Goal: Task Accomplishment & Management: Use online tool/utility

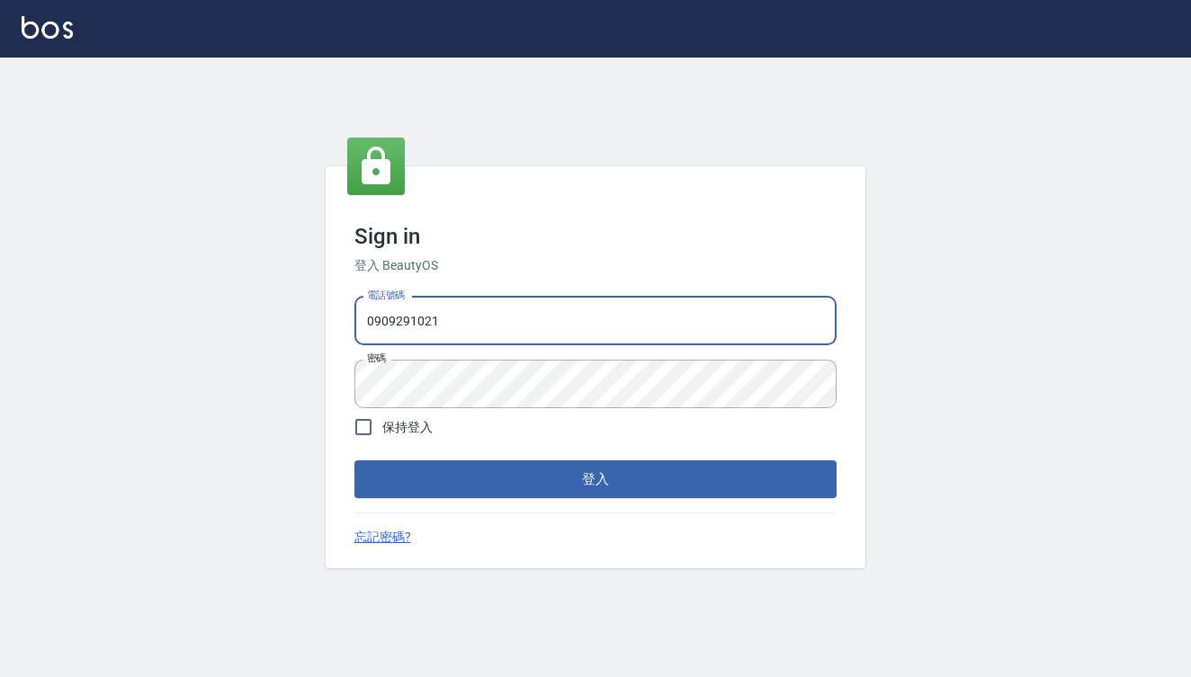
click at [595, 479] on button "登入" at bounding box center [595, 480] width 482 height 38
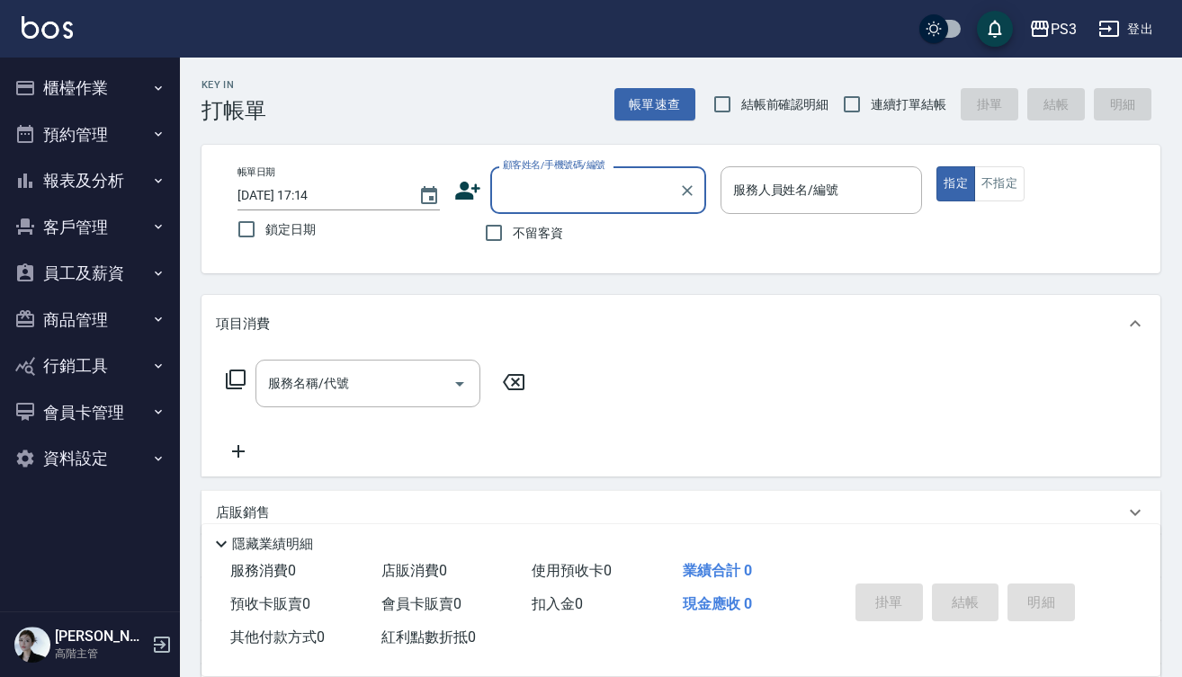
click at [99, 73] on button "櫃檯作業" at bounding box center [89, 88] width 165 height 47
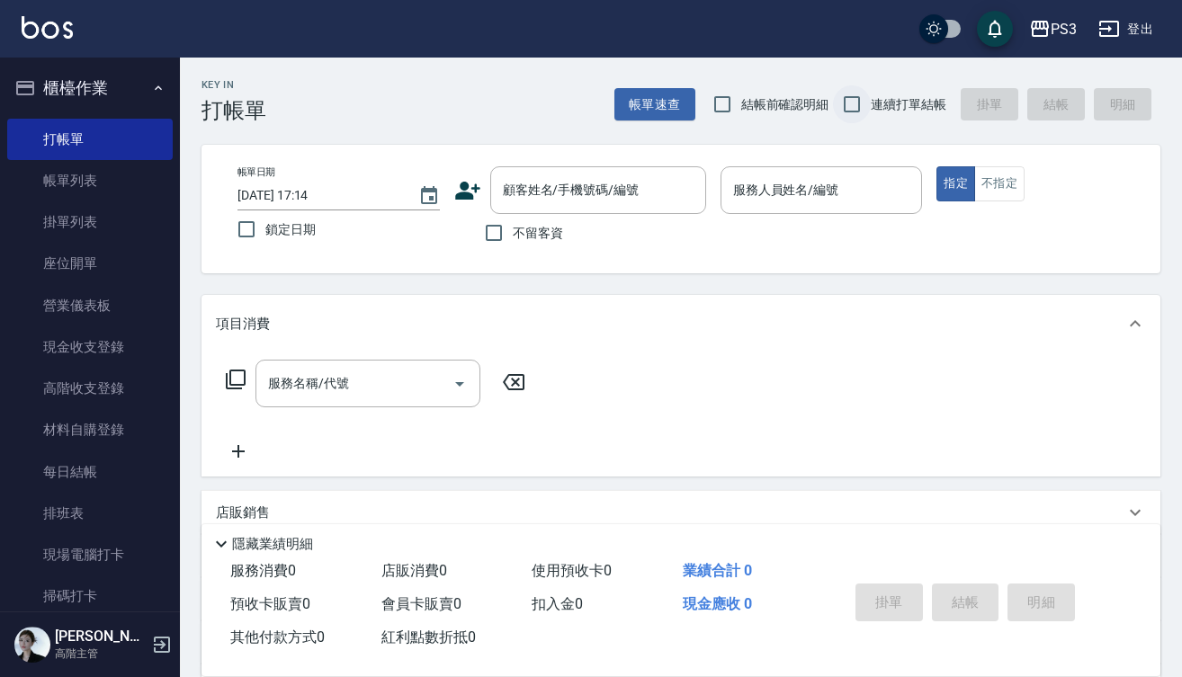
click at [858, 99] on input "連續打單結帳" at bounding box center [852, 104] width 38 height 38
checkbox input "true"
click at [622, 196] on input "顧客姓名/手機號碼/編號" at bounding box center [584, 189] width 173 height 31
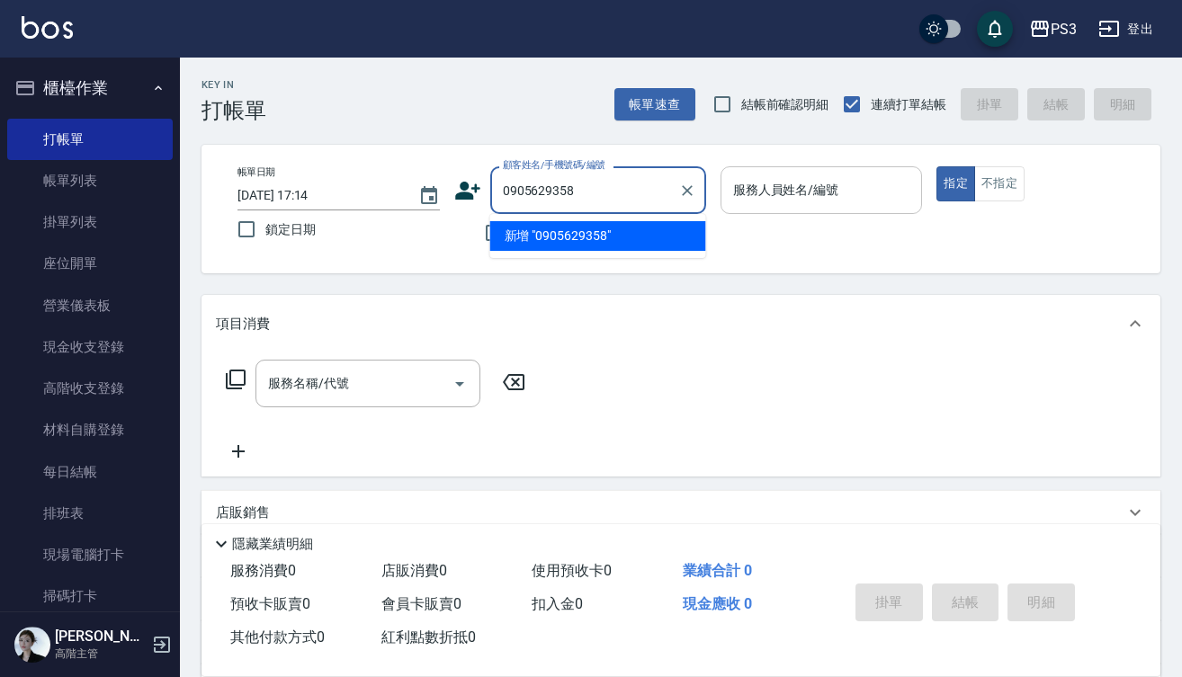
type input "0905629358"
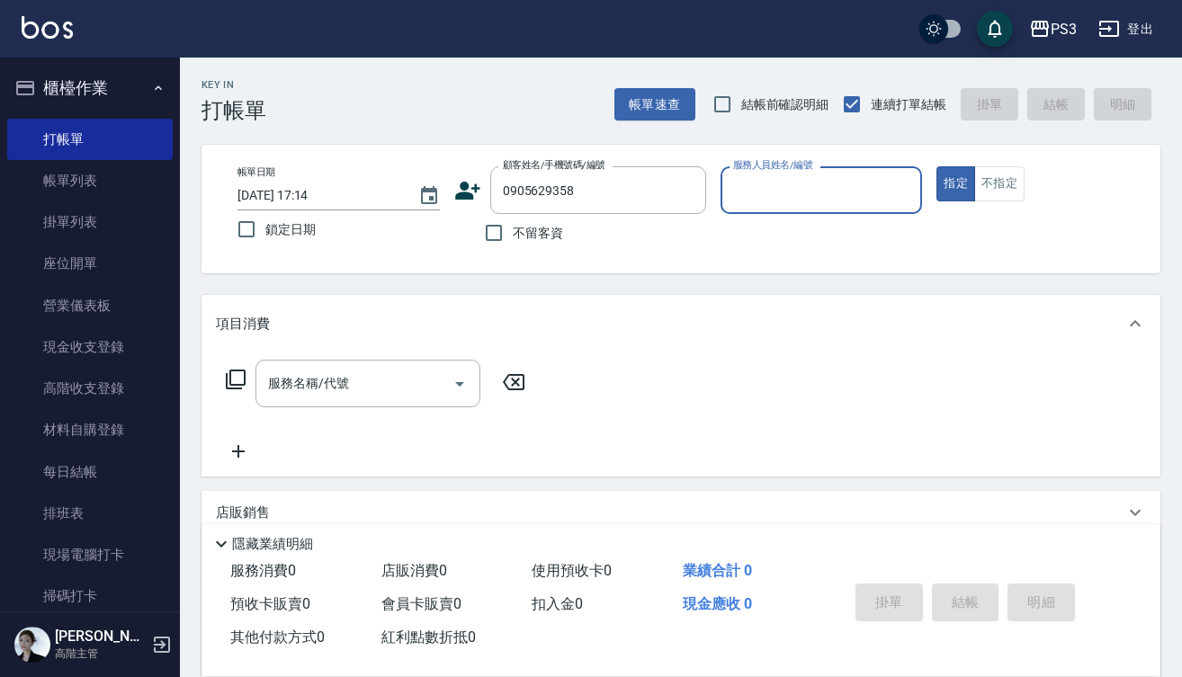
click at [474, 183] on icon at bounding box center [467, 190] width 27 height 27
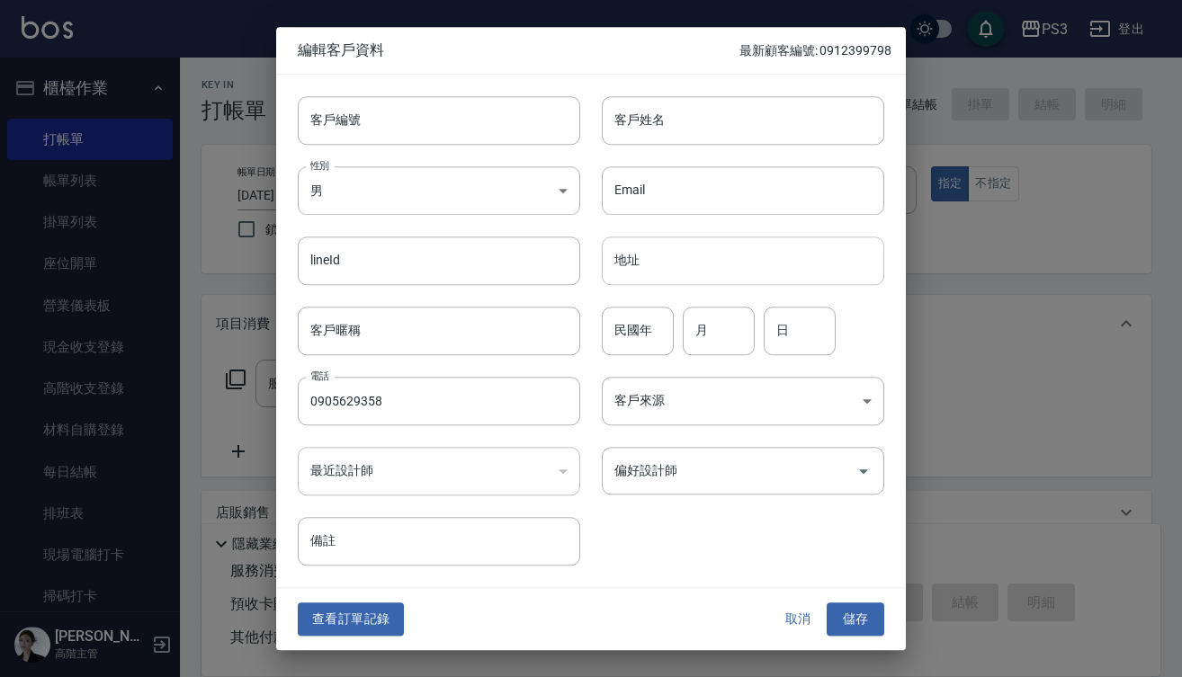
type input "0905629358"
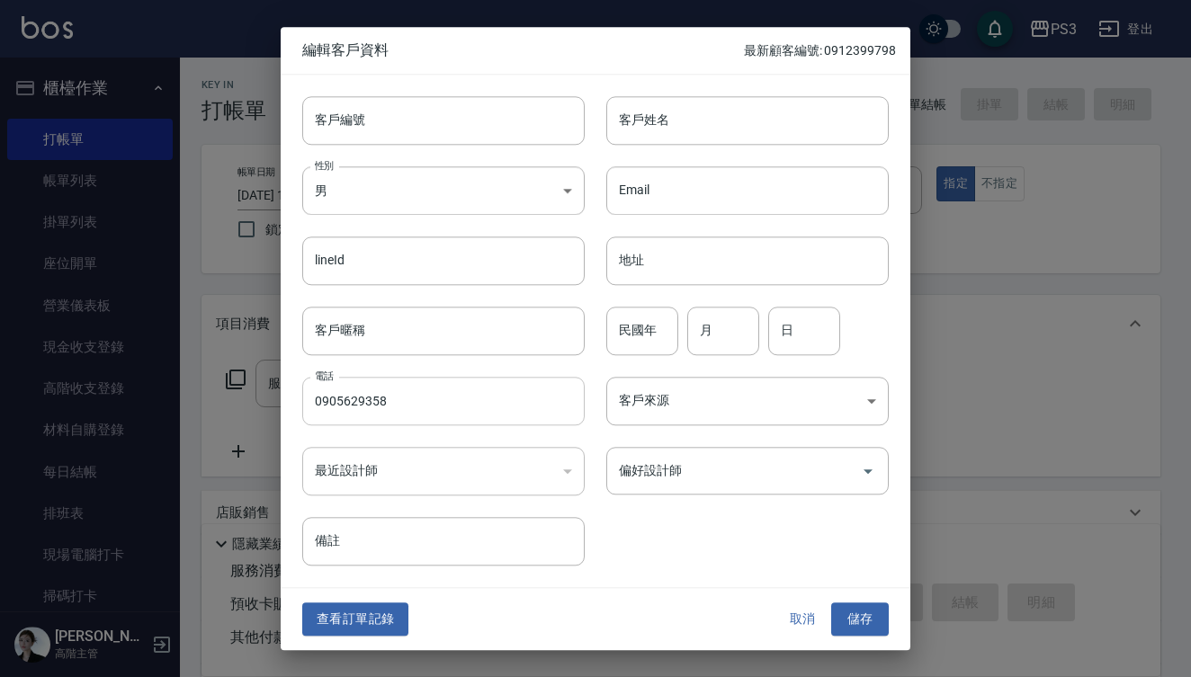
click at [443, 411] on input "0905629358" at bounding box center [443, 401] width 282 height 49
click at [343, 123] on input "客戶編號" at bounding box center [443, 120] width 282 height 49
paste input "0905629358"
type input "0905629358"
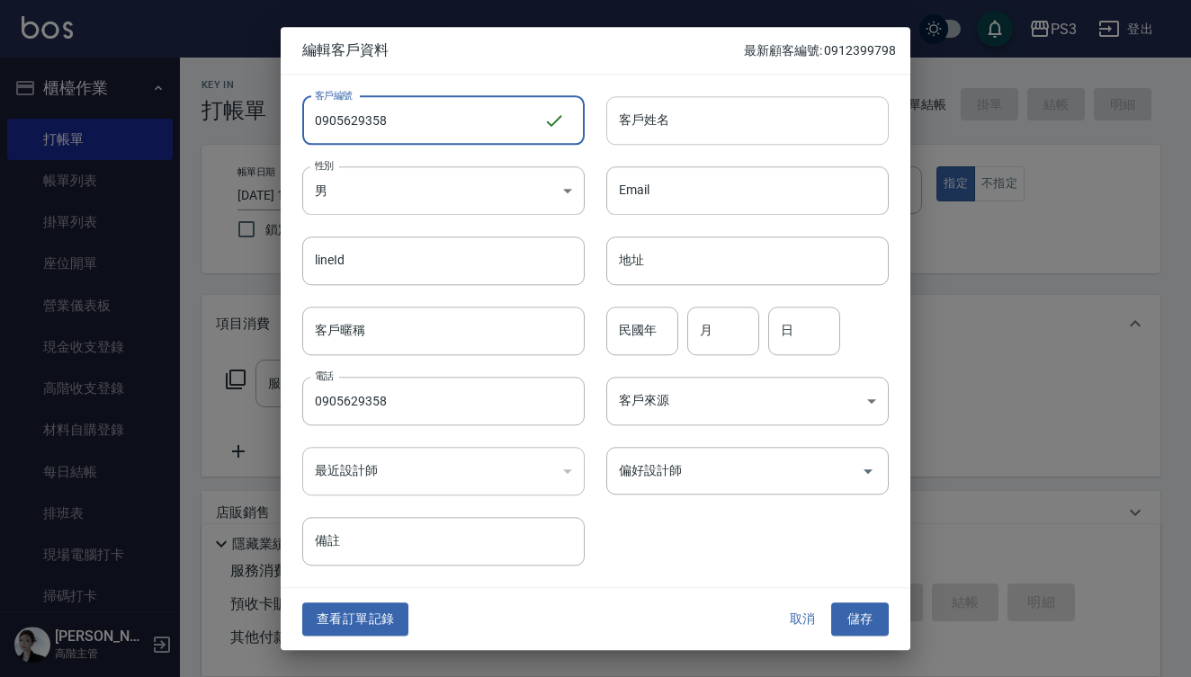
click at [720, 144] on input "客戶姓名" at bounding box center [747, 120] width 282 height 49
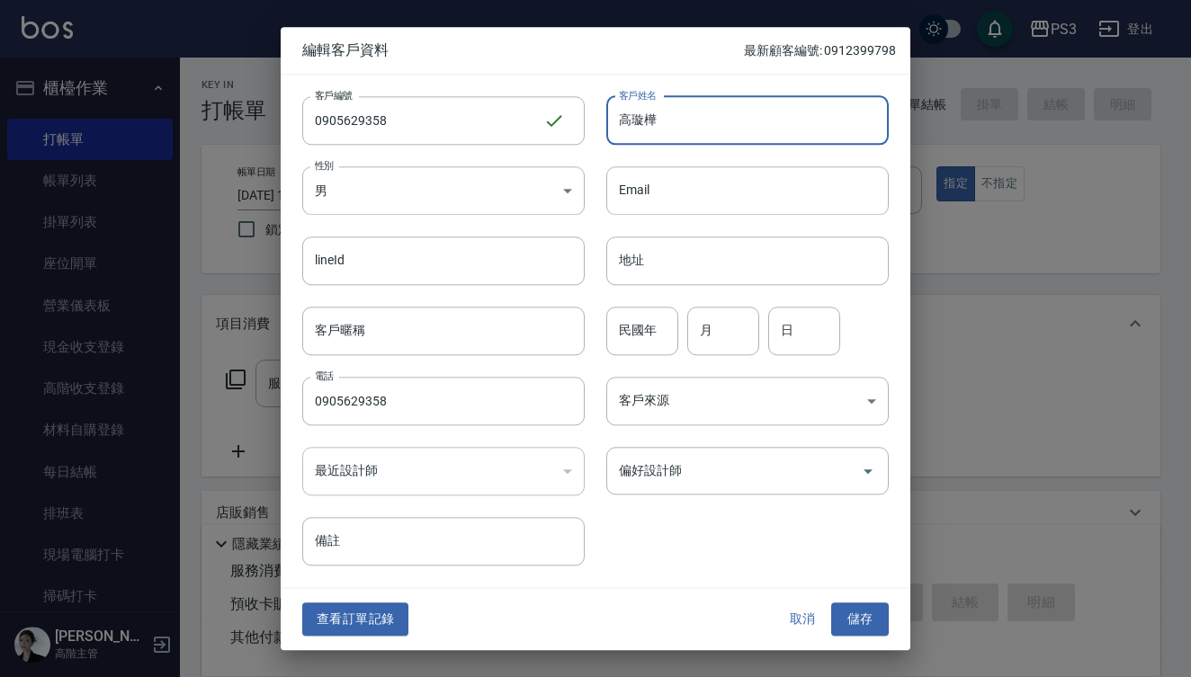
type input "高璇樺"
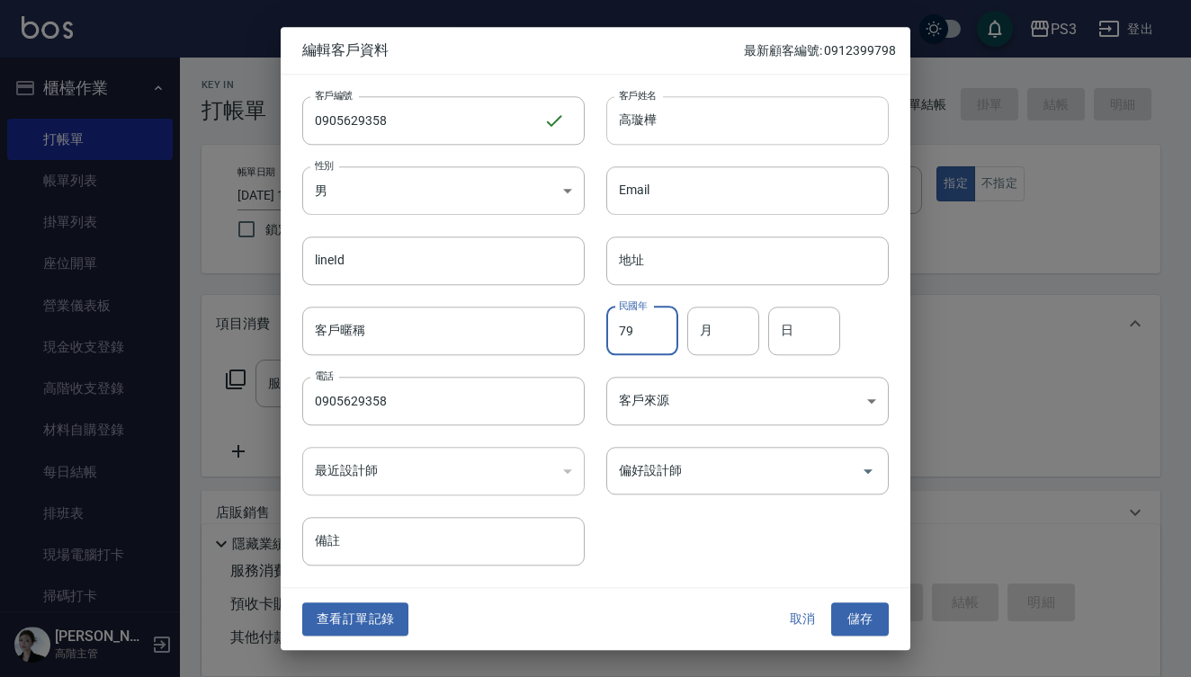
type input "79"
type input "8"
type input "24"
click at [870, 618] on button "儲存" at bounding box center [860, 620] width 58 height 33
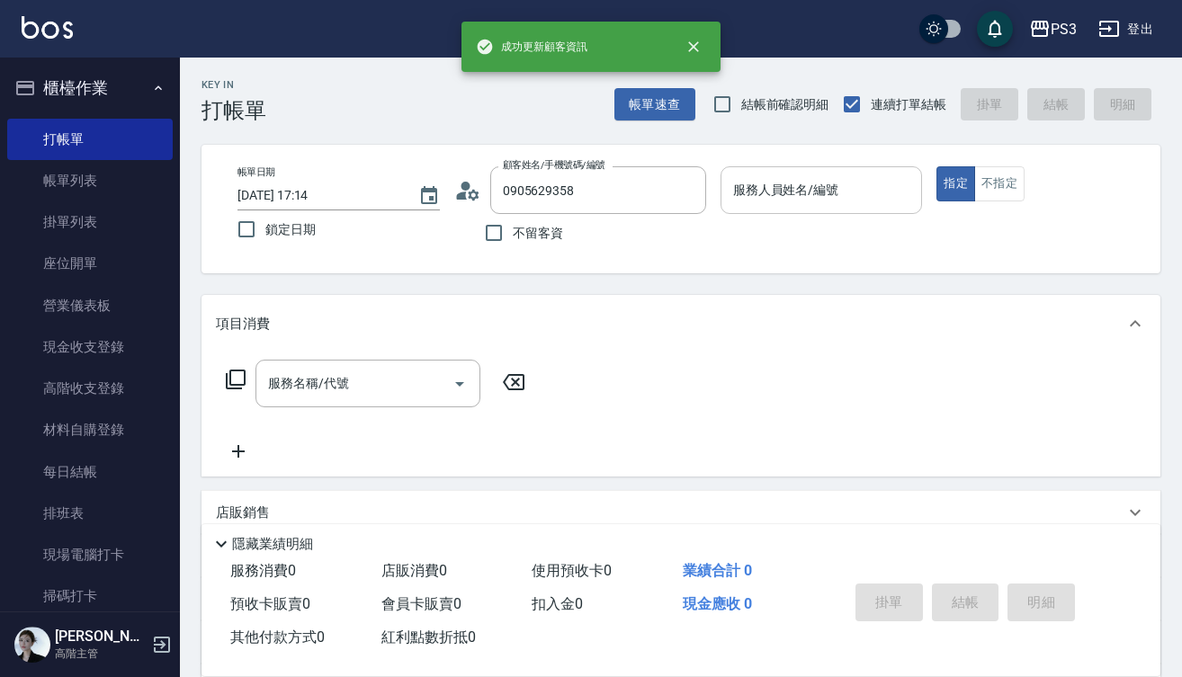
click at [791, 201] on input "服務人員姓名/編號" at bounding box center [822, 189] width 186 height 31
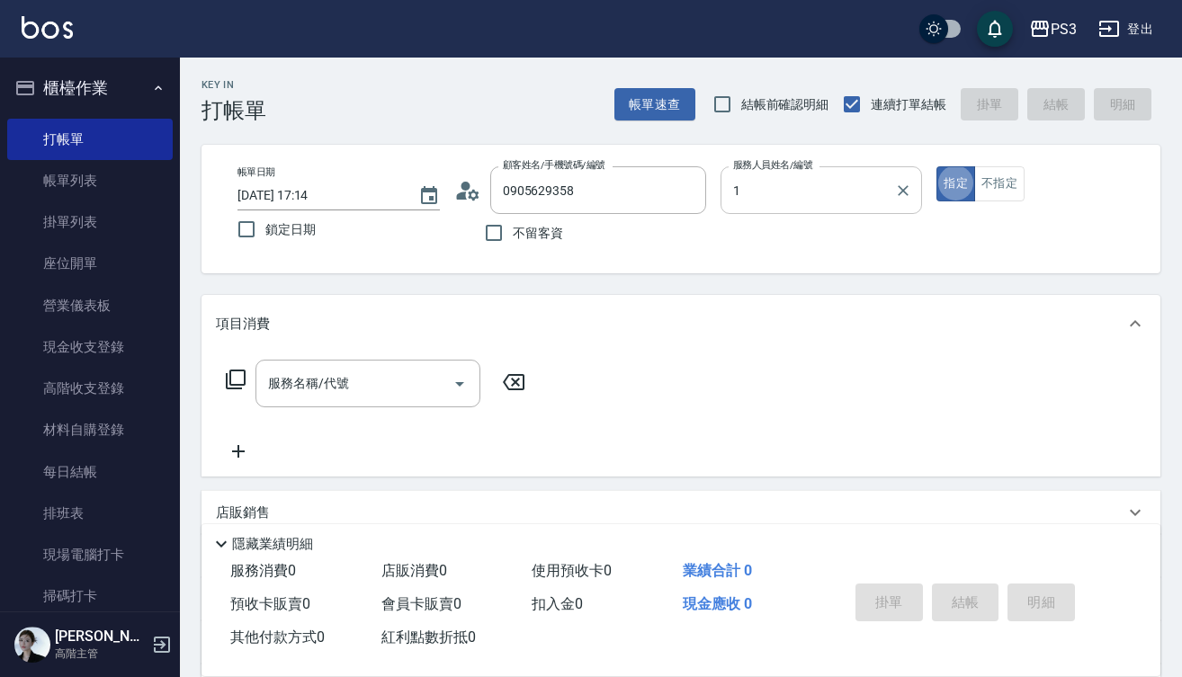
type input "[PERSON_NAME]-1"
type button "true"
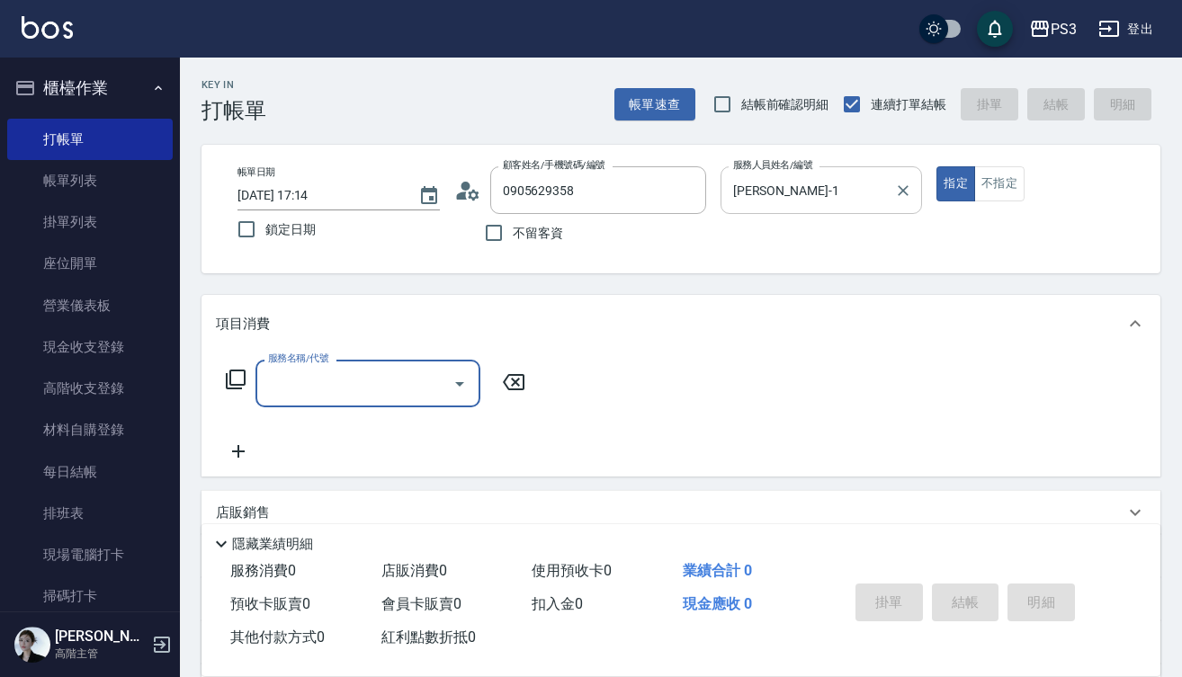
type input "3"
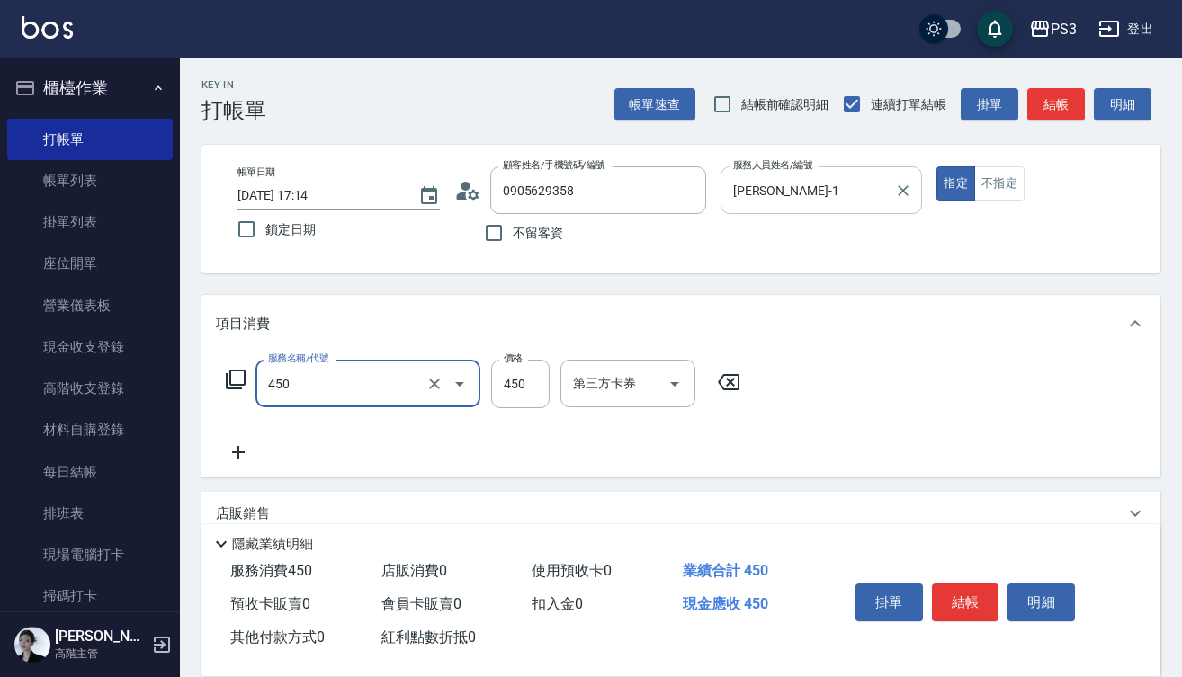
type input "有機洗髮(450)"
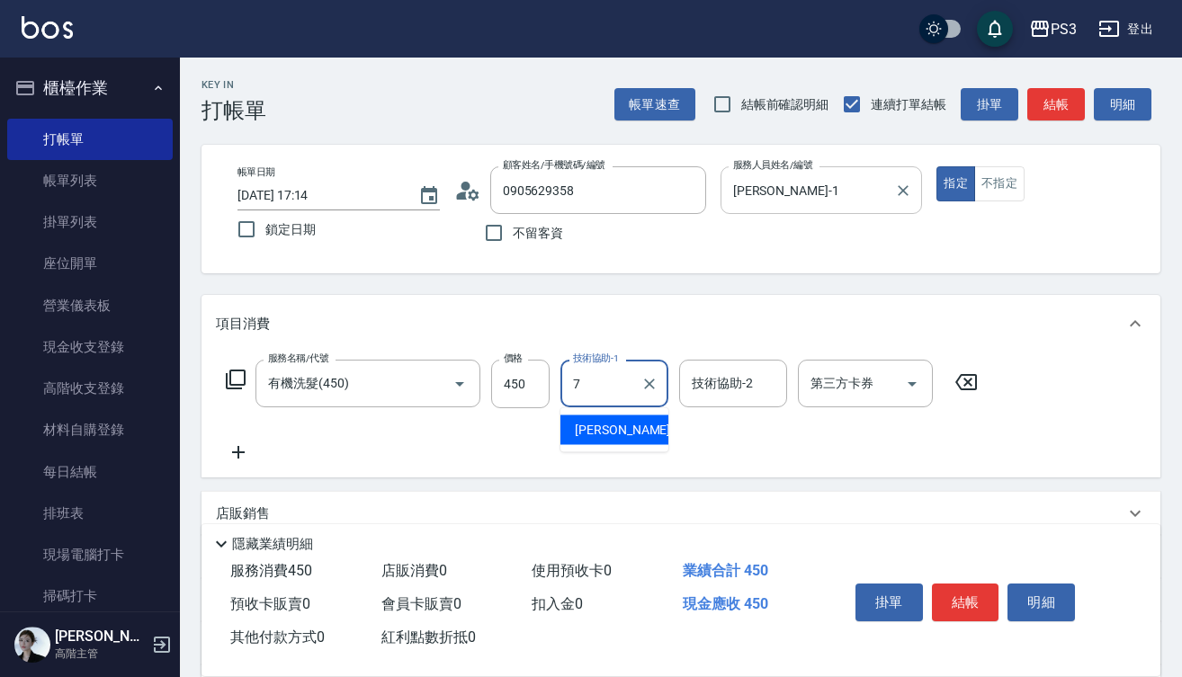
type input "[PERSON_NAME]-7"
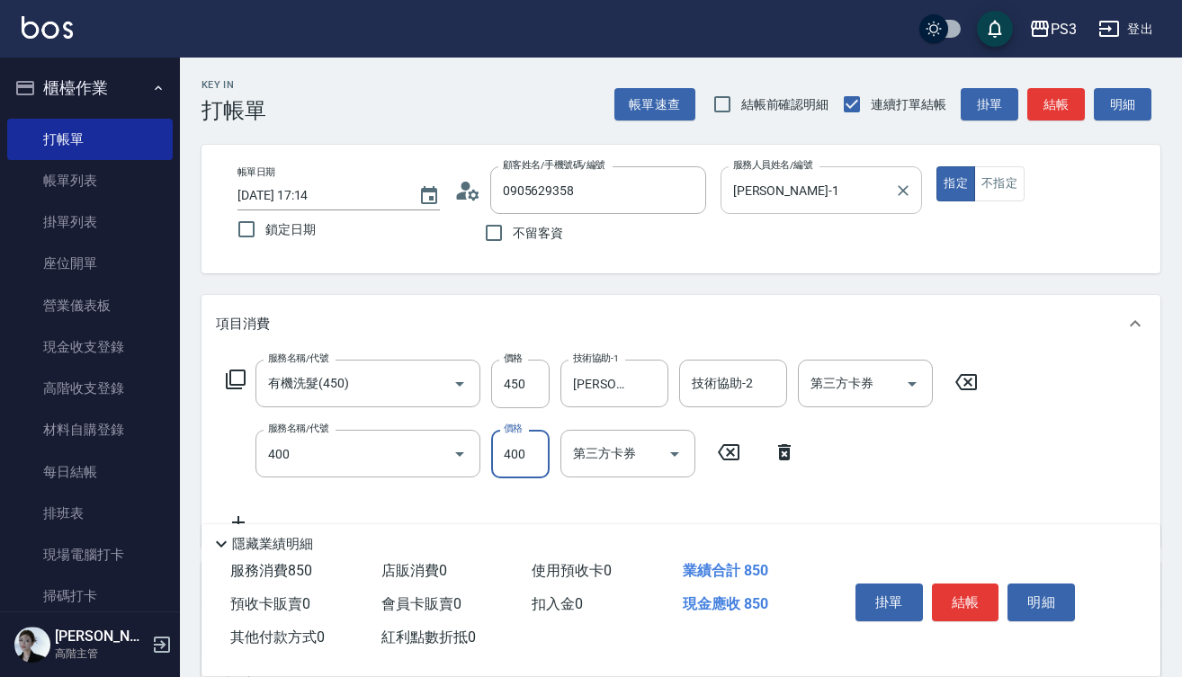
type input "剪(400)"
type input "450"
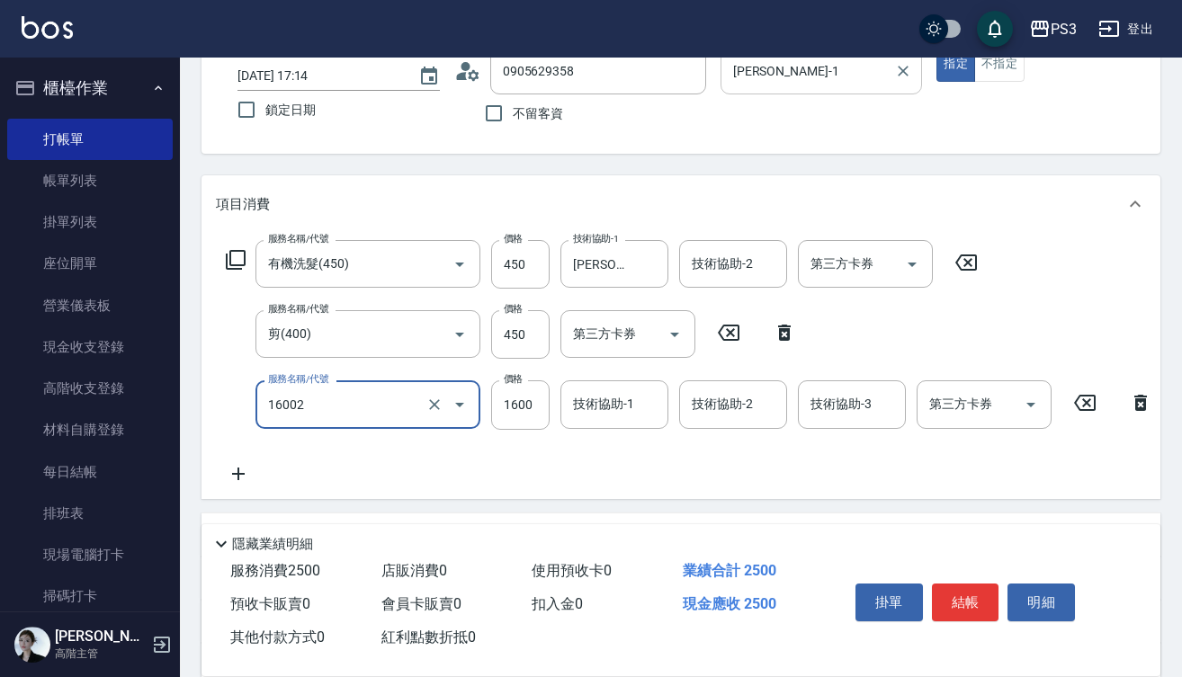
scroll to position [123, 0]
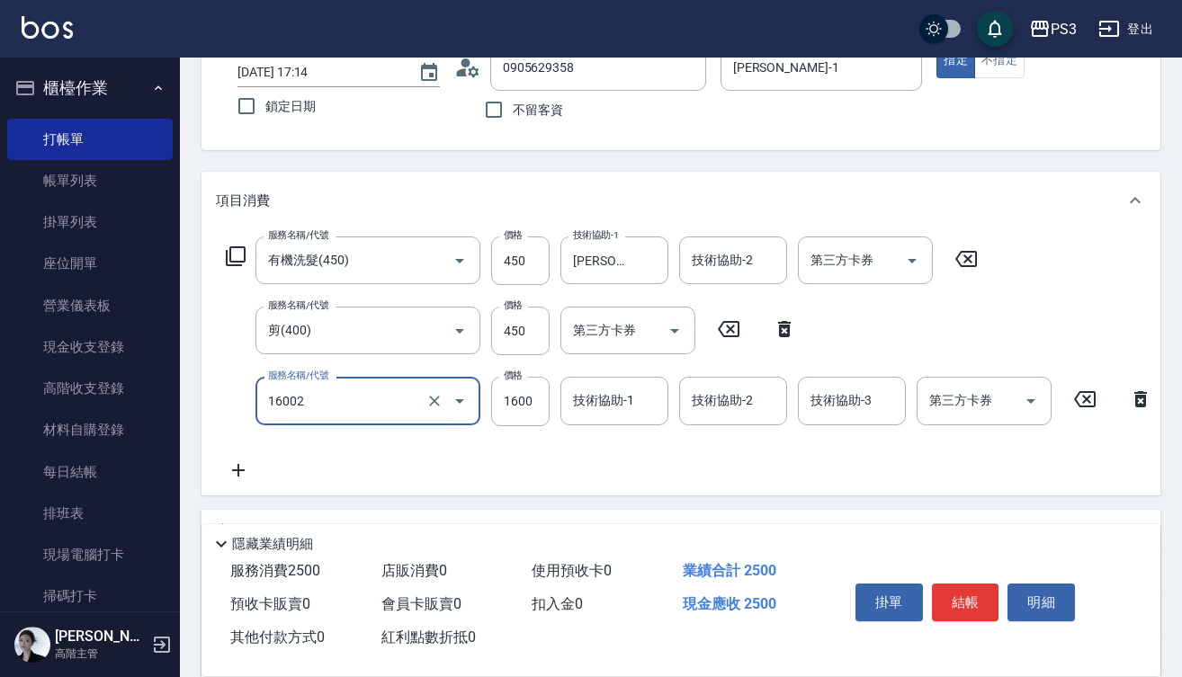
type input "染L(16002)"
type input "1980"
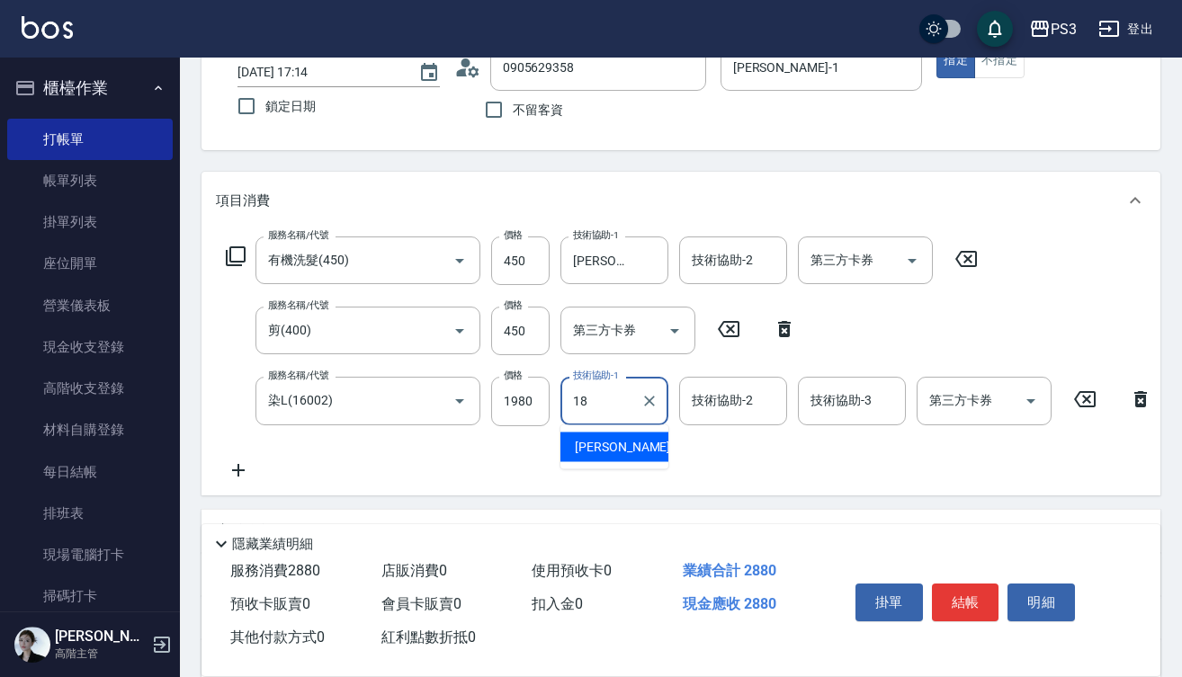
type input "恩恩-18"
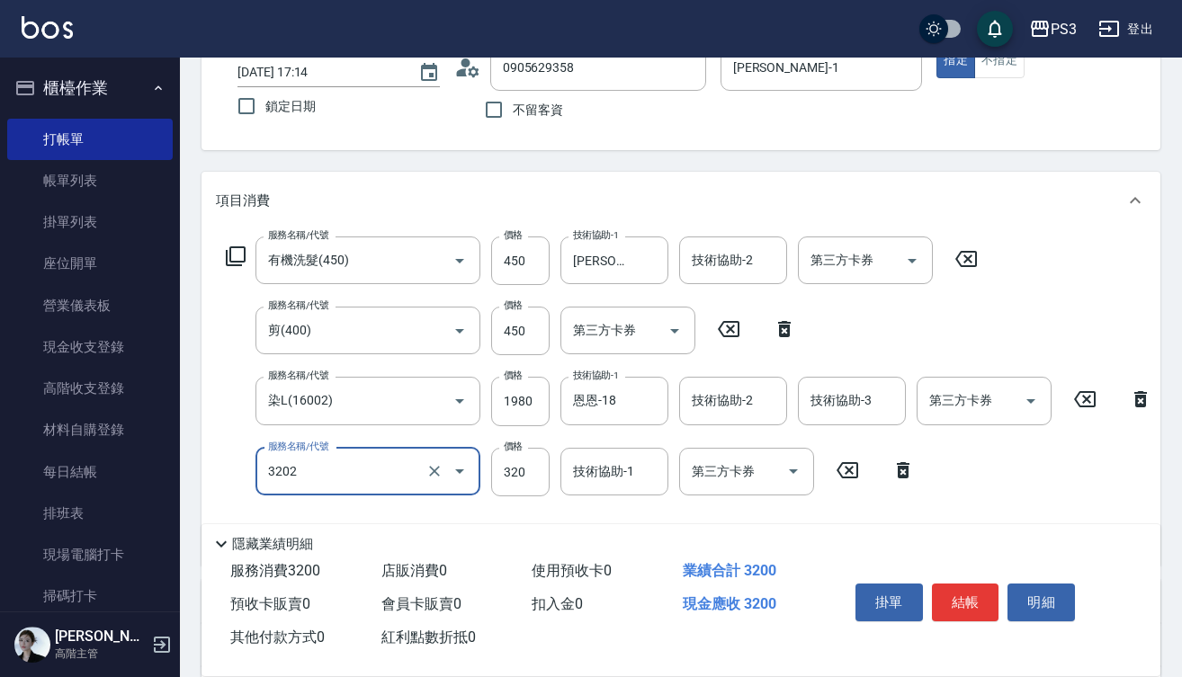
type input "頭皮隔離(3202)"
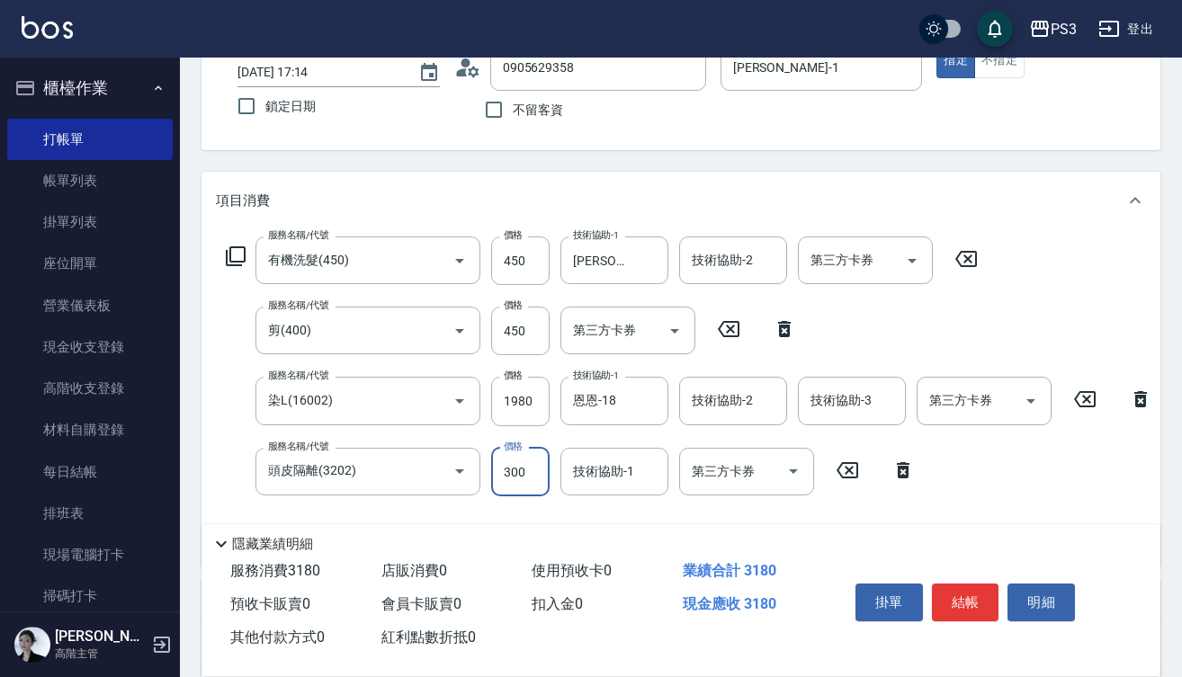
type input "300"
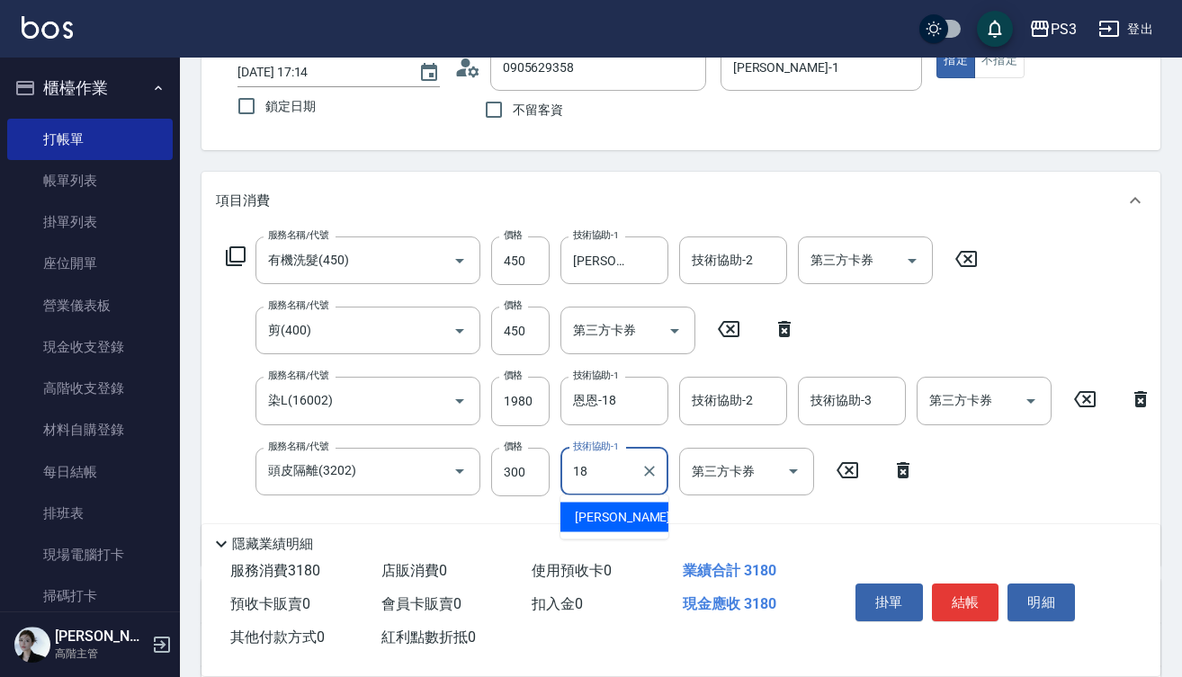
type input "恩恩-18"
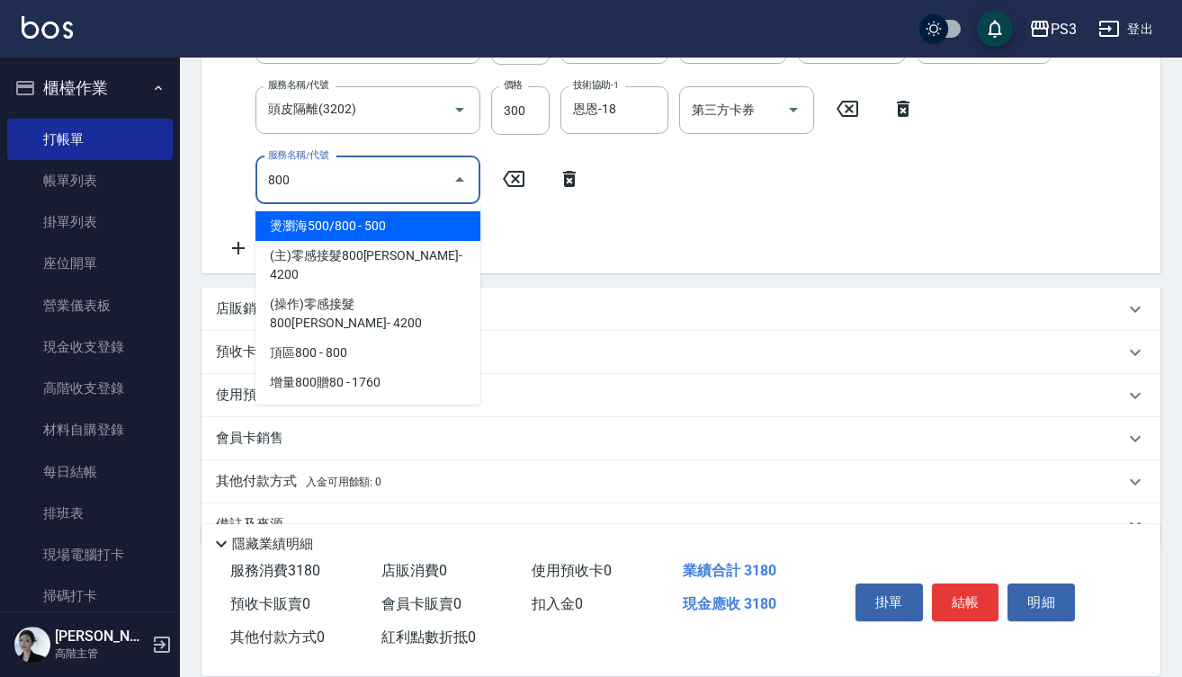
scroll to position [489, 0]
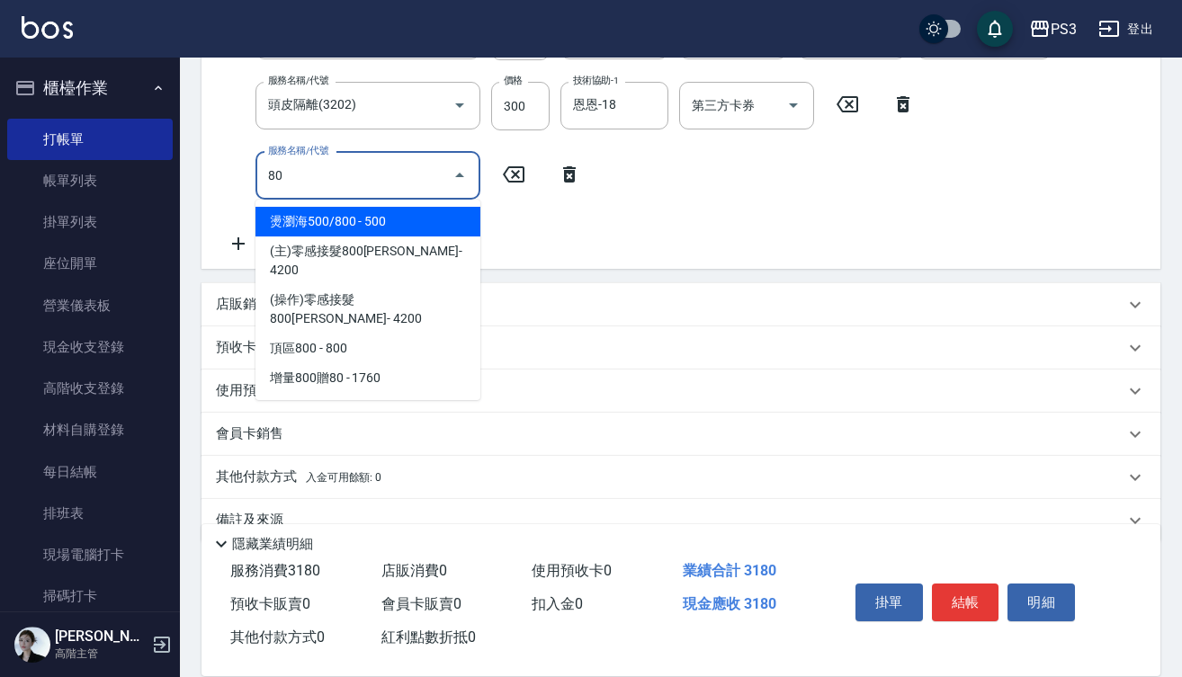
type input "8"
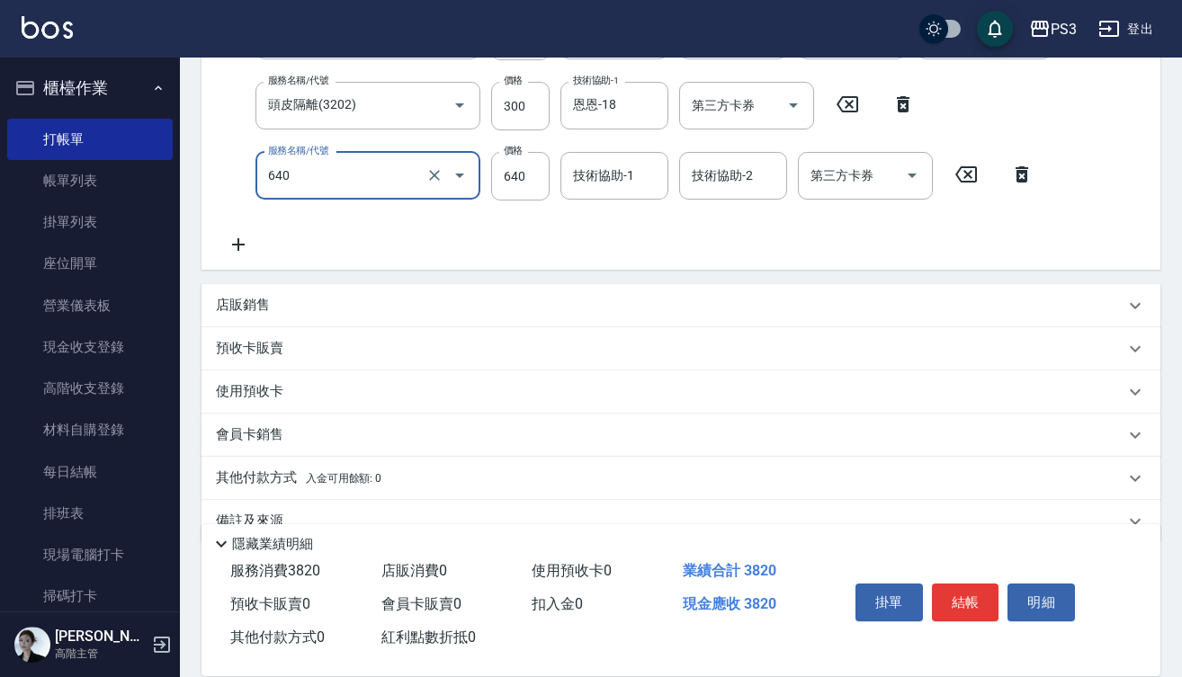
type input "[PERSON_NAME](640)"
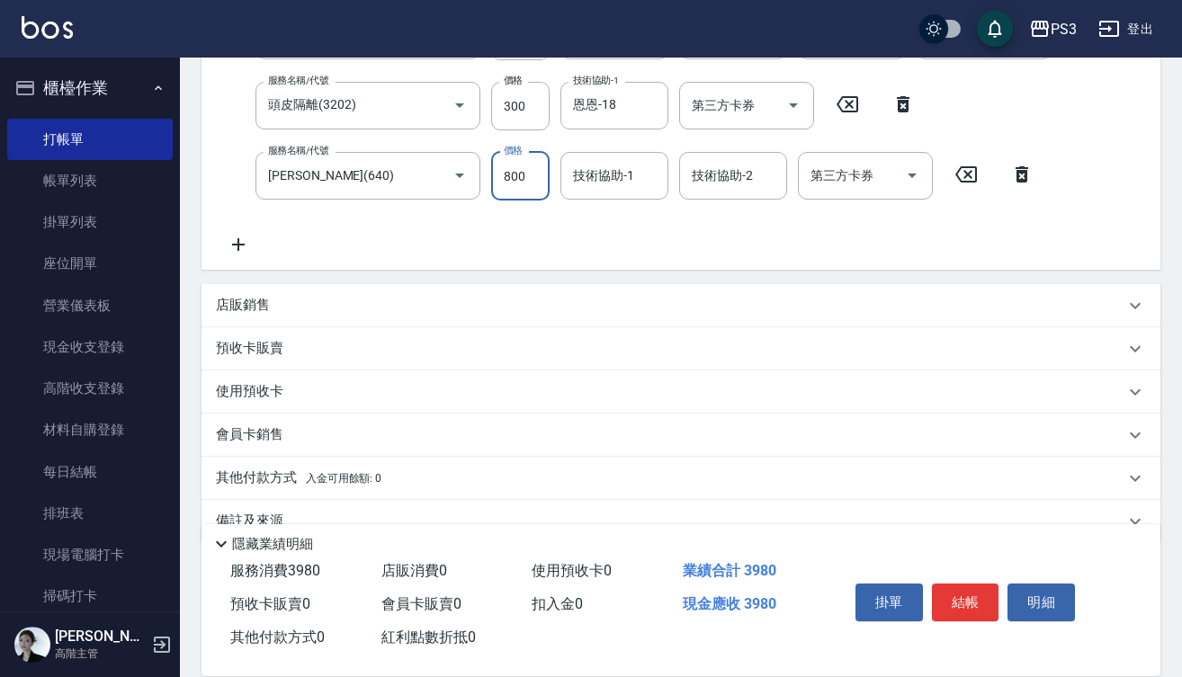
type input "800"
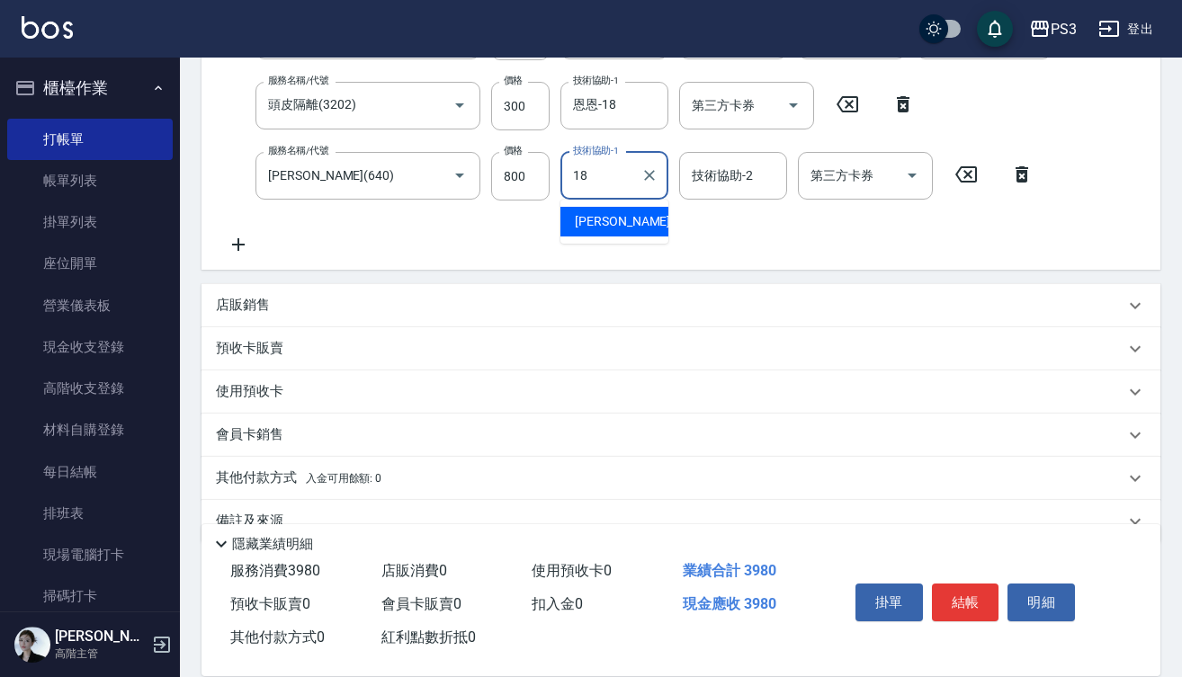
type input "恩恩-18"
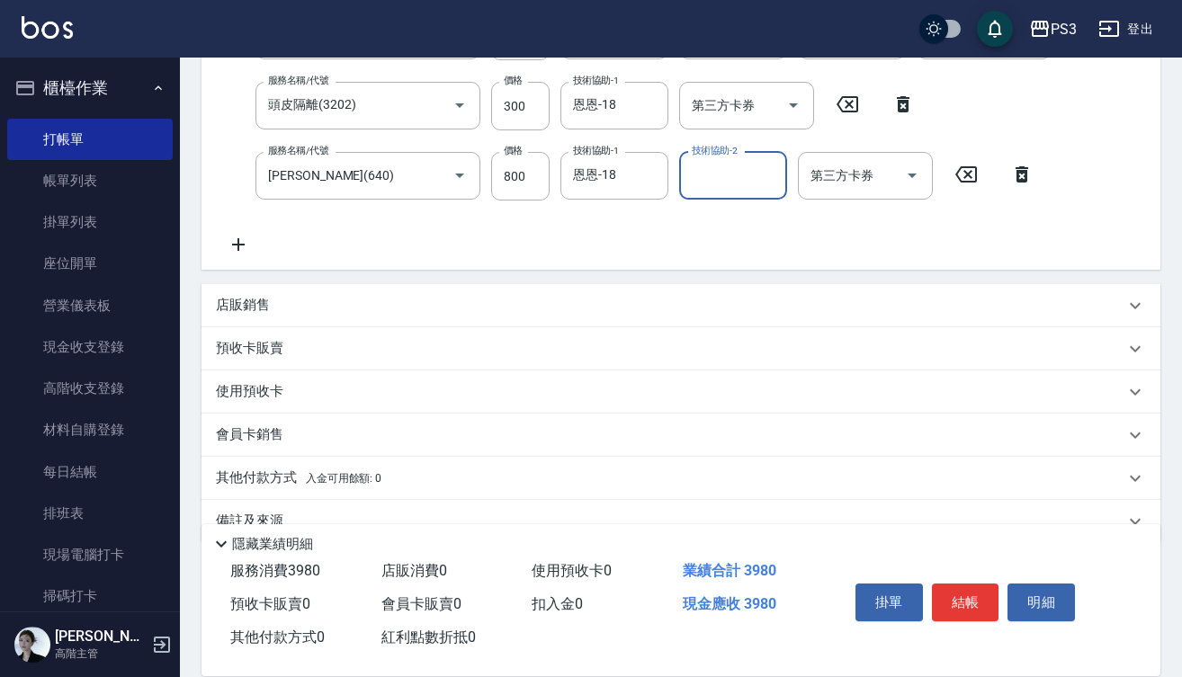
click at [541, 313] on div "店販銷售" at bounding box center [670, 305] width 908 height 19
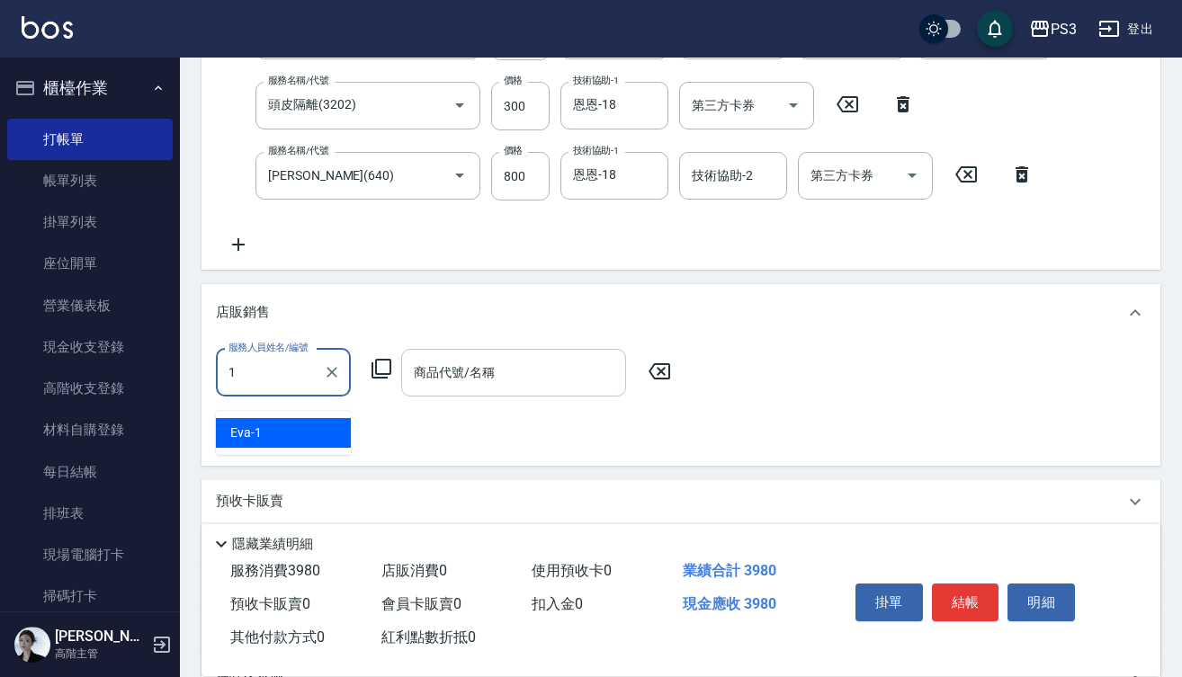
type input "[PERSON_NAME]-1"
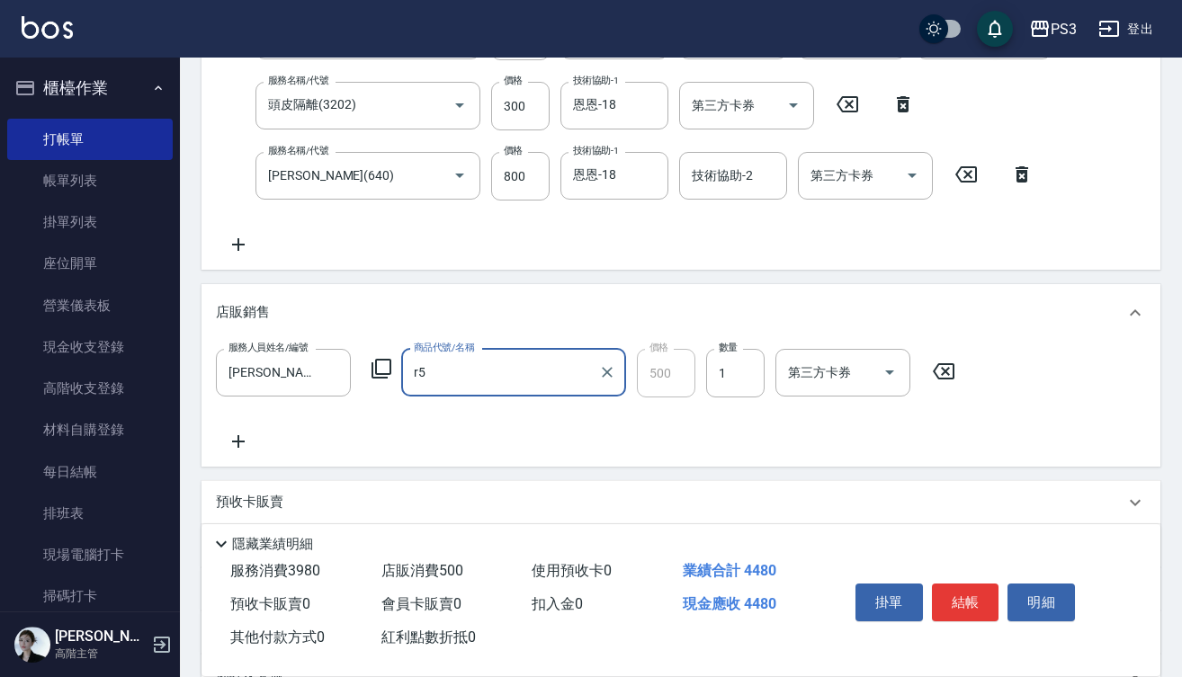
type input "結構染"
click at [956, 588] on button "結帳" at bounding box center [965, 603] width 67 height 38
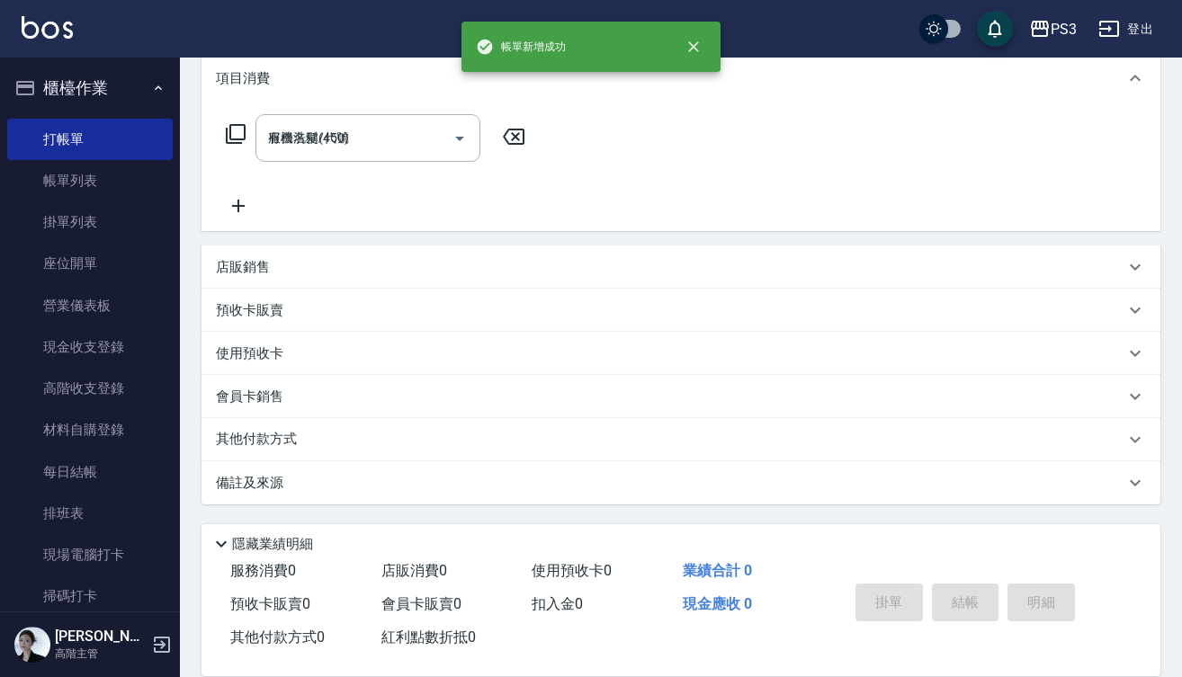
type input "[DATE] 17:17"
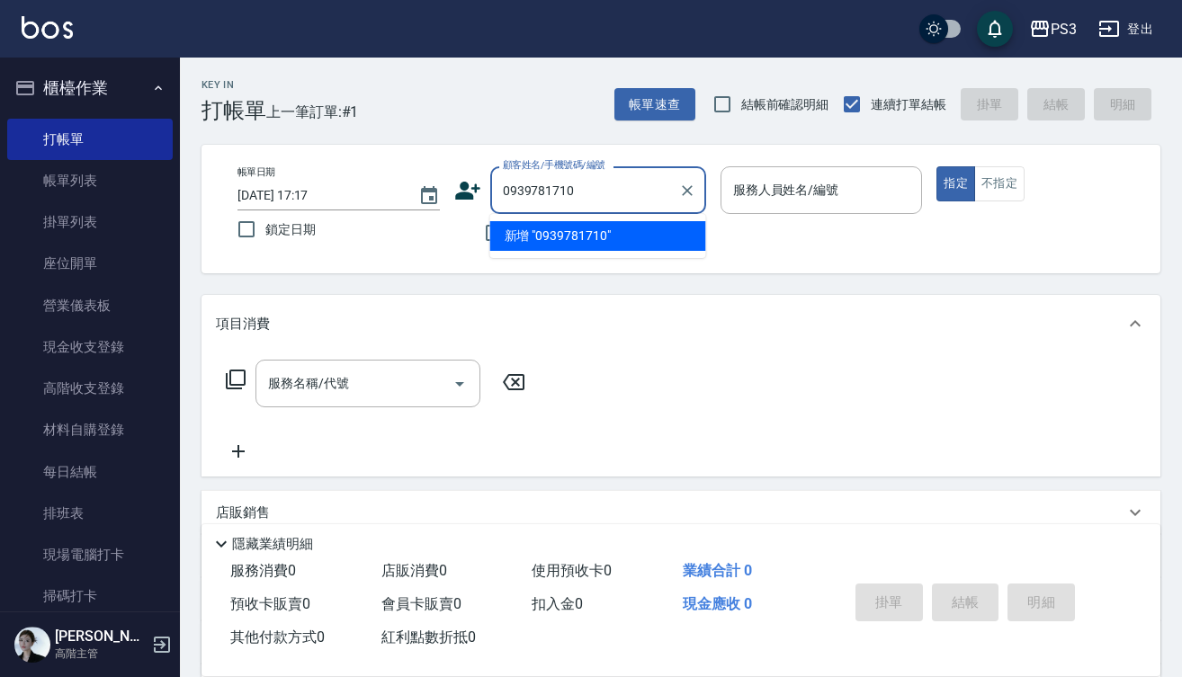
type input "0939781710"
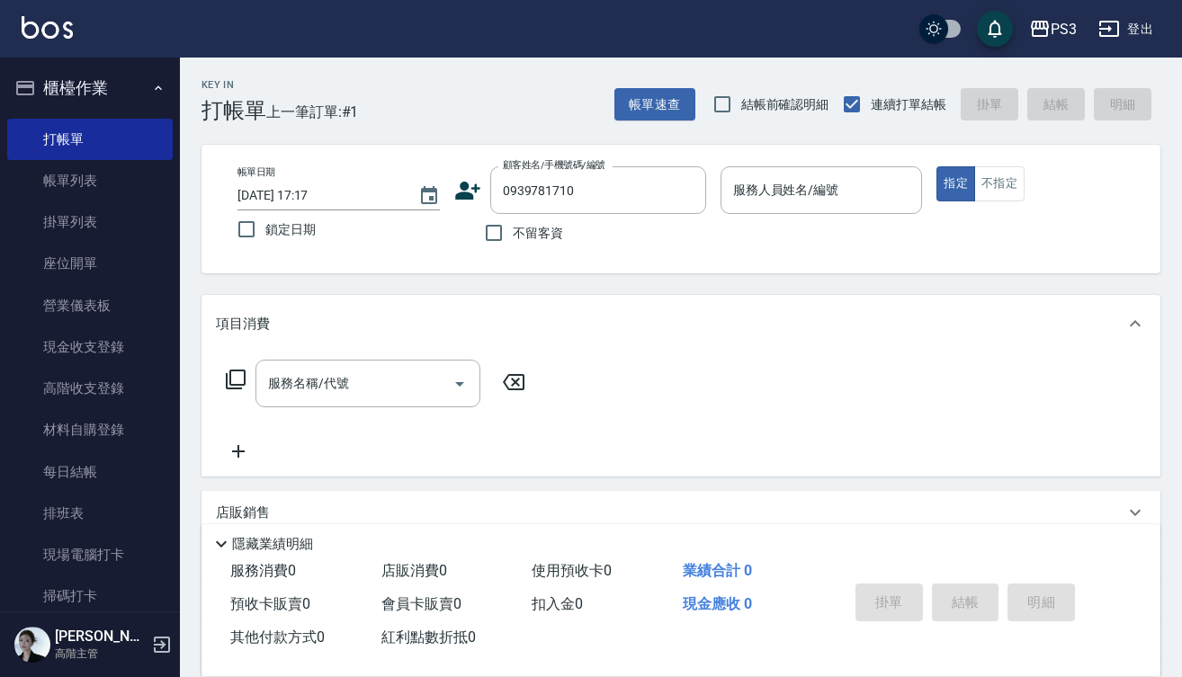
click at [470, 199] on icon at bounding box center [467, 191] width 25 height 18
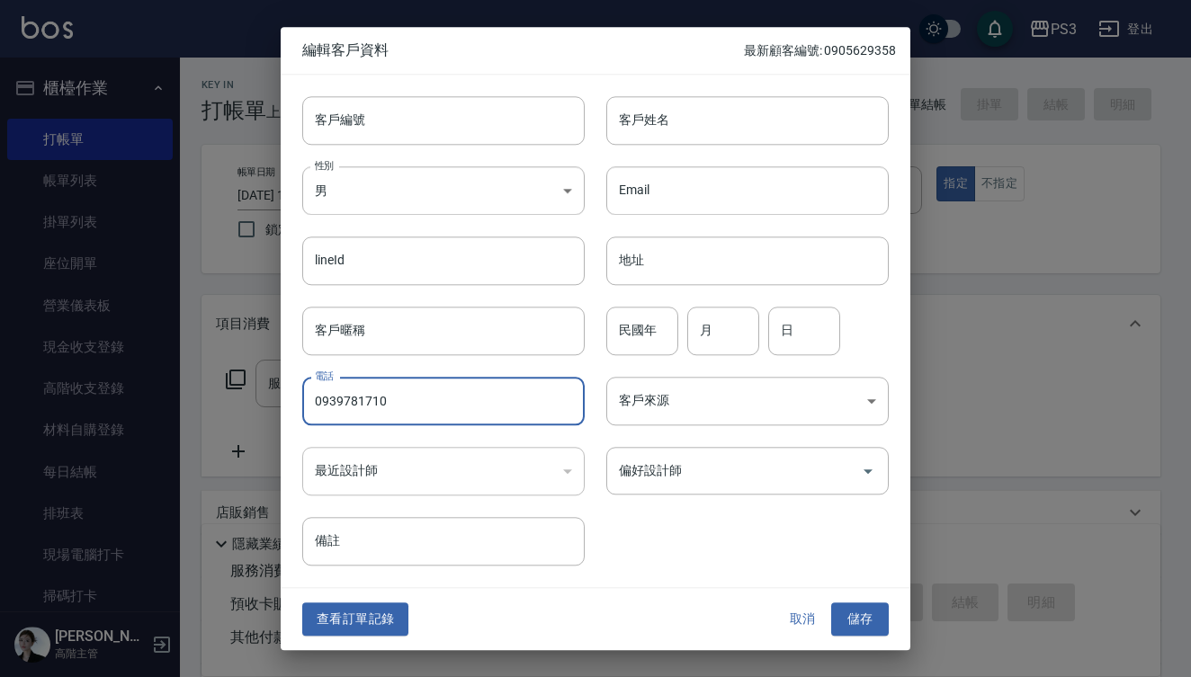
click at [456, 401] on input "0939781710" at bounding box center [443, 401] width 282 height 49
click at [381, 124] on input "客戶編號" at bounding box center [443, 120] width 282 height 49
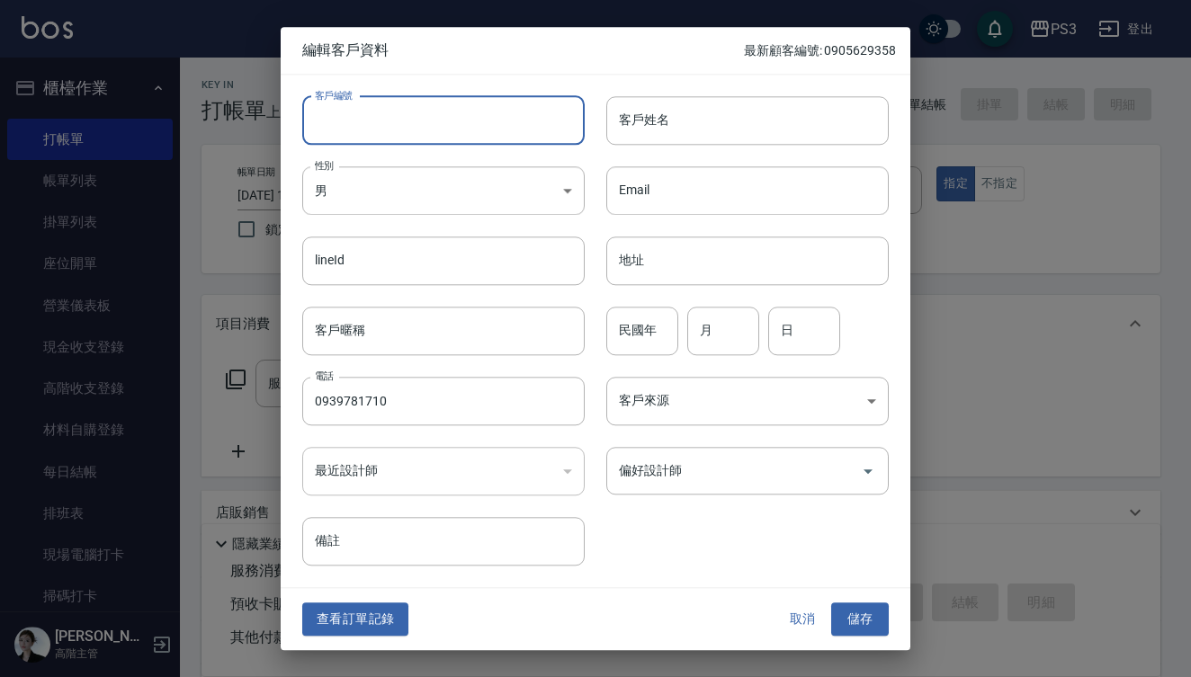
paste input "0939781710"
type input "0939781710"
click at [783, 121] on input "客戶姓名" at bounding box center [747, 120] width 282 height 49
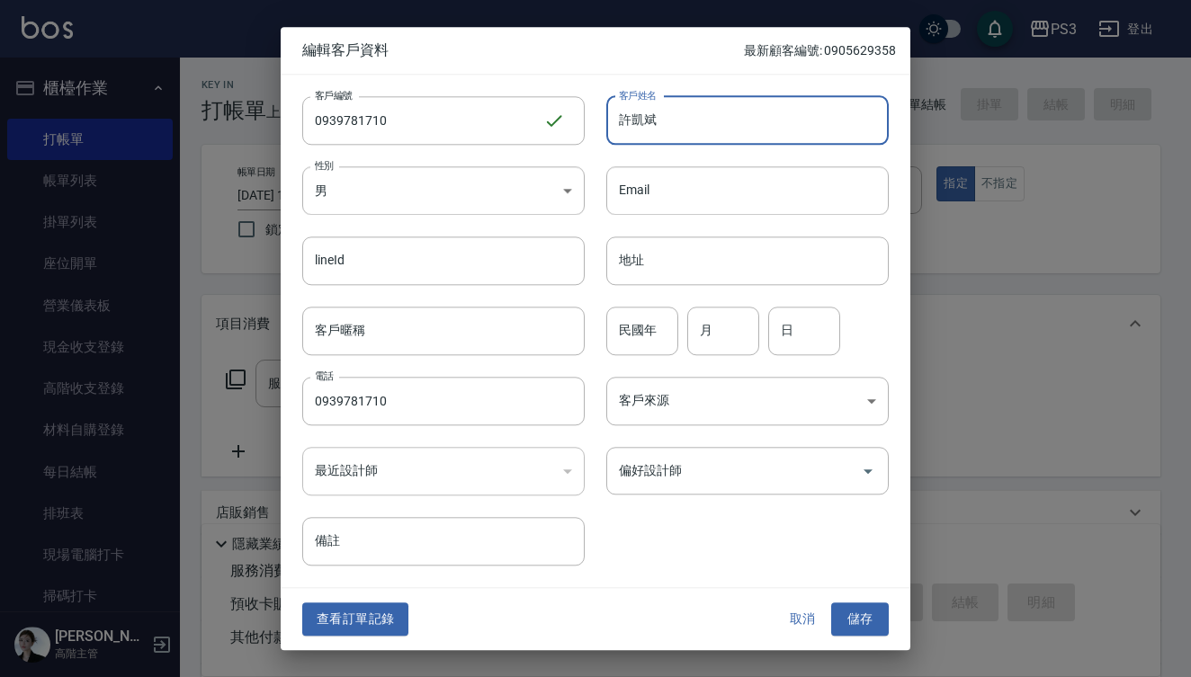
type input "許凱斌"
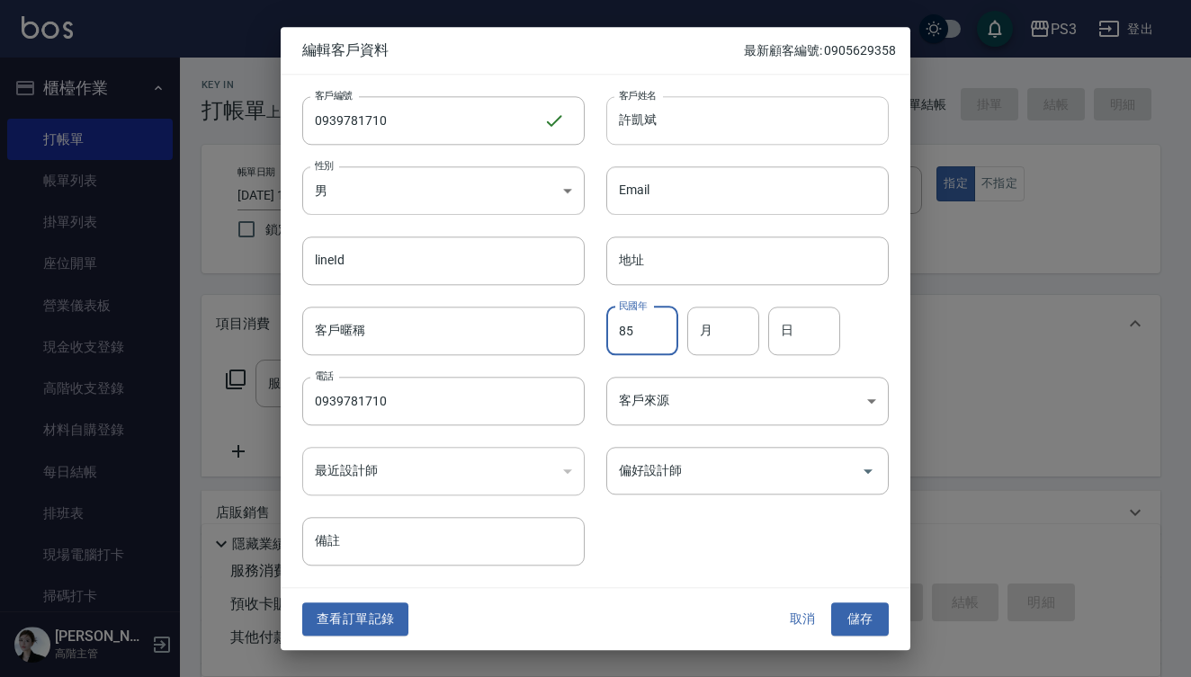
type input "85"
type input "2"
type input "10"
type input "4"
click at [860, 619] on button "儲存" at bounding box center [860, 620] width 58 height 33
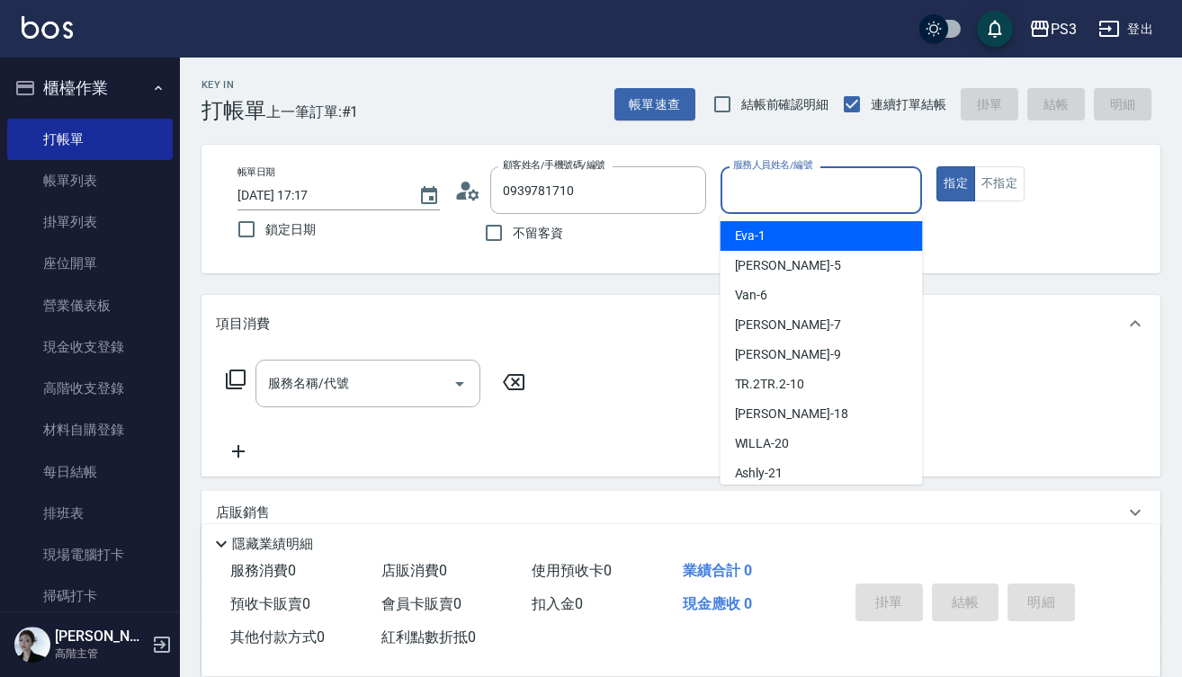
click at [795, 192] on input "服務人員姓名/編號" at bounding box center [822, 189] width 186 height 31
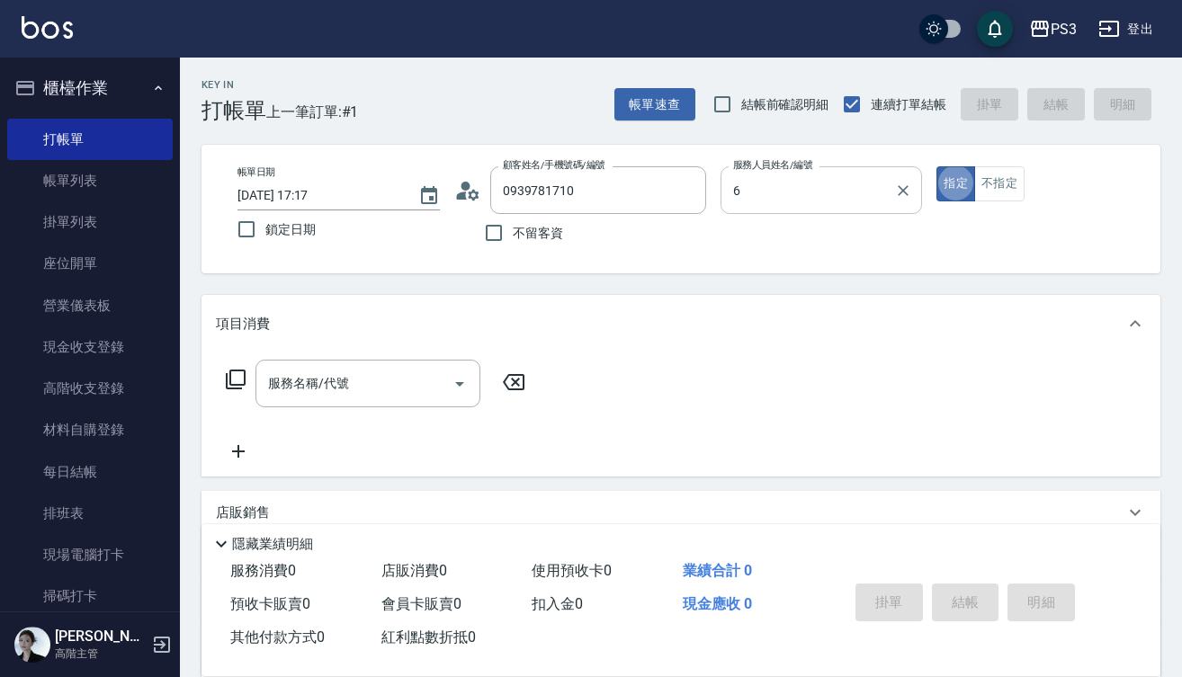
type input "Van-6"
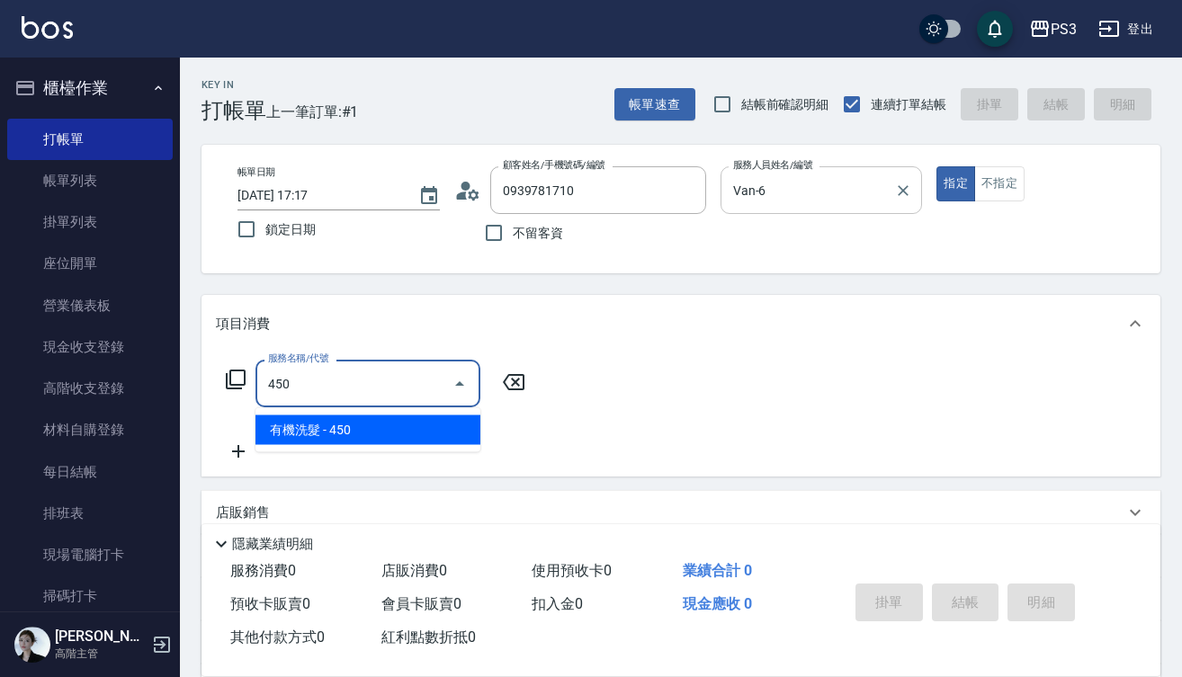
type input "有機洗髮(450)"
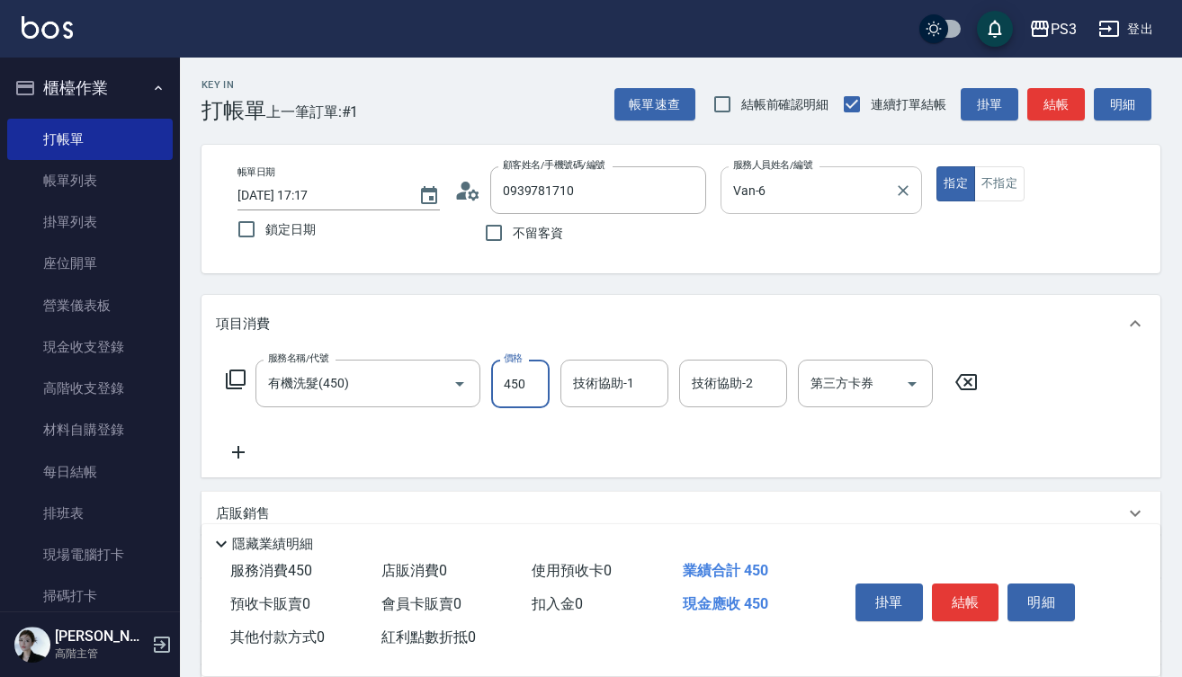
type input "450"
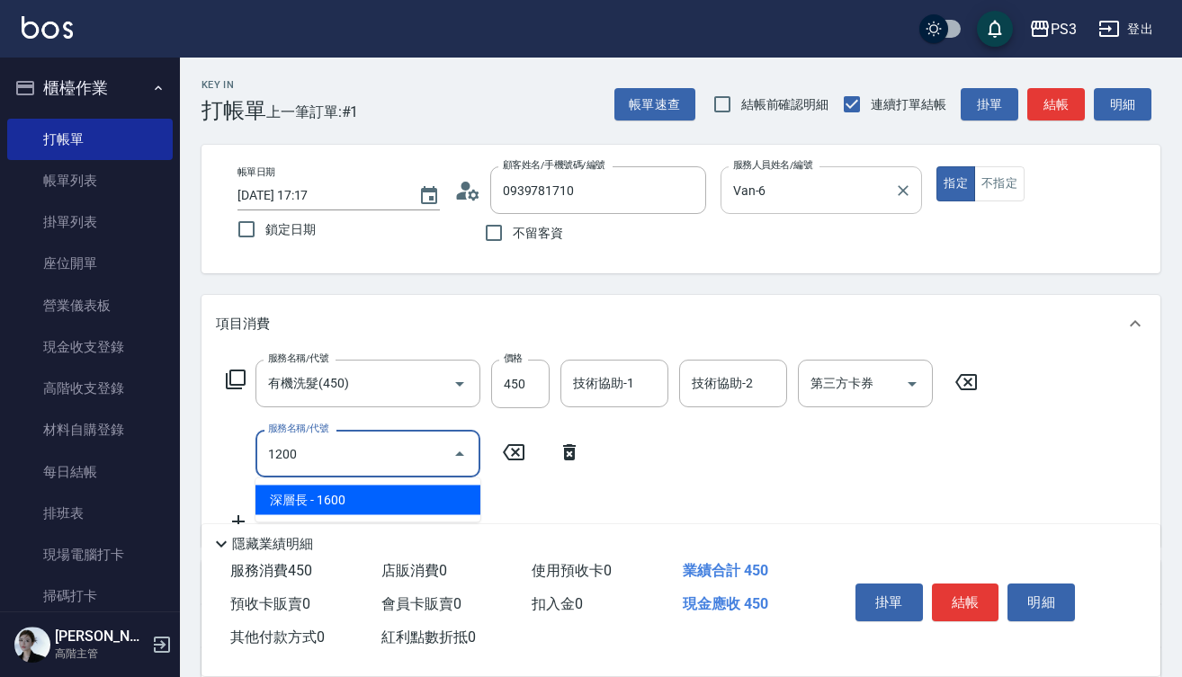
type input "12001"
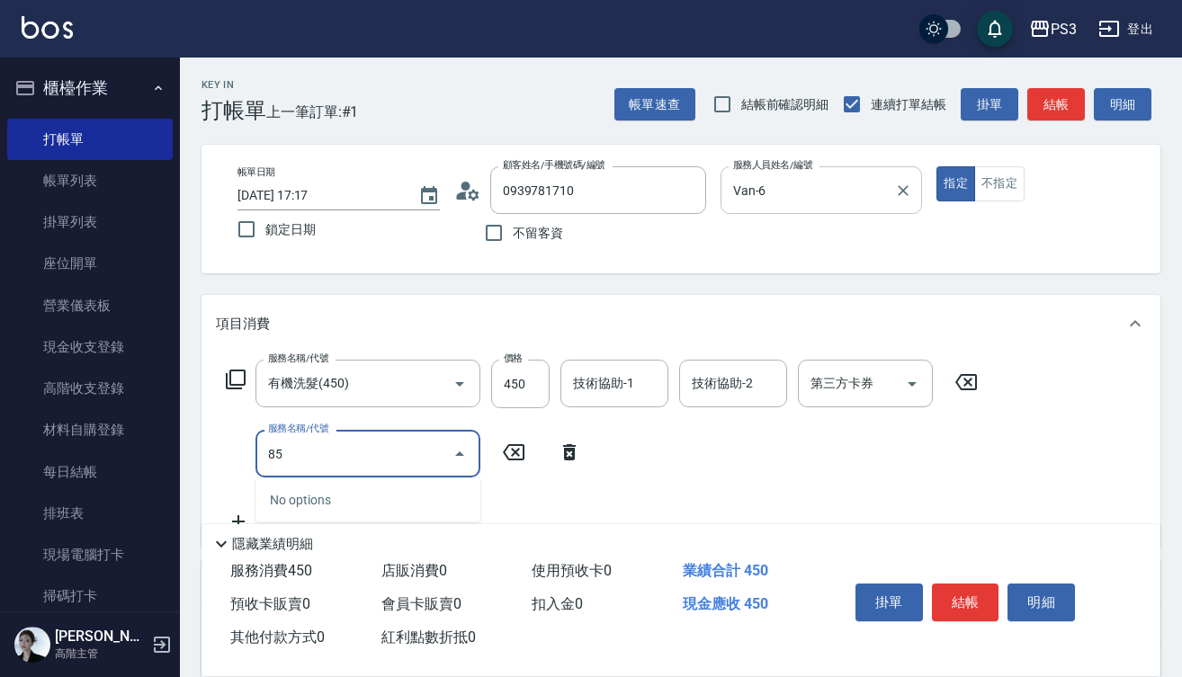
type input "8"
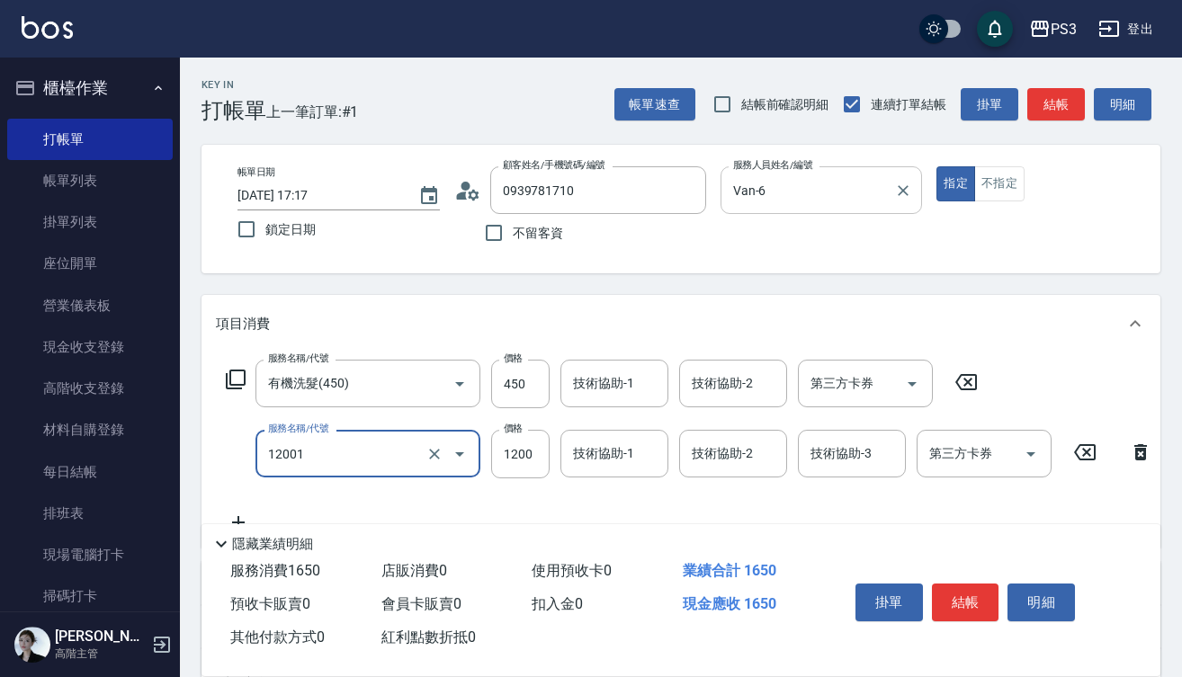
type input "燙s(12001)"
click at [512, 461] on input "850" at bounding box center [520, 454] width 58 height 49
type input "750"
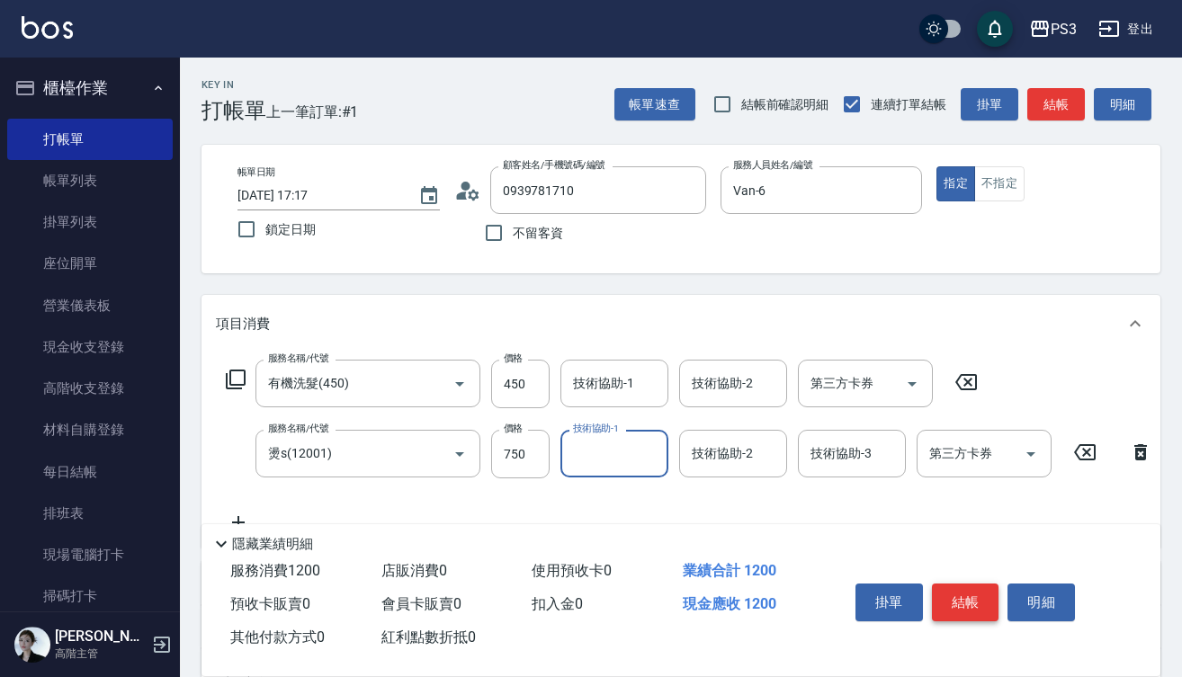
click at [977, 599] on button "結帳" at bounding box center [965, 603] width 67 height 38
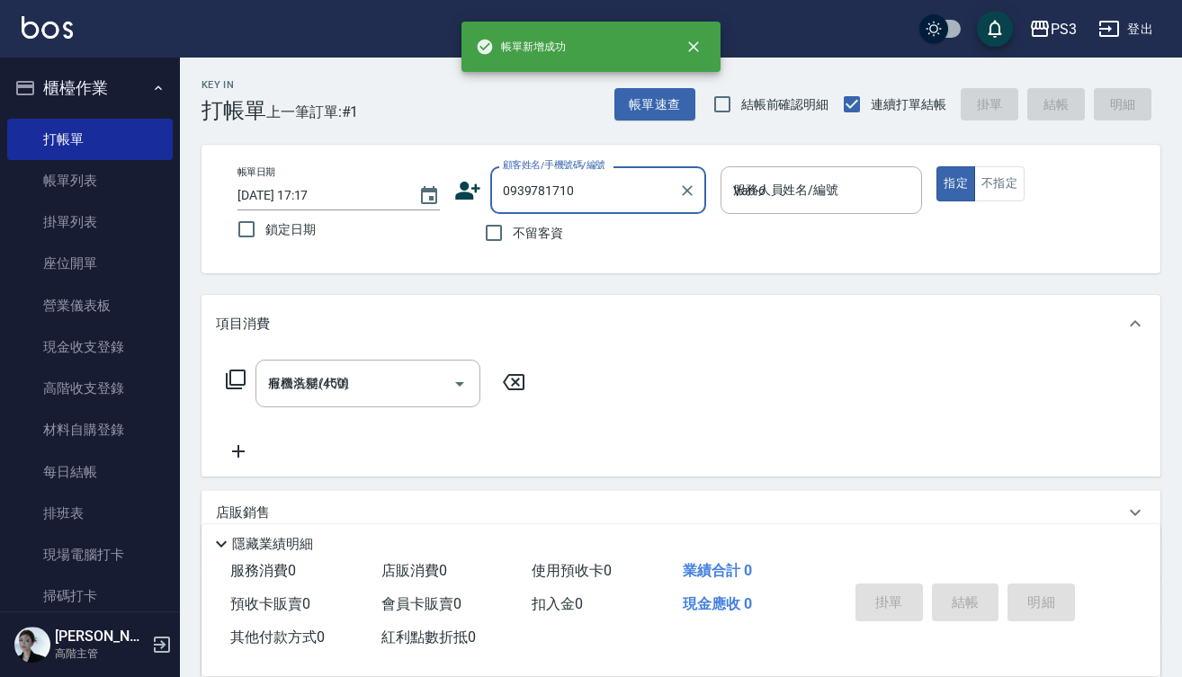
type input "[DATE] 17:18"
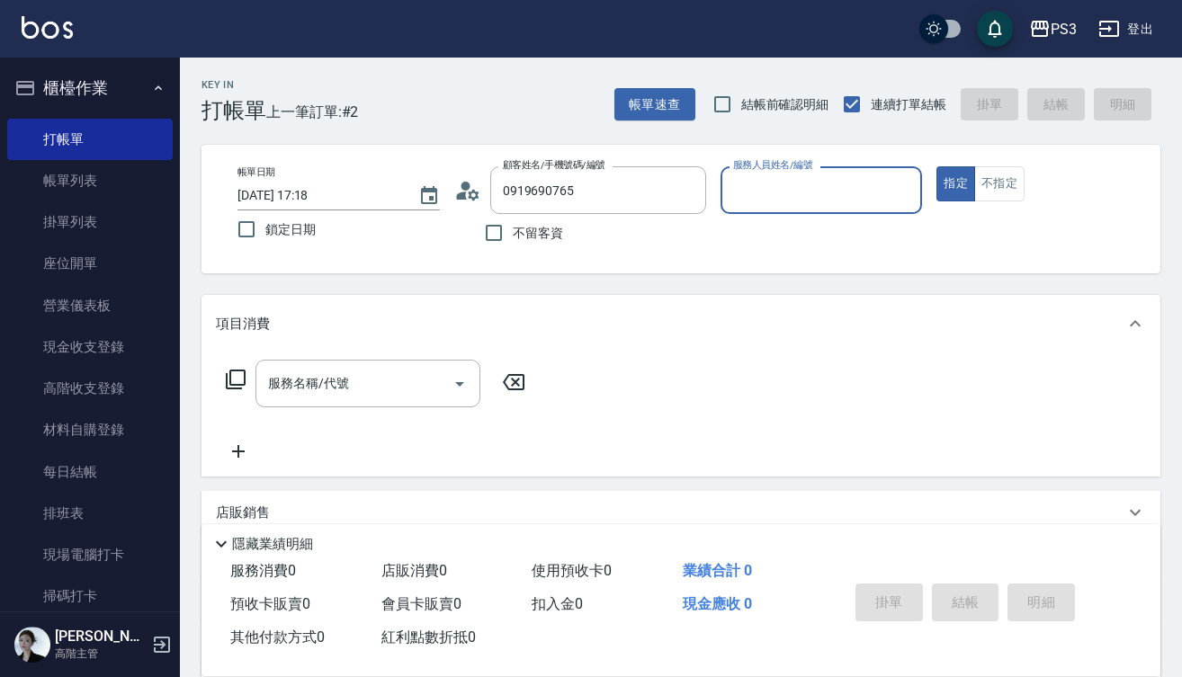
type input "[PERSON_NAME]/0919690765/v83163"
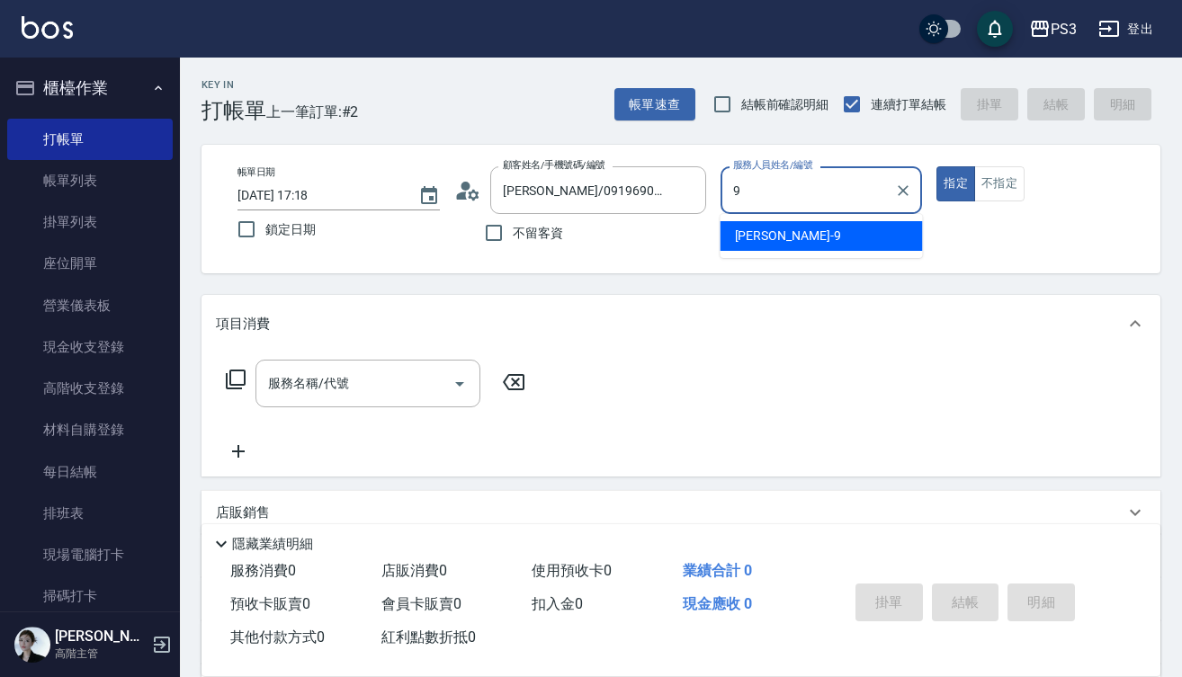
type input "[PERSON_NAME]-9"
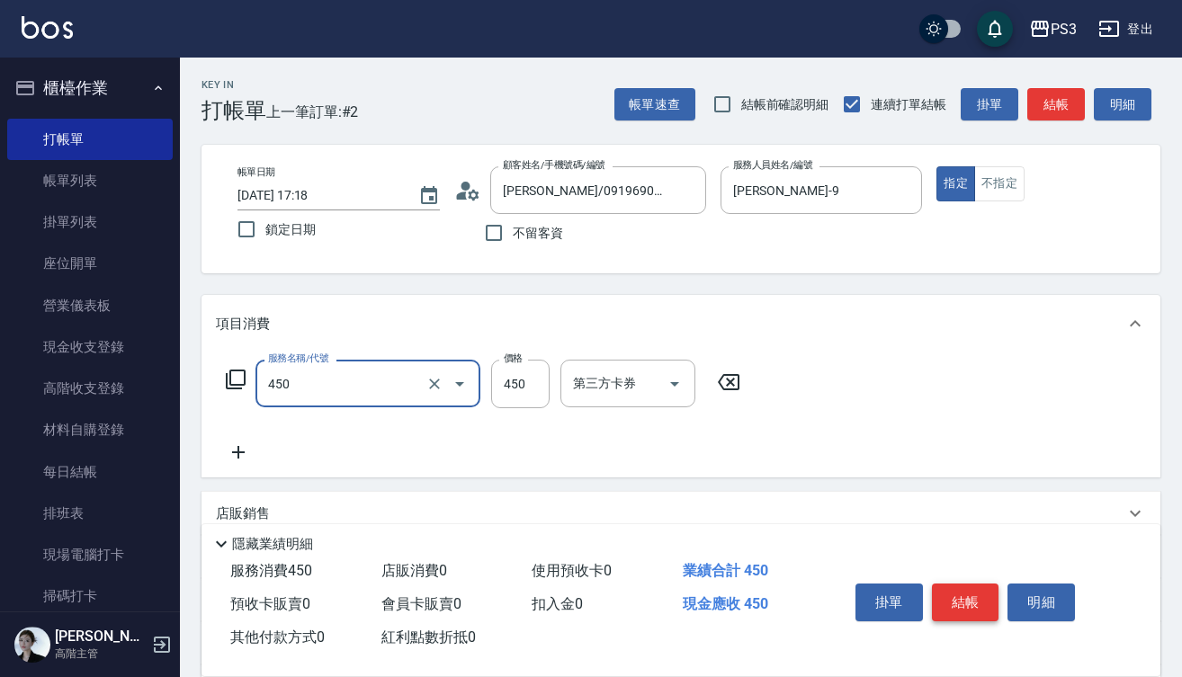
type input "有機洗髮(450)"
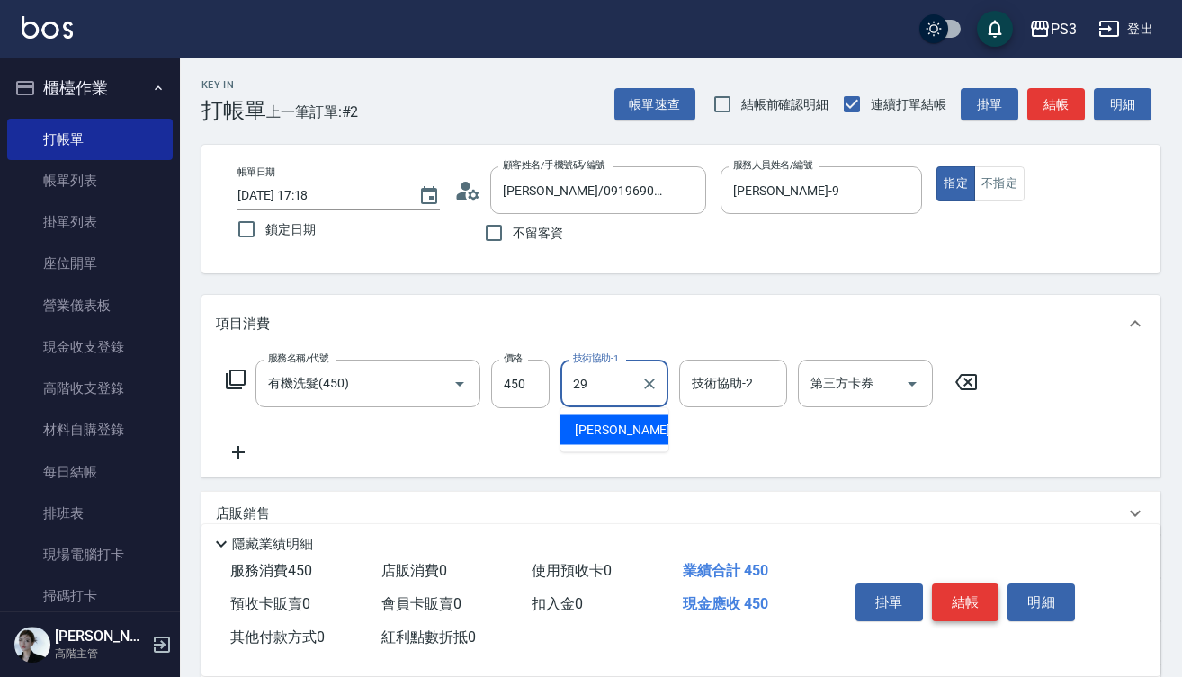
type input "[PERSON_NAME]-29"
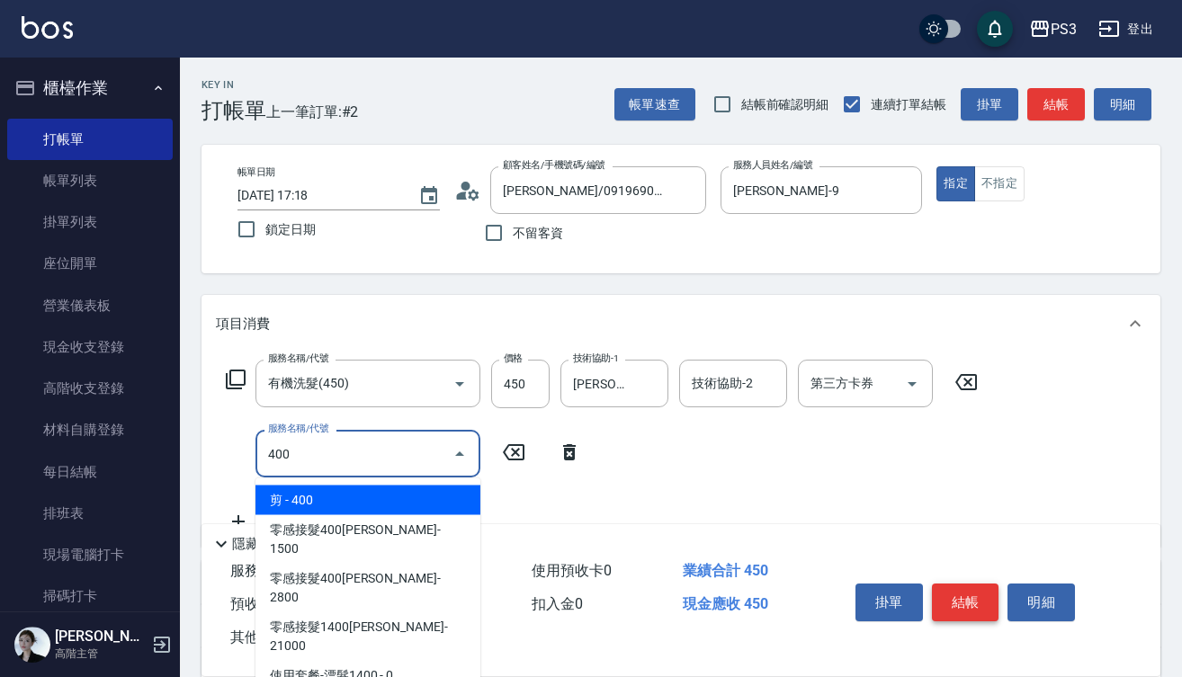
type input "剪(400)"
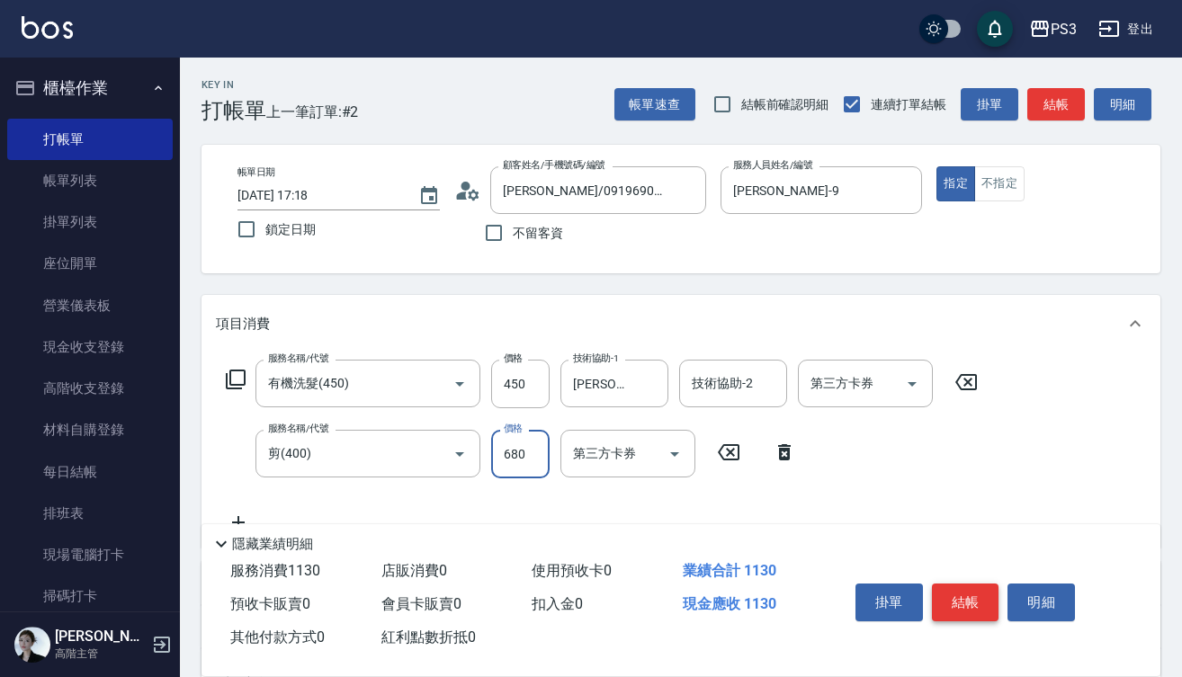
type input "680"
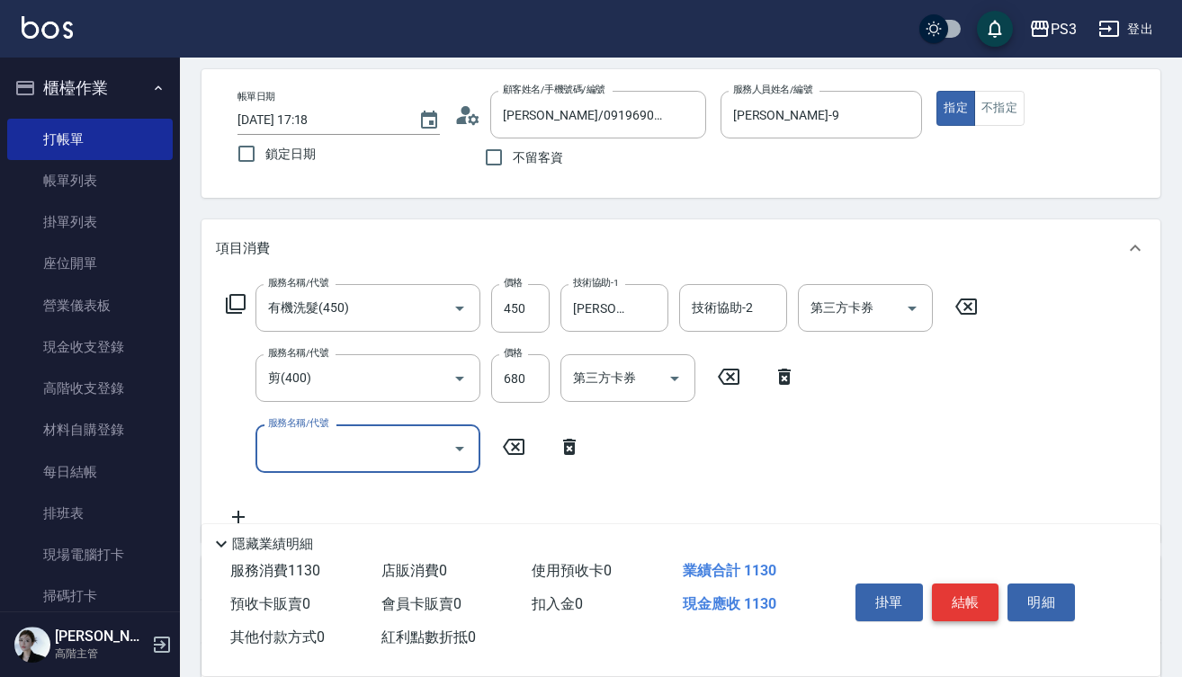
scroll to position [89, 0]
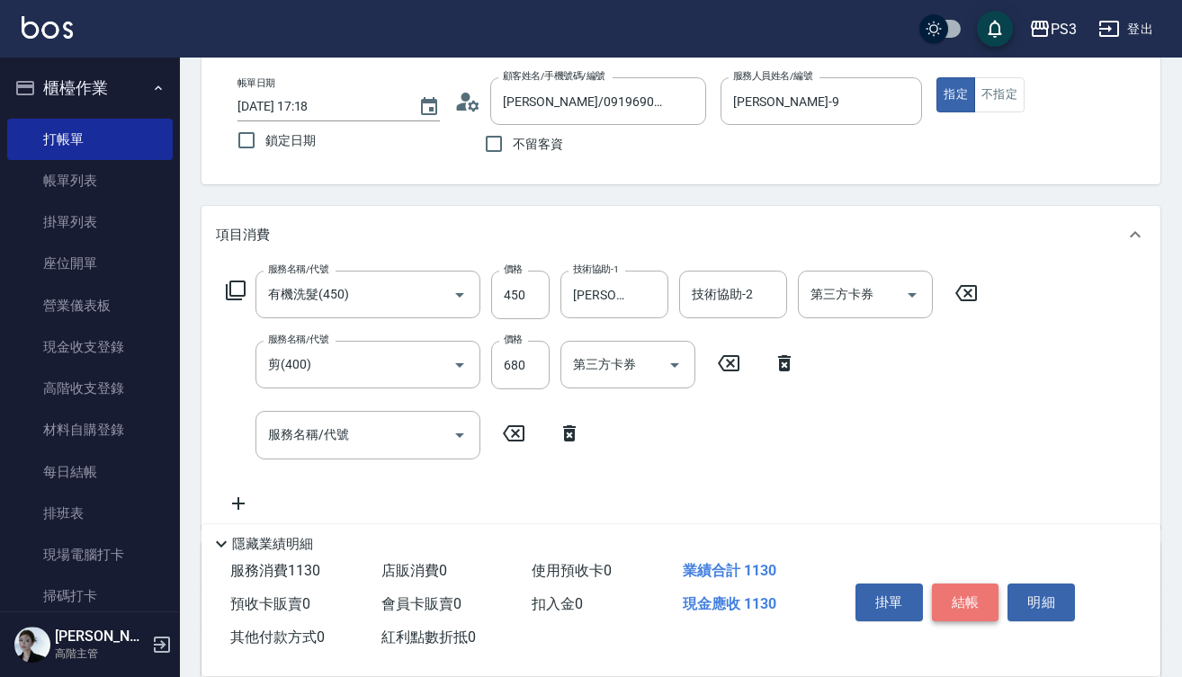
click at [991, 592] on button "結帳" at bounding box center [965, 603] width 67 height 38
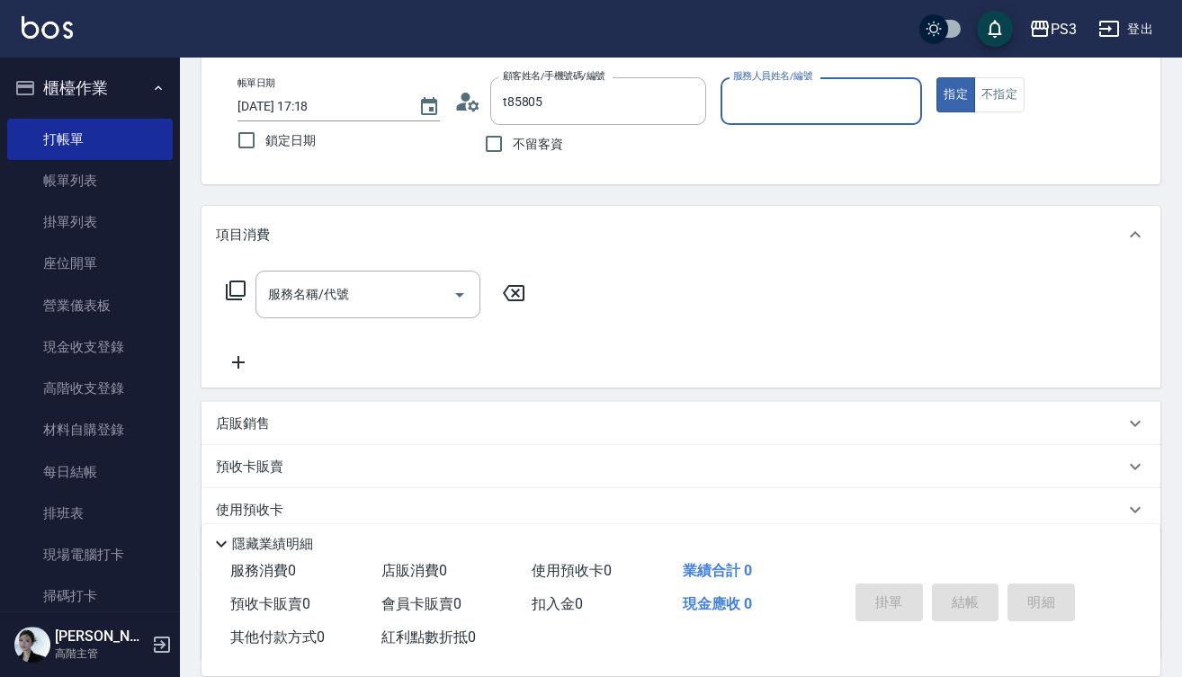
type input "[PERSON_NAME]/0976469880/t85805"
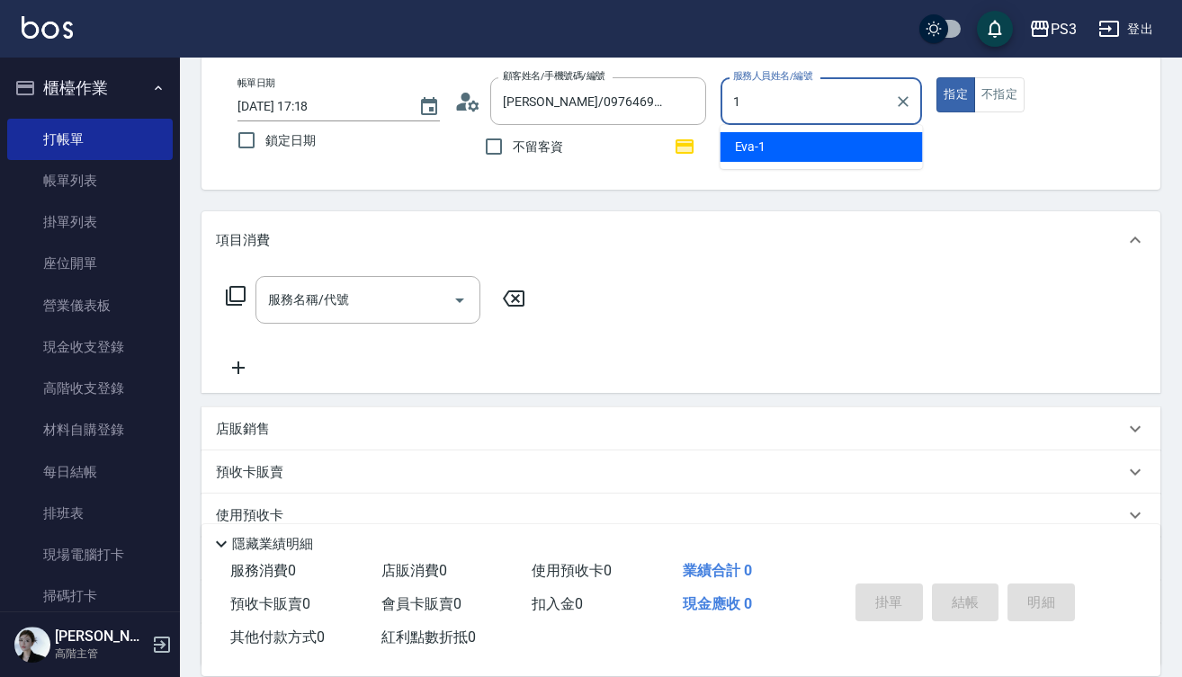
type input "[PERSON_NAME]-1"
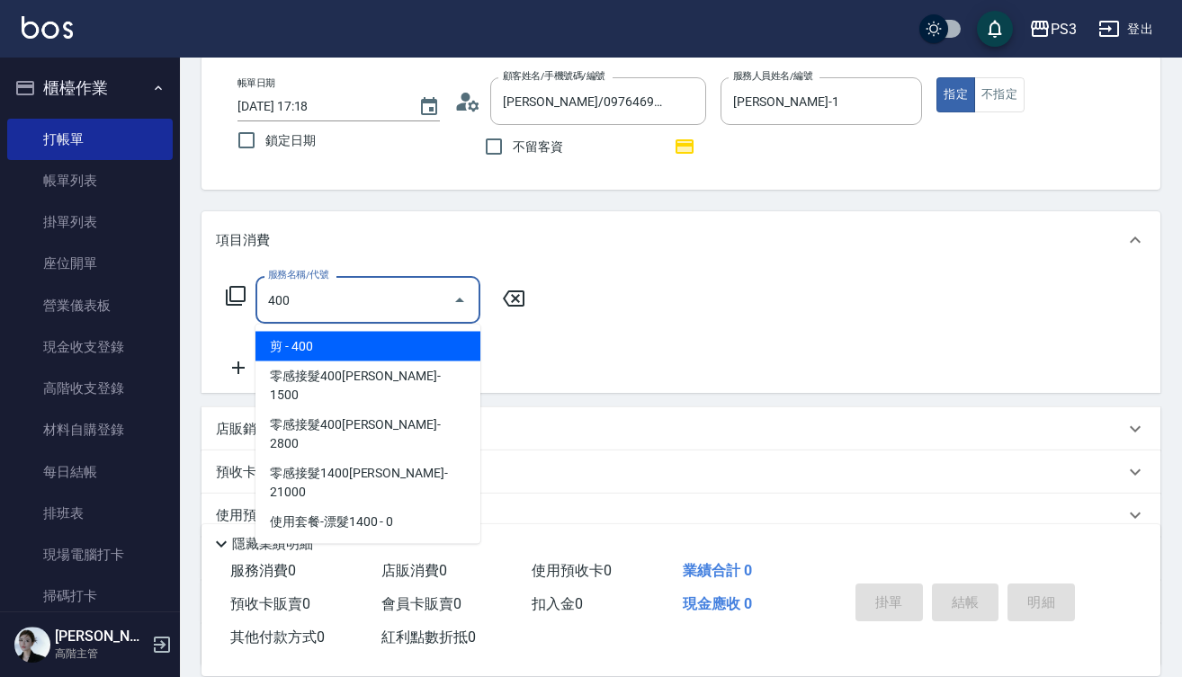
type input "剪(400)"
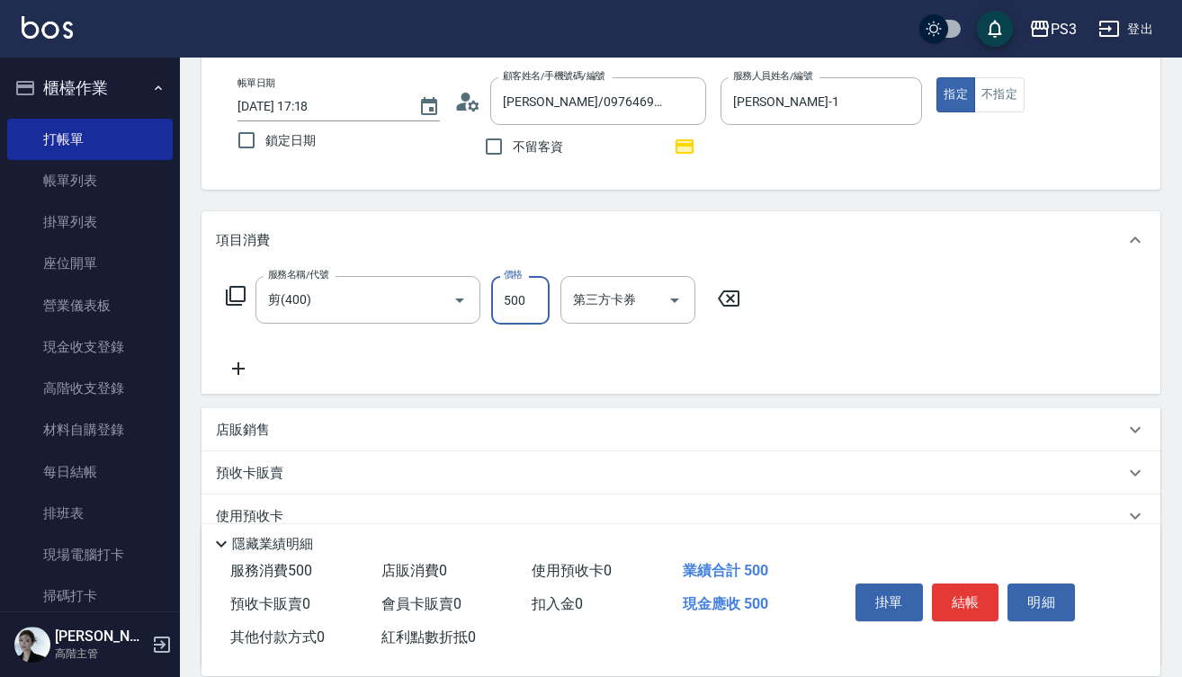
type input "500"
click at [955, 597] on button "結帳" at bounding box center [965, 603] width 67 height 38
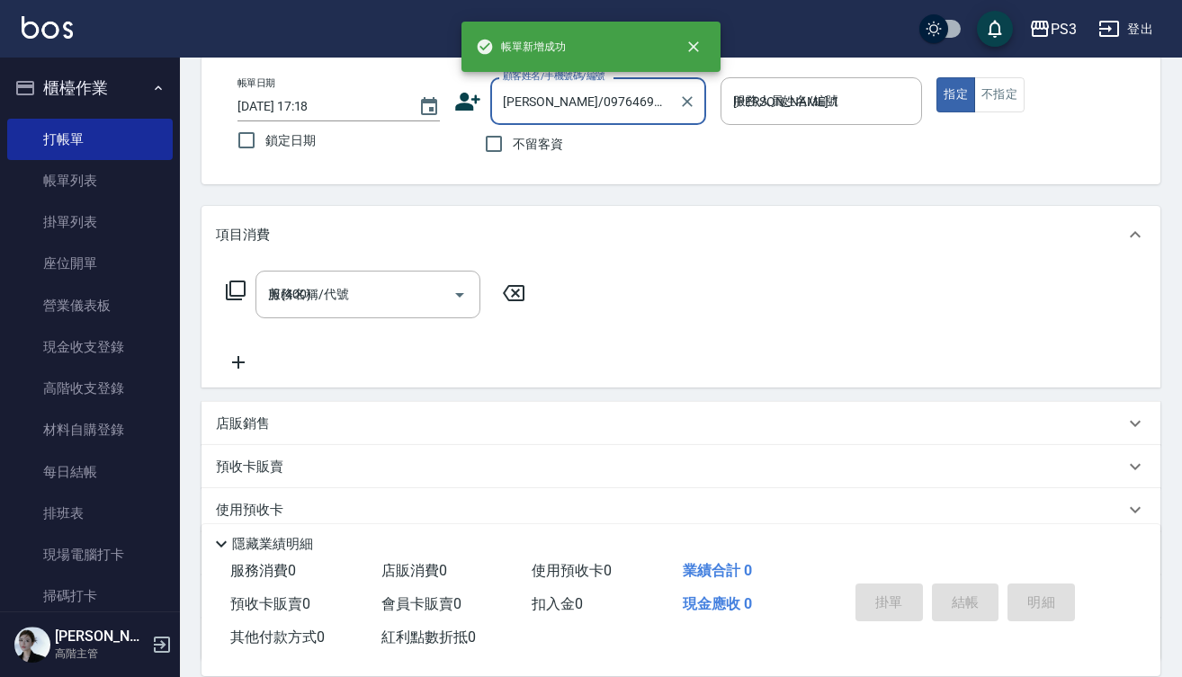
type input "[DATE] 17:19"
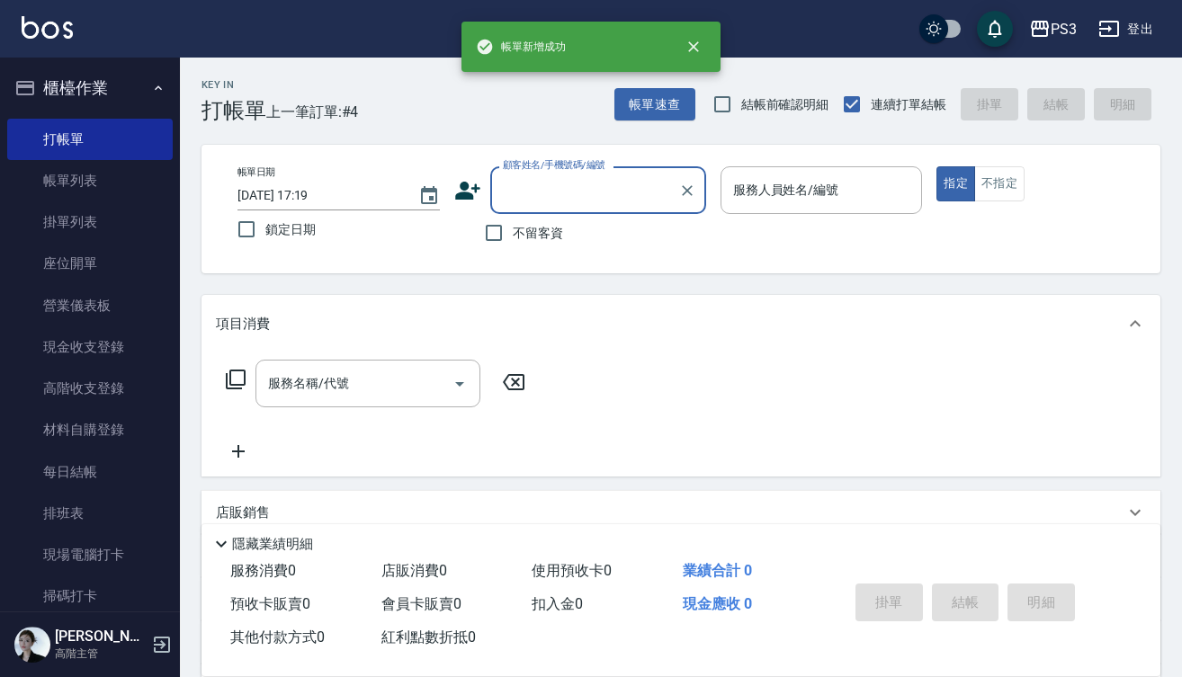
scroll to position [0, 0]
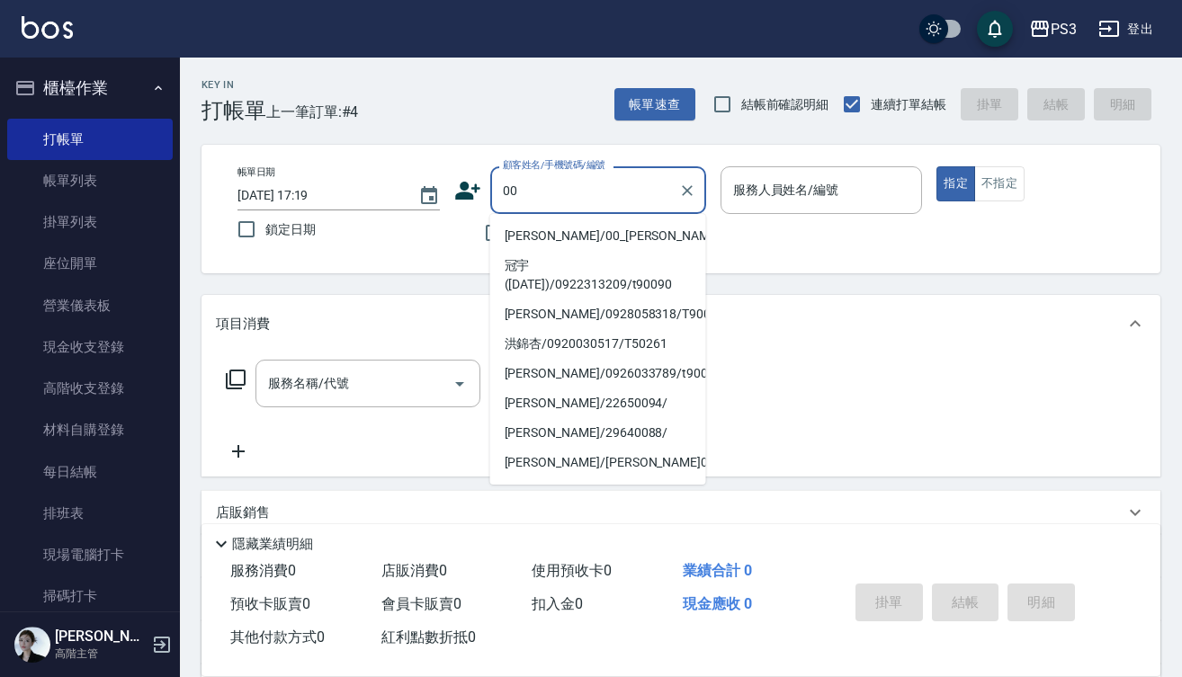
type input "0"
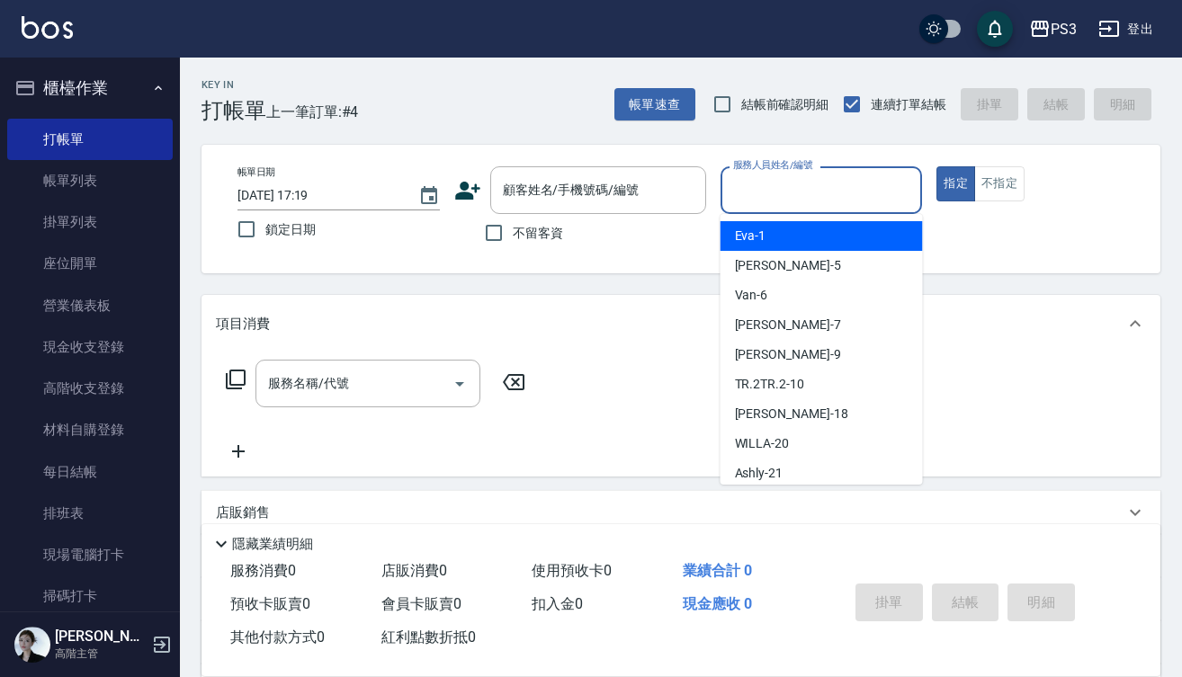
click at [765, 202] on input "服務人員姓名/編號" at bounding box center [822, 189] width 186 height 31
type input "[PERSON_NAME]a"
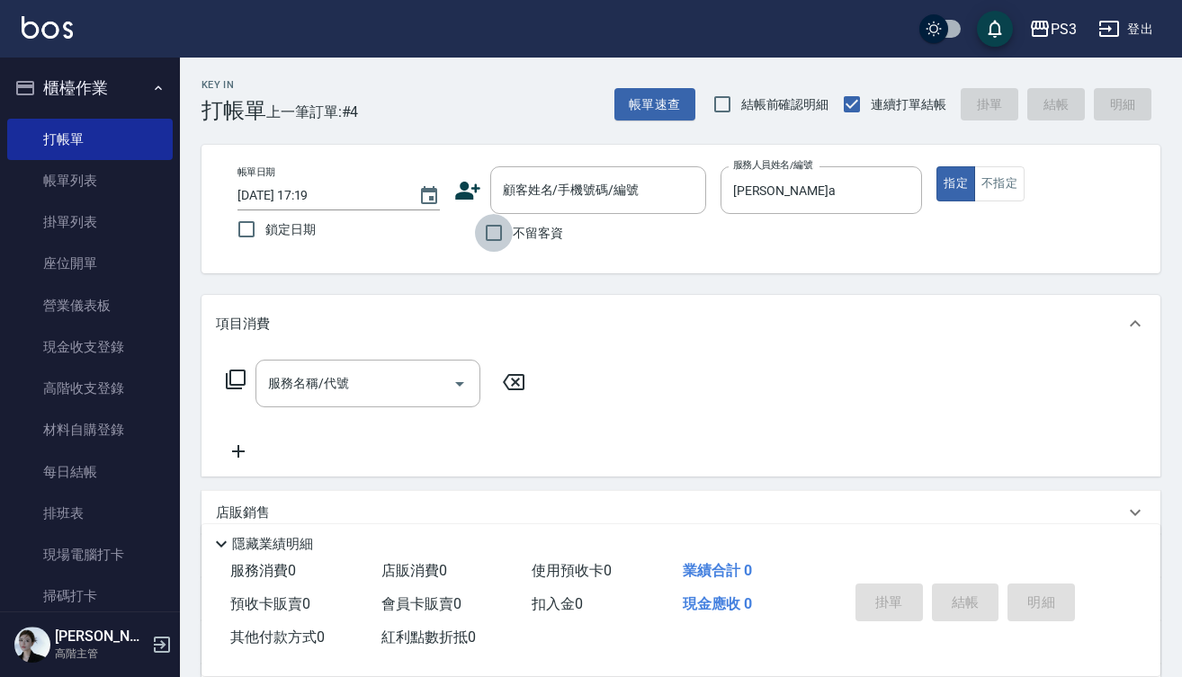
click at [494, 235] on input "不留客資" at bounding box center [494, 233] width 38 height 38
checkbox input "true"
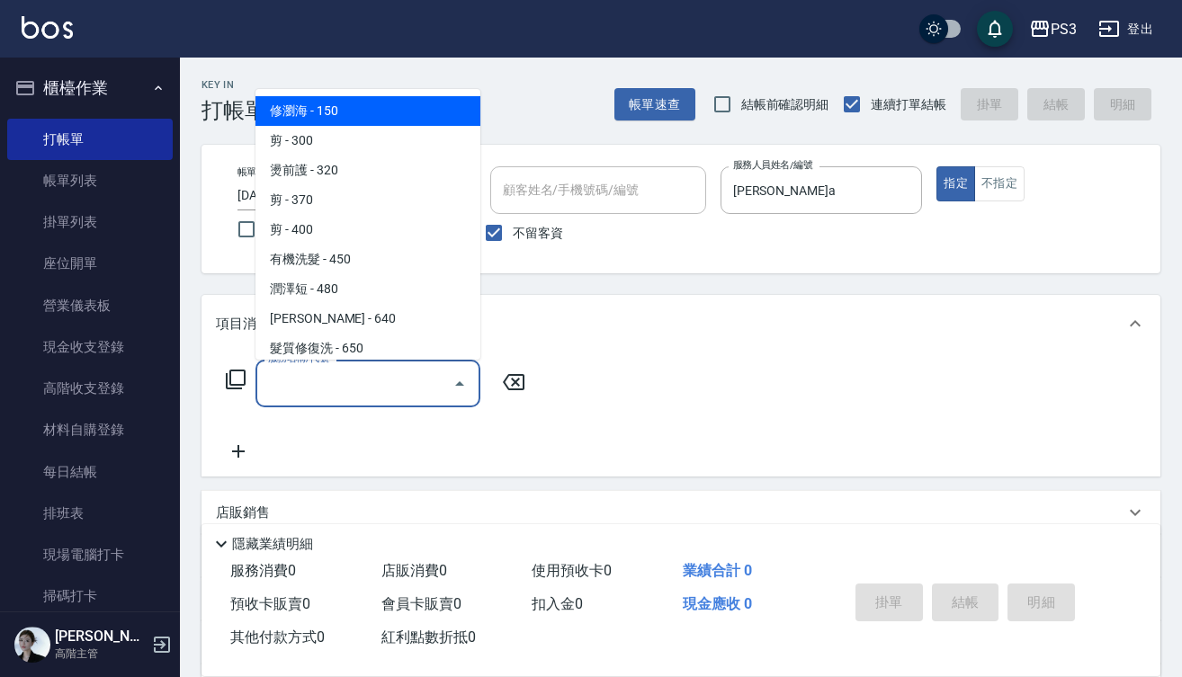
click at [411, 399] on input "服務名稱/代號" at bounding box center [355, 383] width 182 height 31
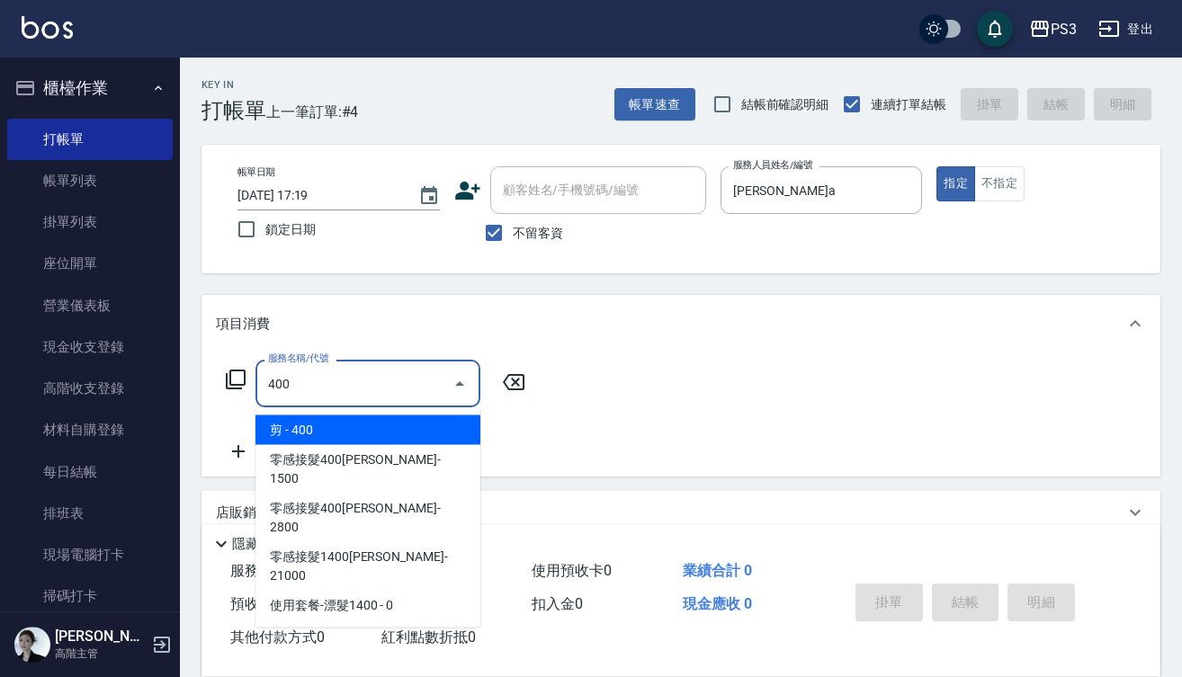
type input "剪(400)"
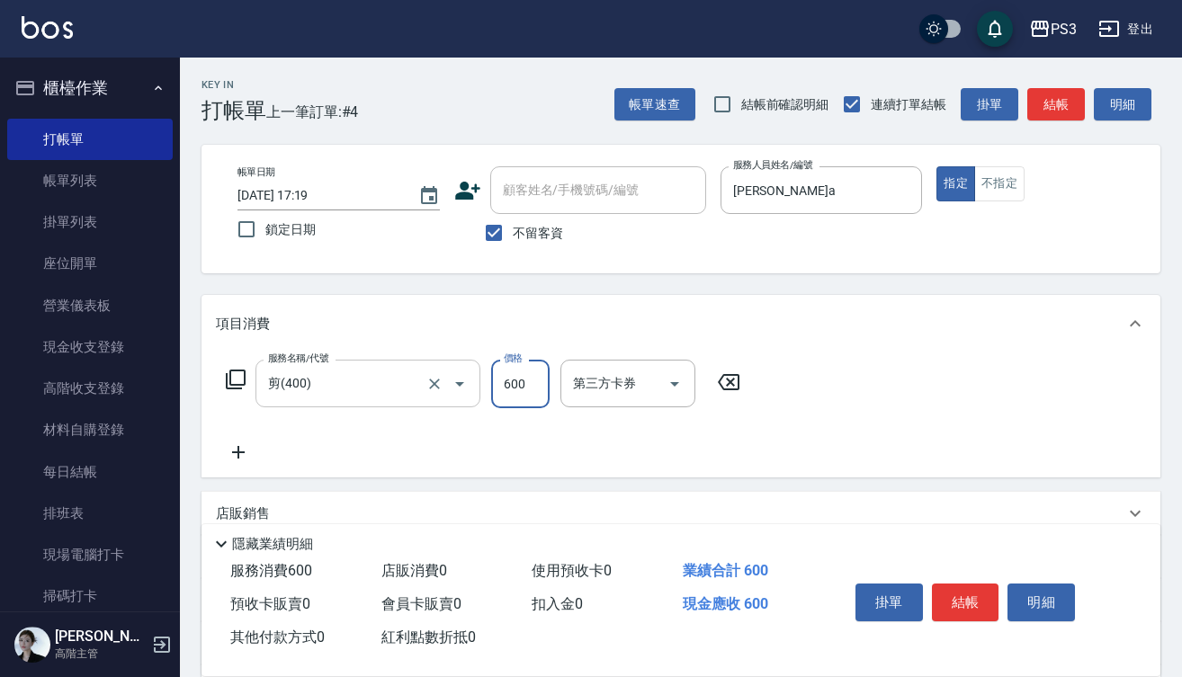
type input "600"
click at [975, 588] on button "結帳" at bounding box center [965, 603] width 67 height 38
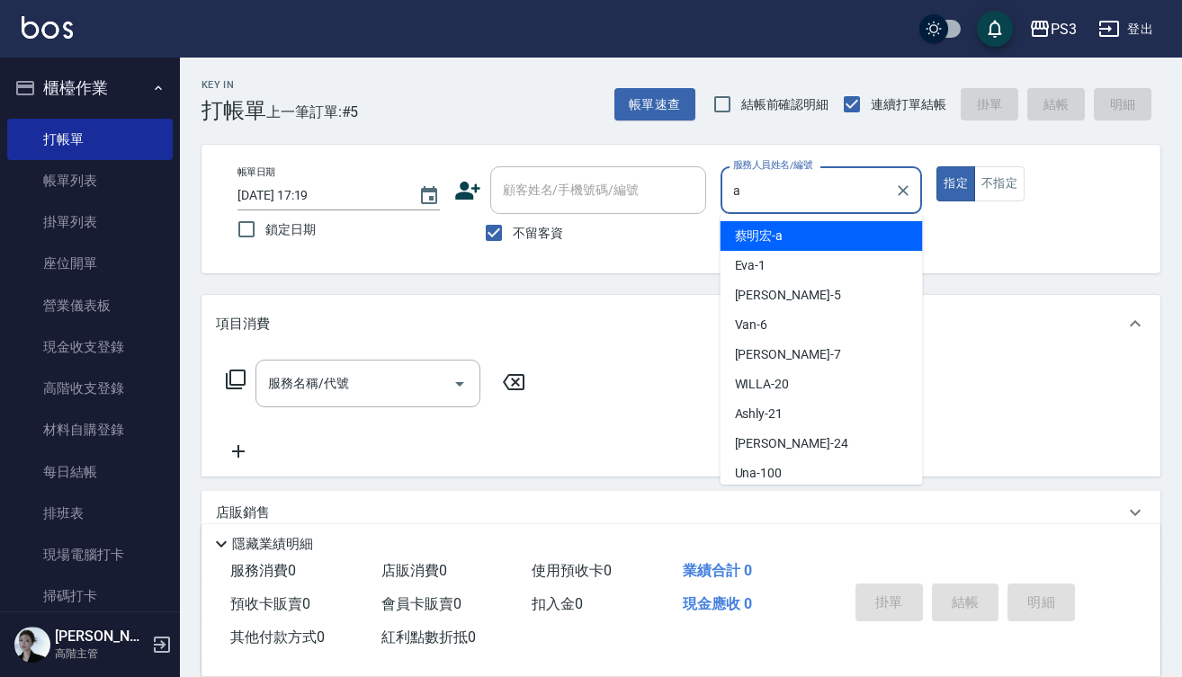
type input "[PERSON_NAME]a"
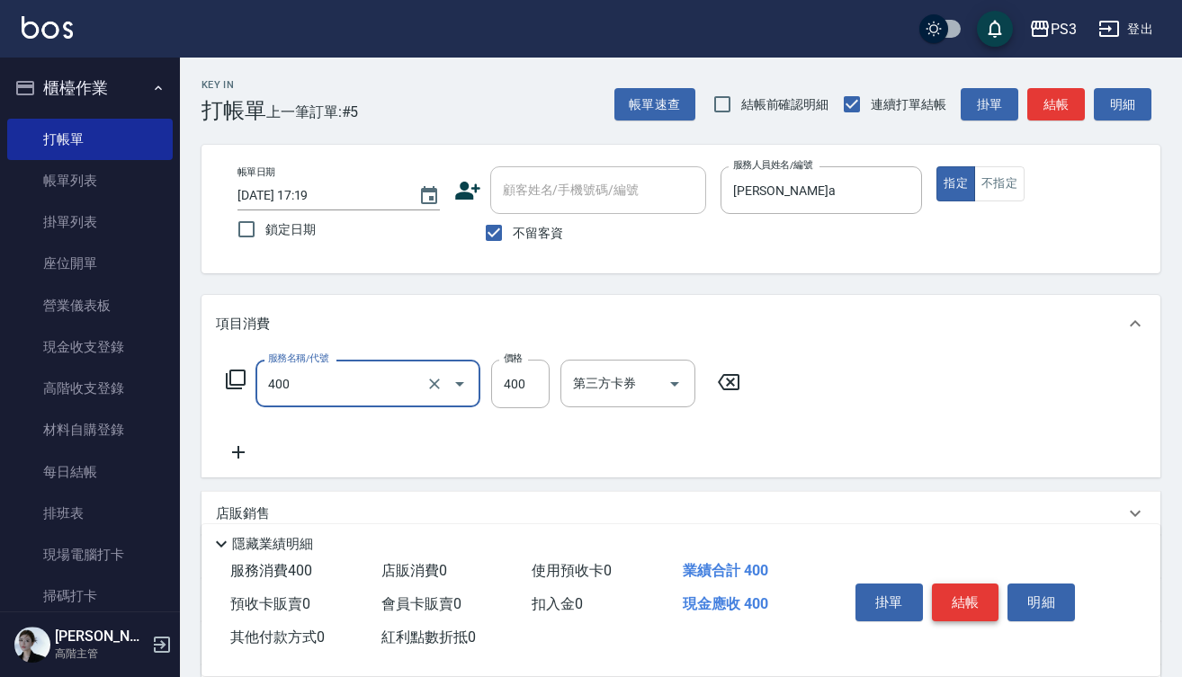
type input "剪(400)"
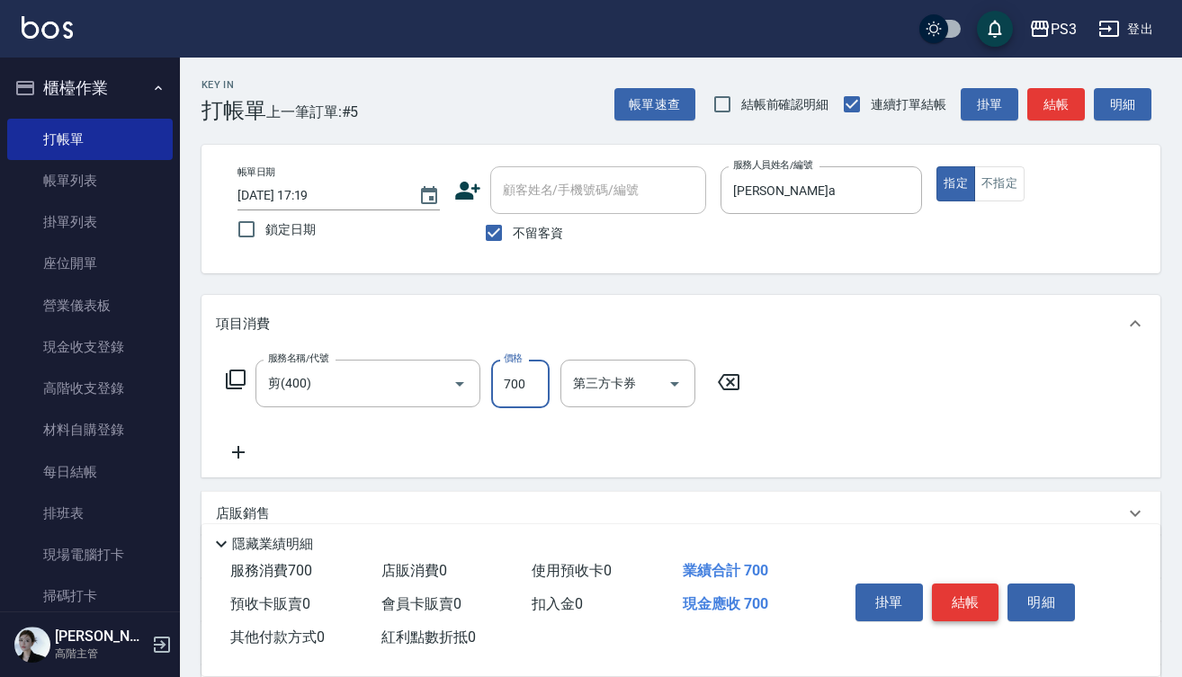
type input "700"
click at [1004, 597] on div "掛單 結帳 明細" at bounding box center [965, 605] width 235 height 57
click at [979, 594] on button "結帳" at bounding box center [965, 603] width 67 height 38
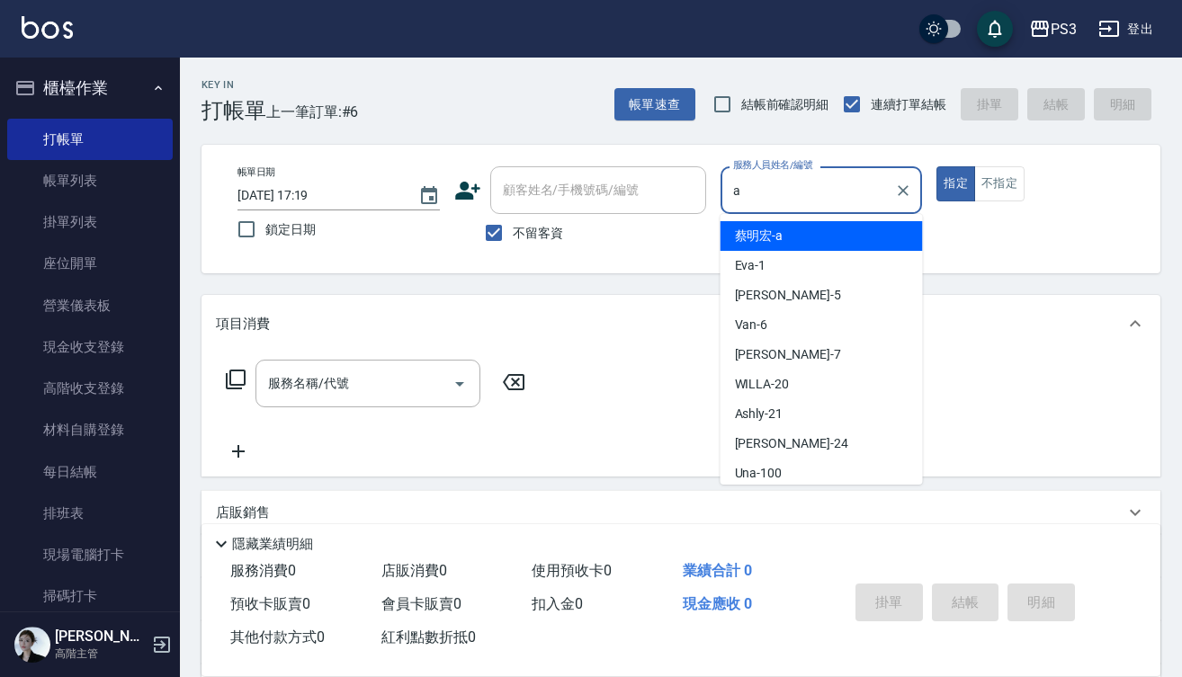
type input "[PERSON_NAME]a"
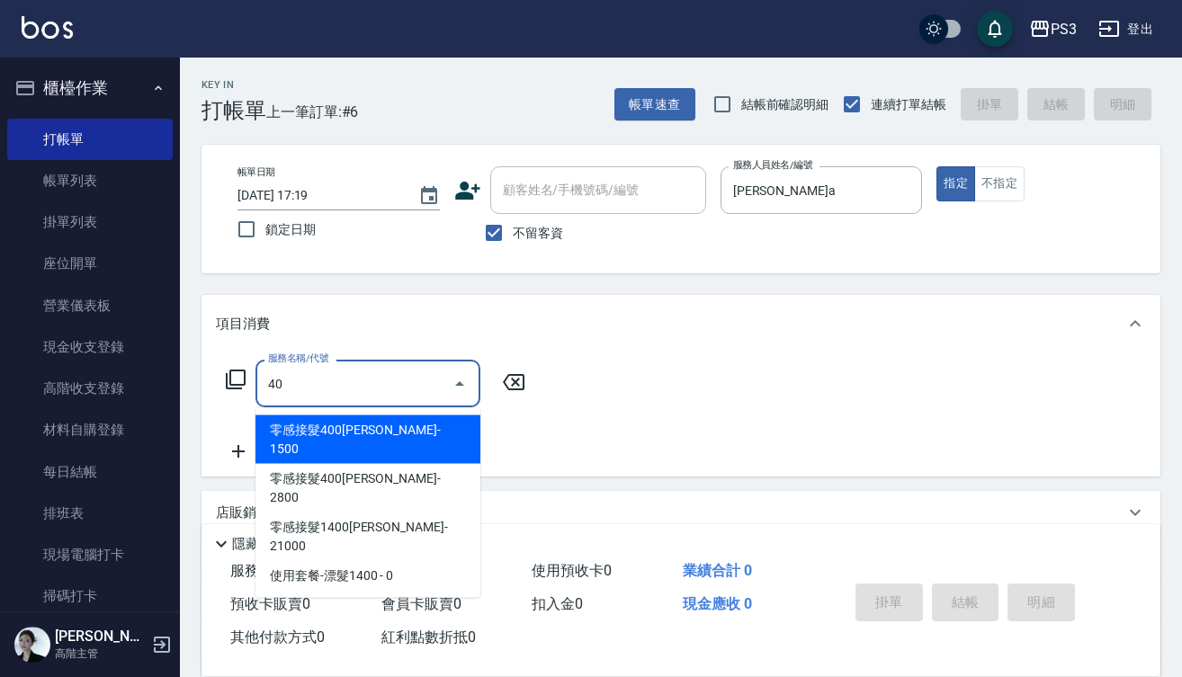
type input "4"
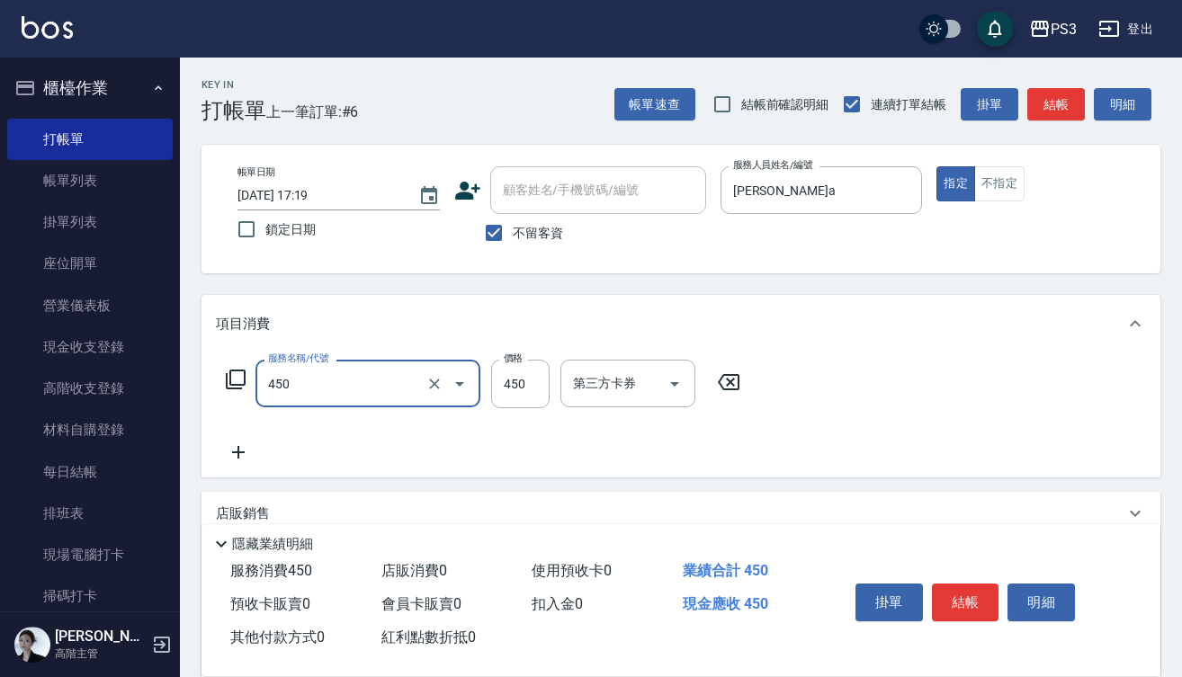
type input "有機洗髮(450)"
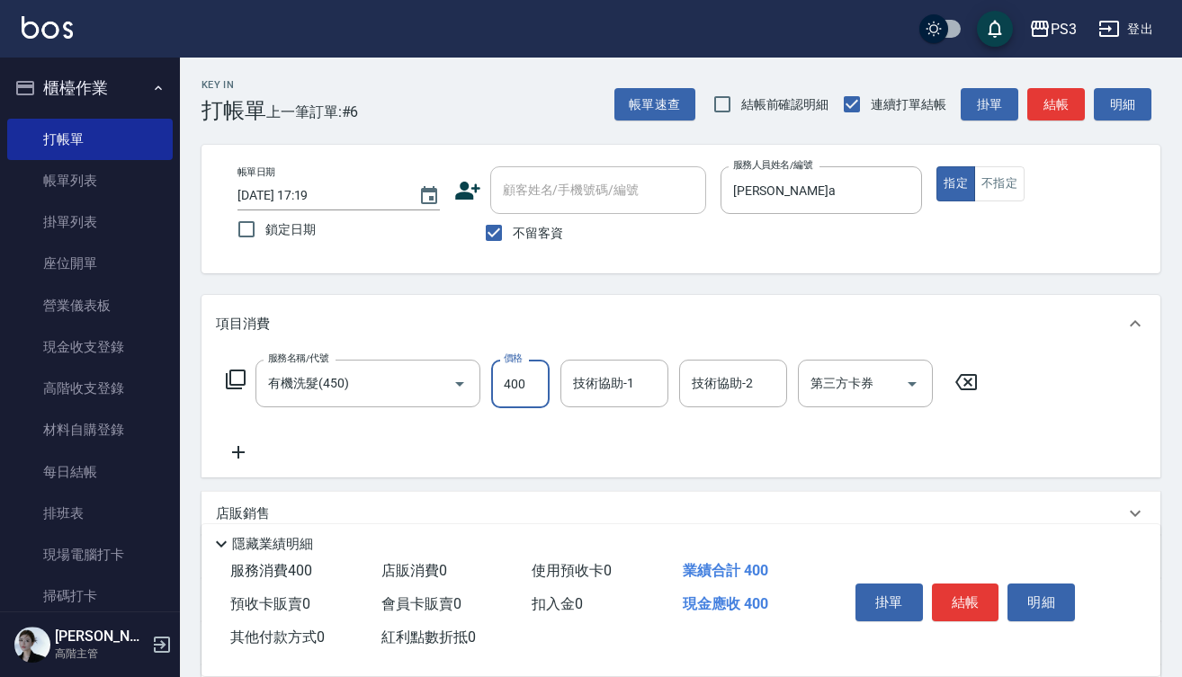
type input "400"
click at [964, 593] on button "結帳" at bounding box center [965, 603] width 67 height 38
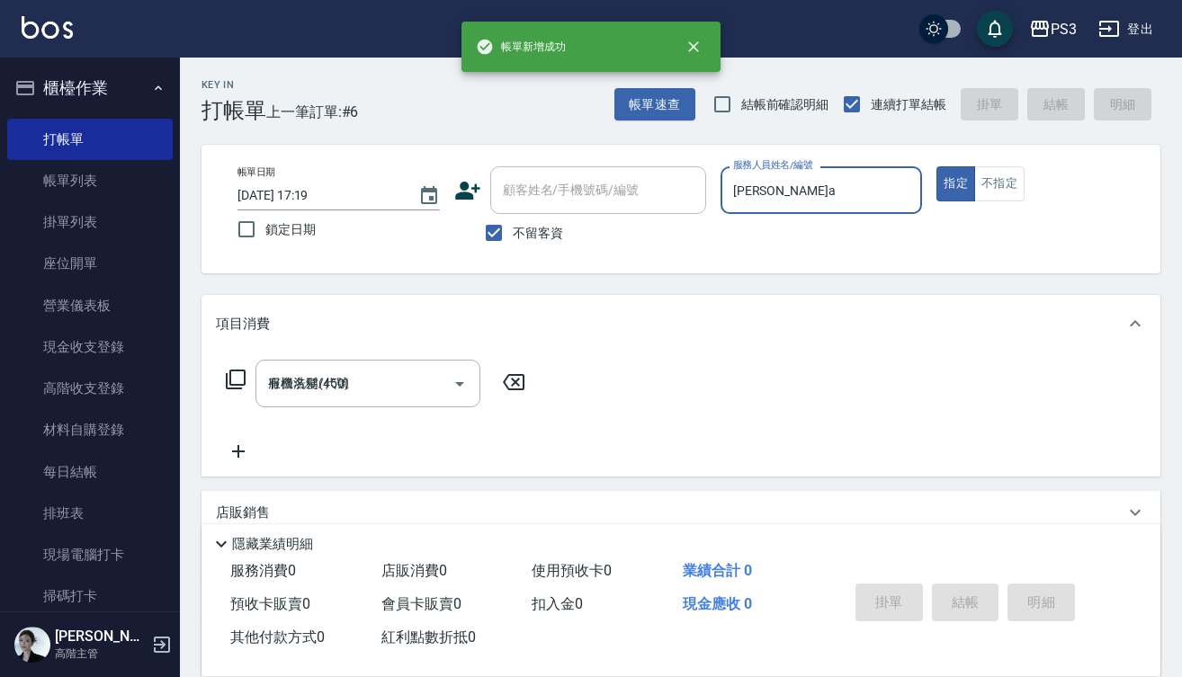
type input "[DATE] 17:20"
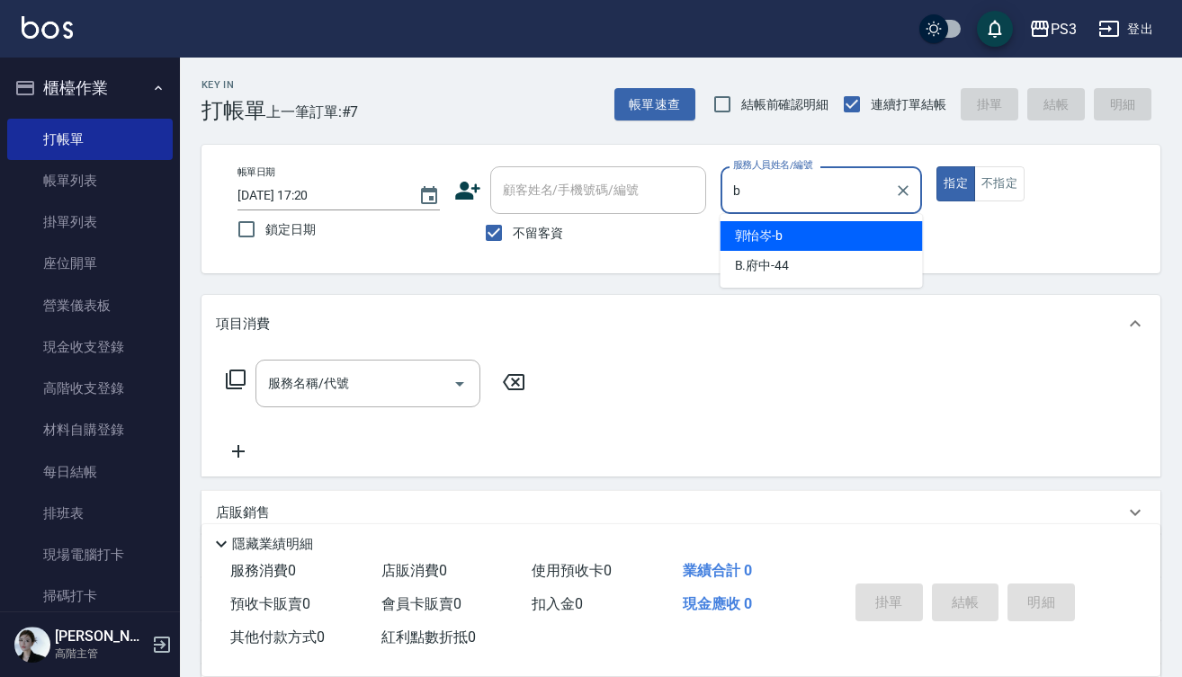
type input "[PERSON_NAME]"
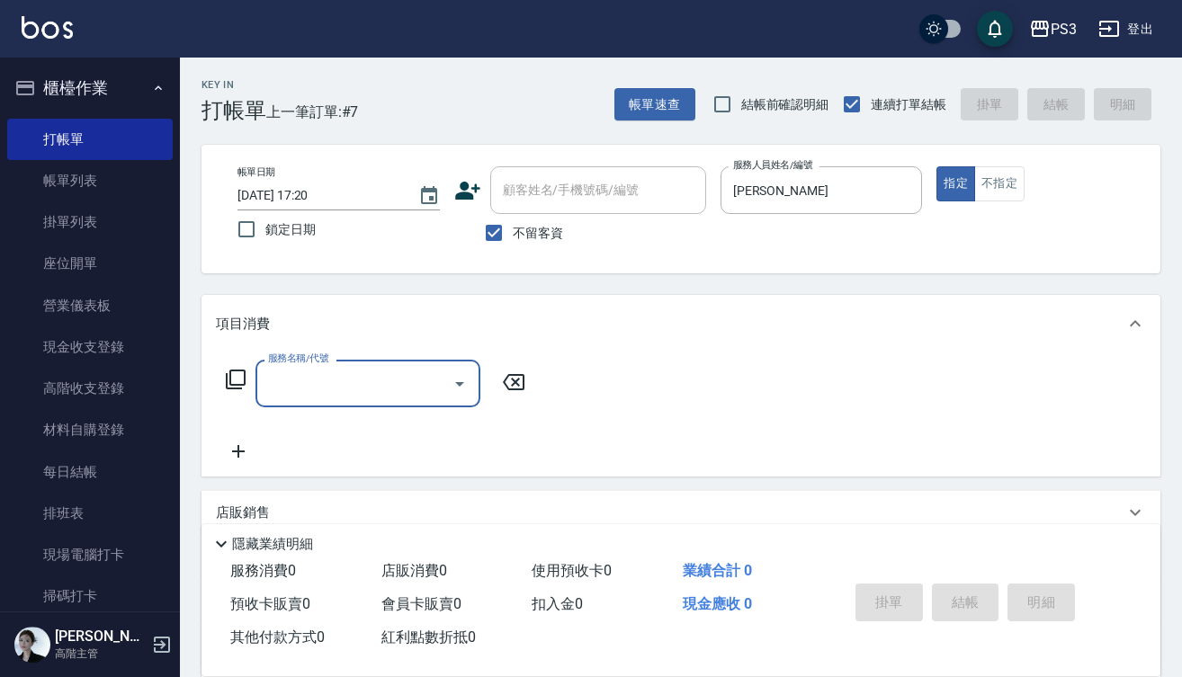
type input "1"
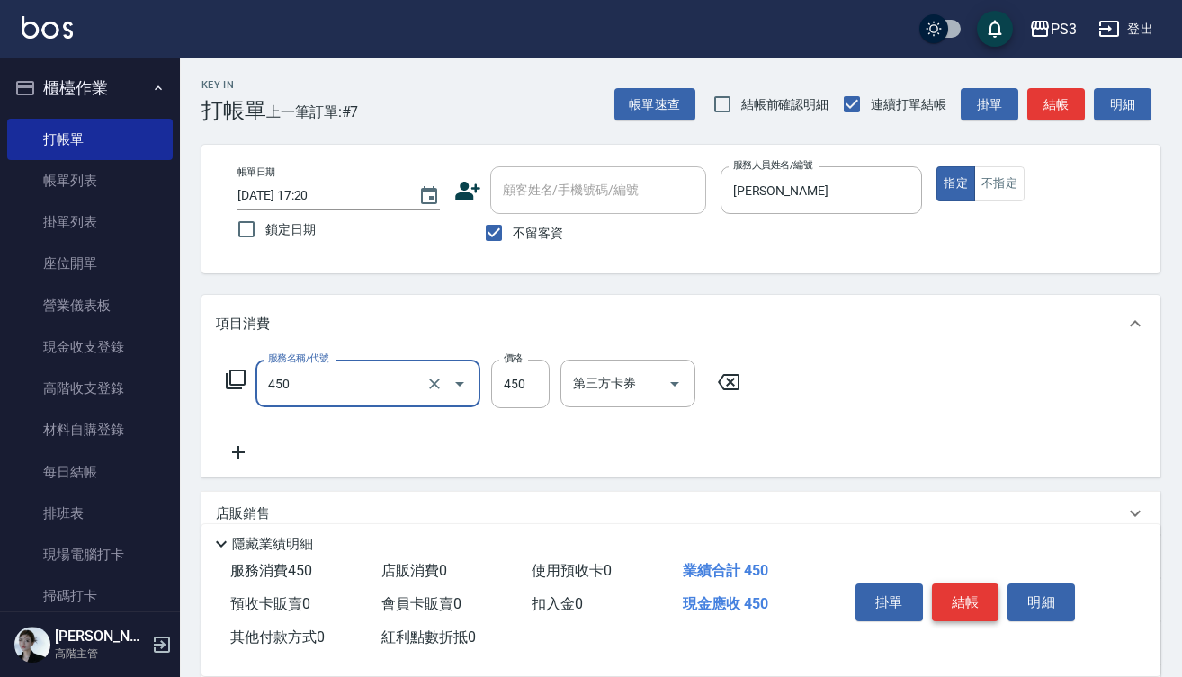
type input "有機洗髮(450)"
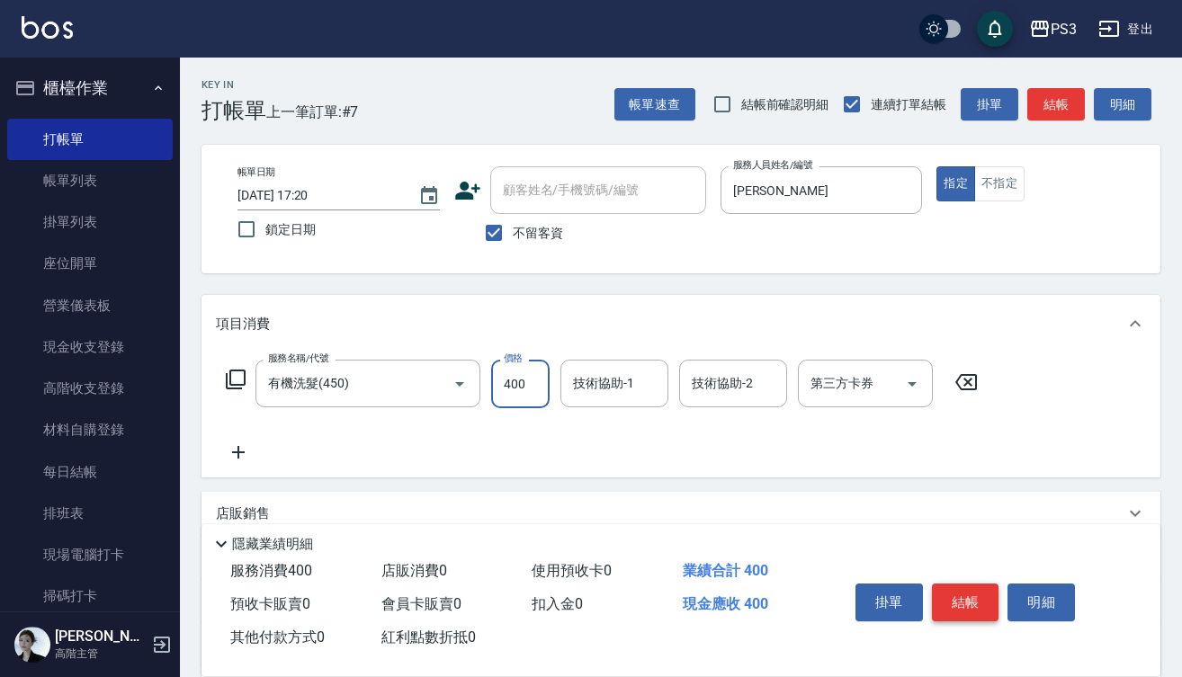
type input "400"
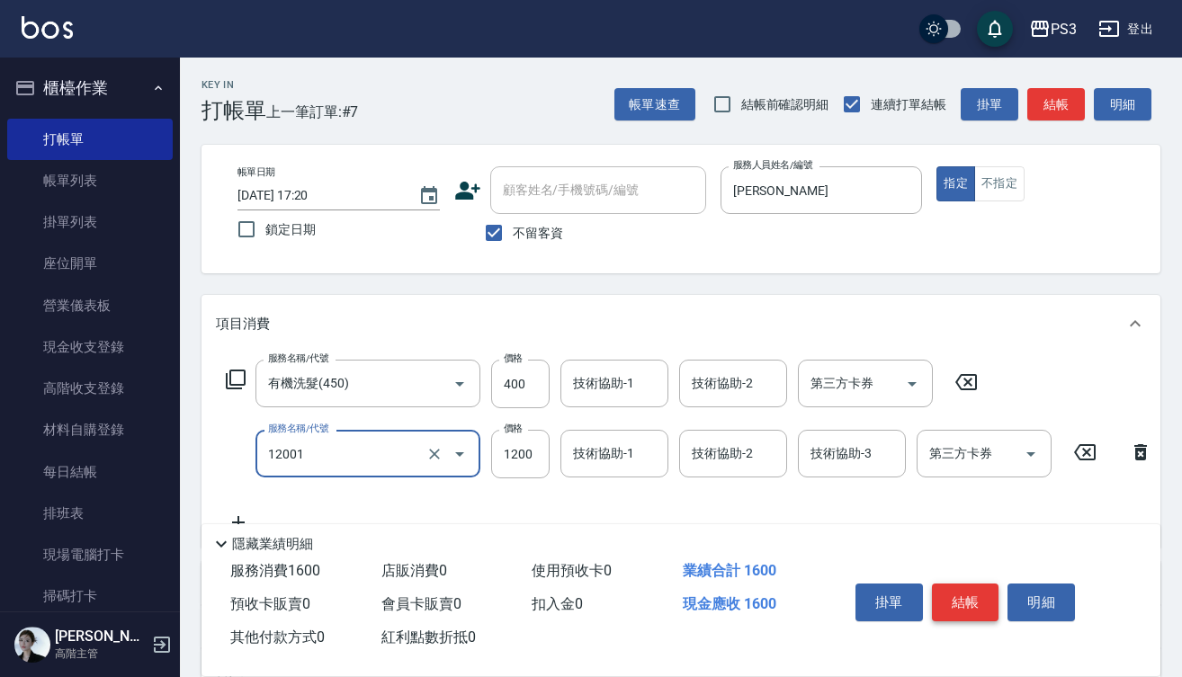
type input "燙s(12001)"
type input "2000"
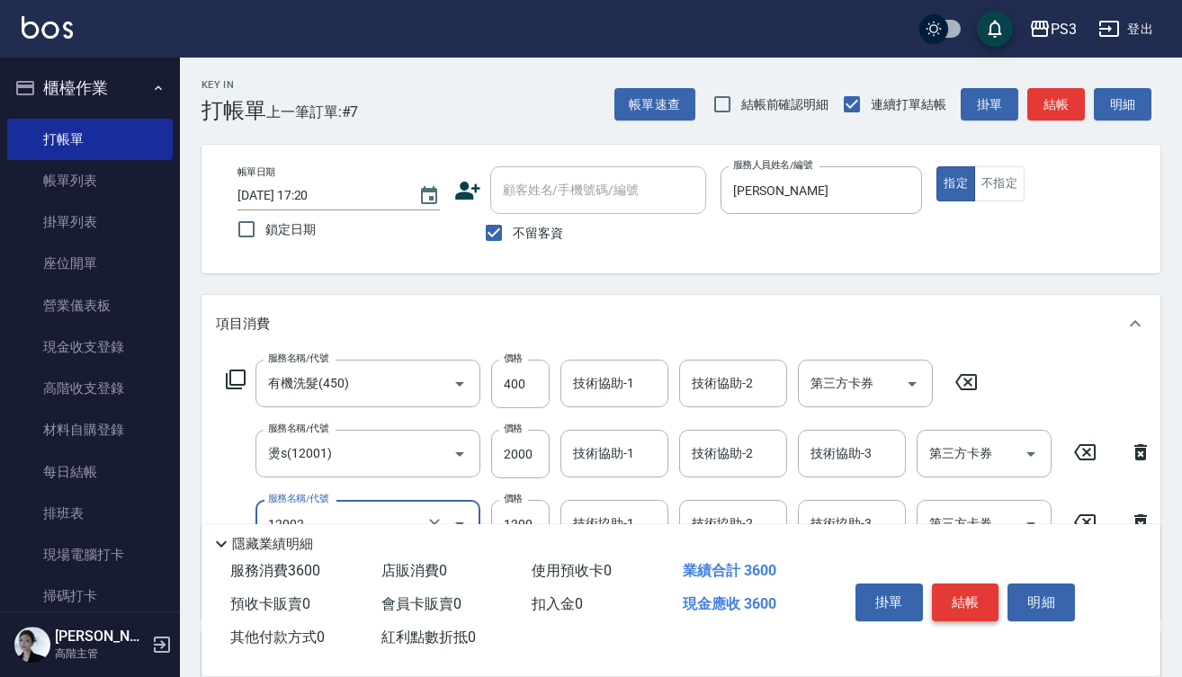
type input "男生染(12002)"
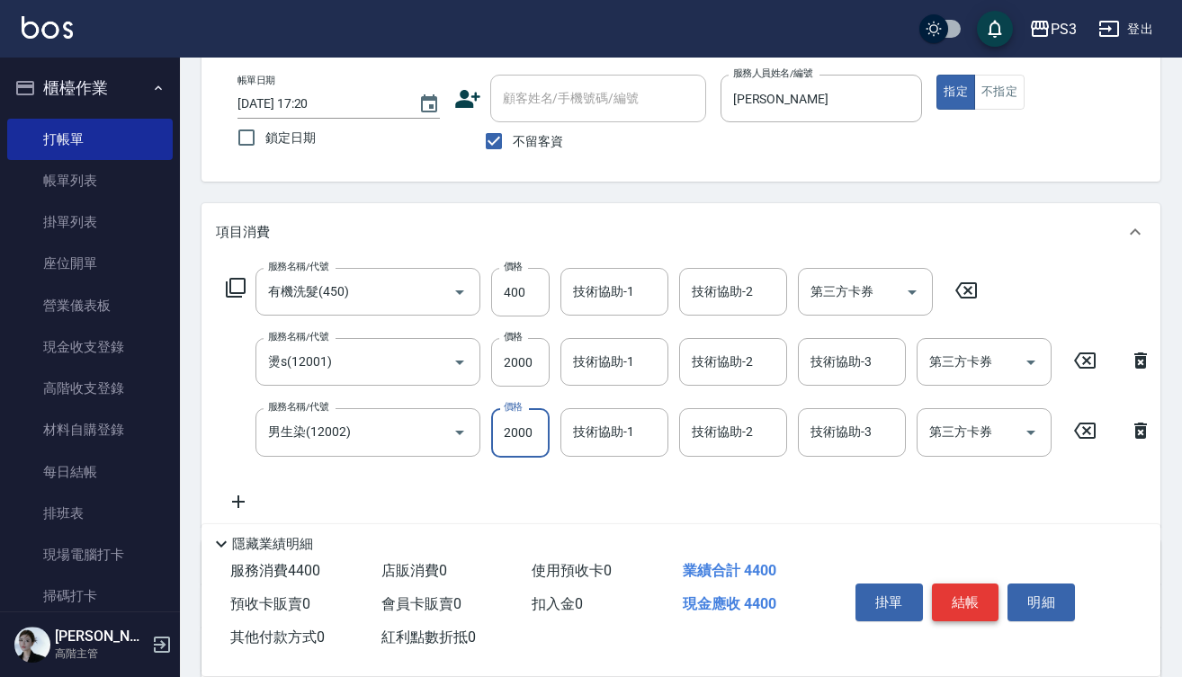
type input "2000"
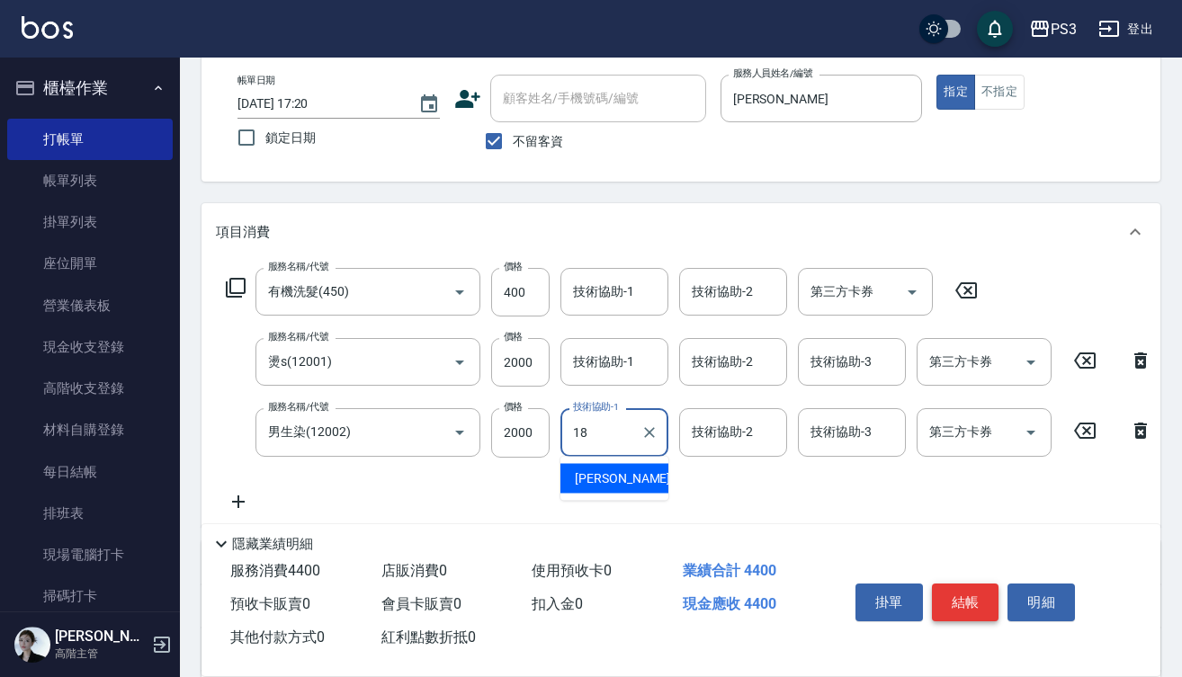
type input "恩恩-18"
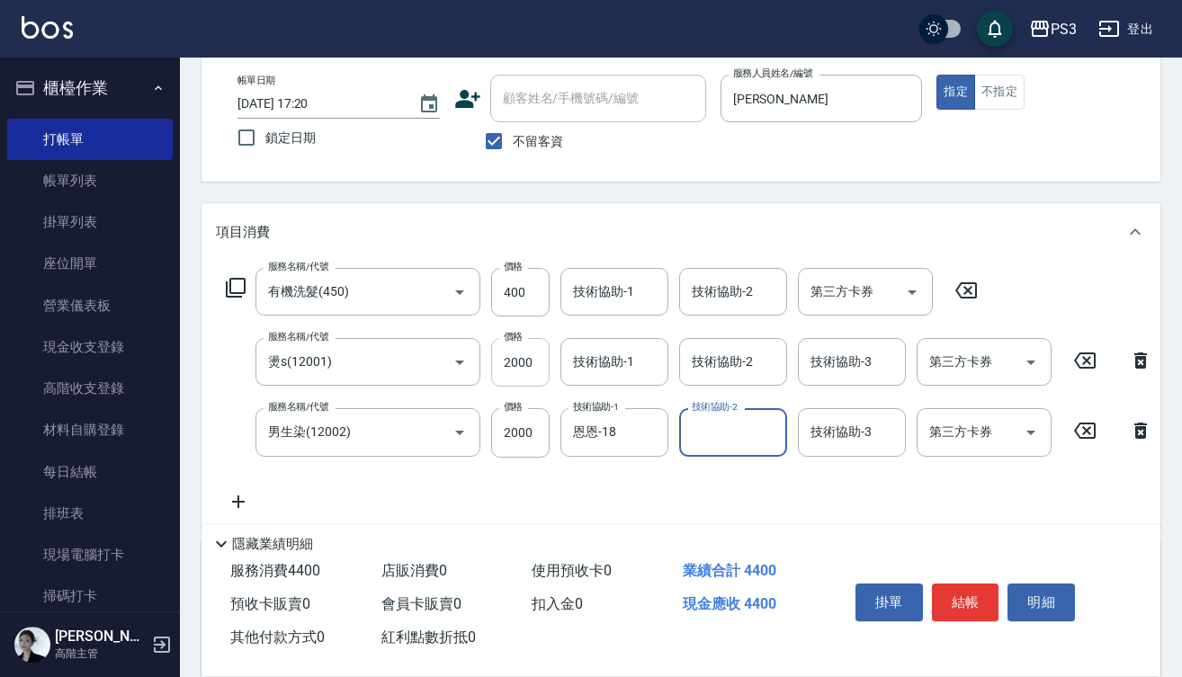
click at [541, 362] on input "2000" at bounding box center [520, 362] width 58 height 49
type input "1600"
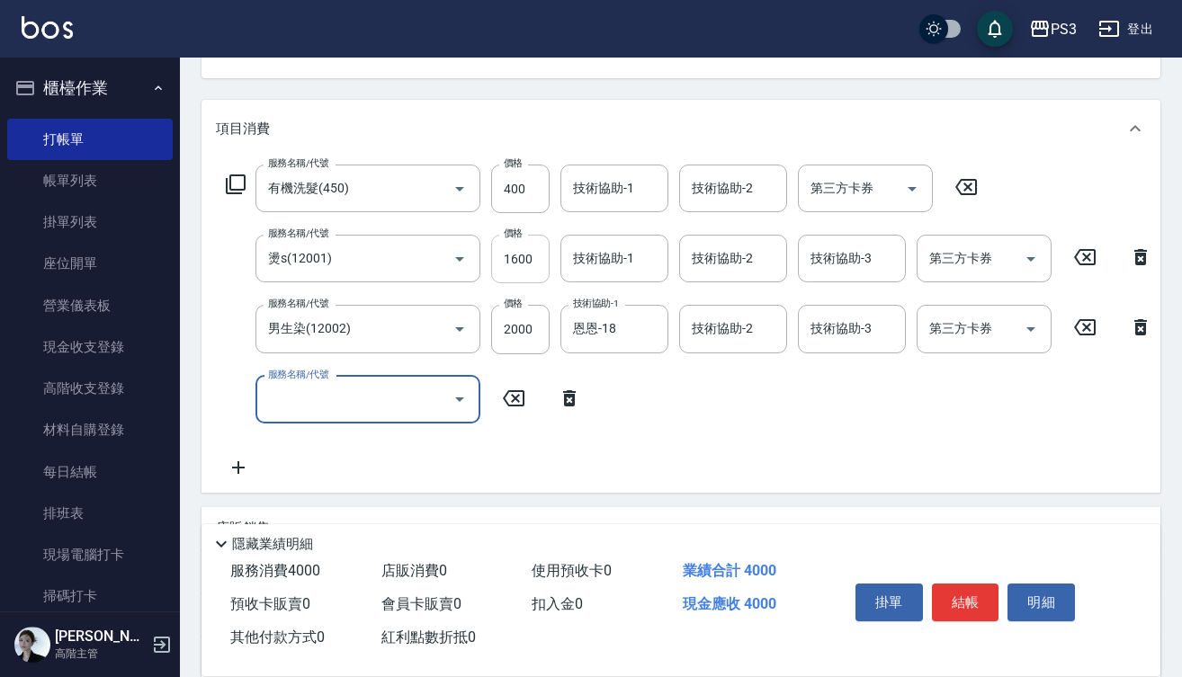
scroll to position [199, 0]
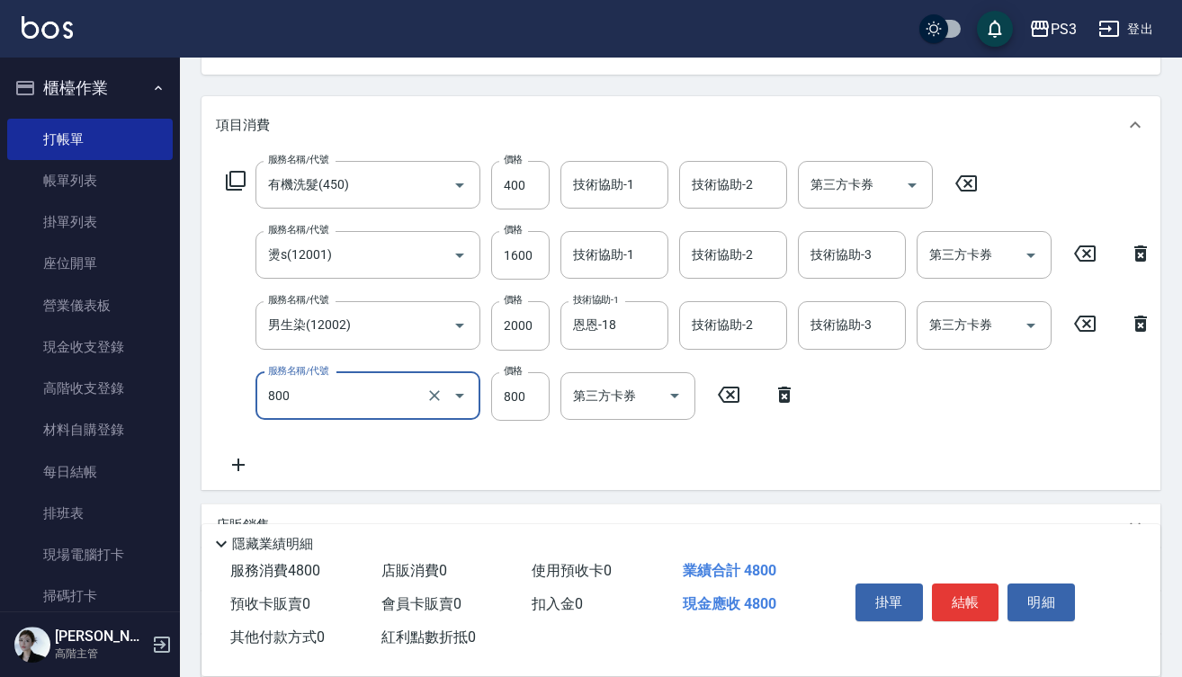
type input "深層短(800)"
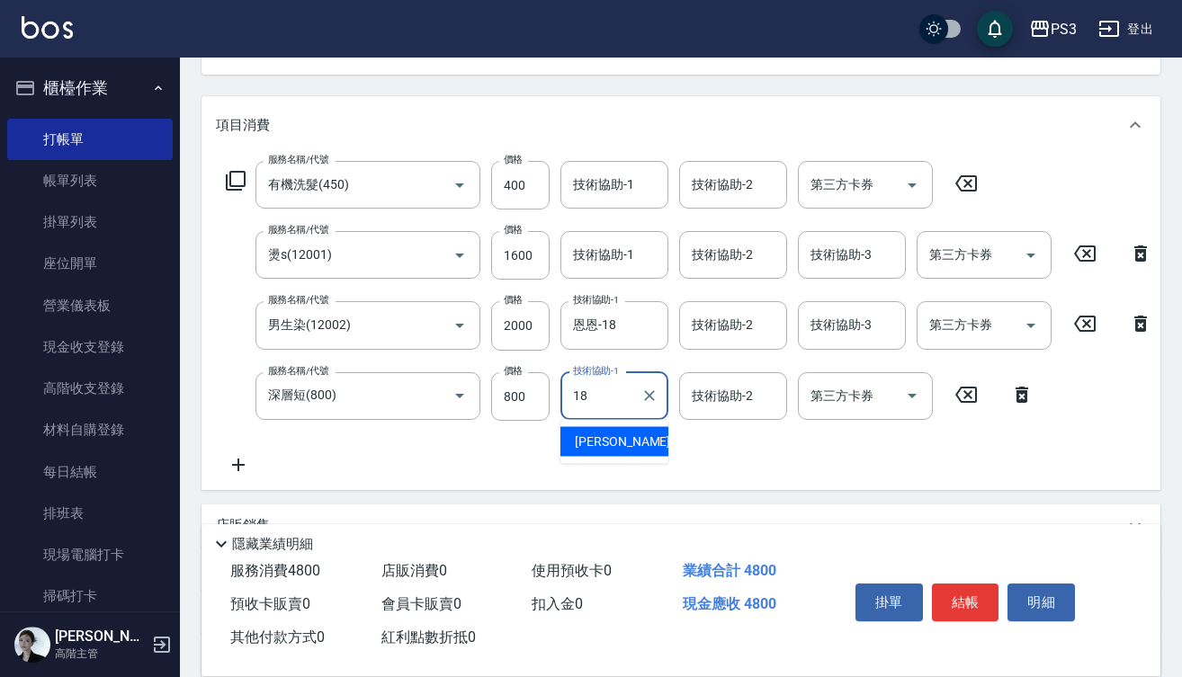
type input "恩恩-18"
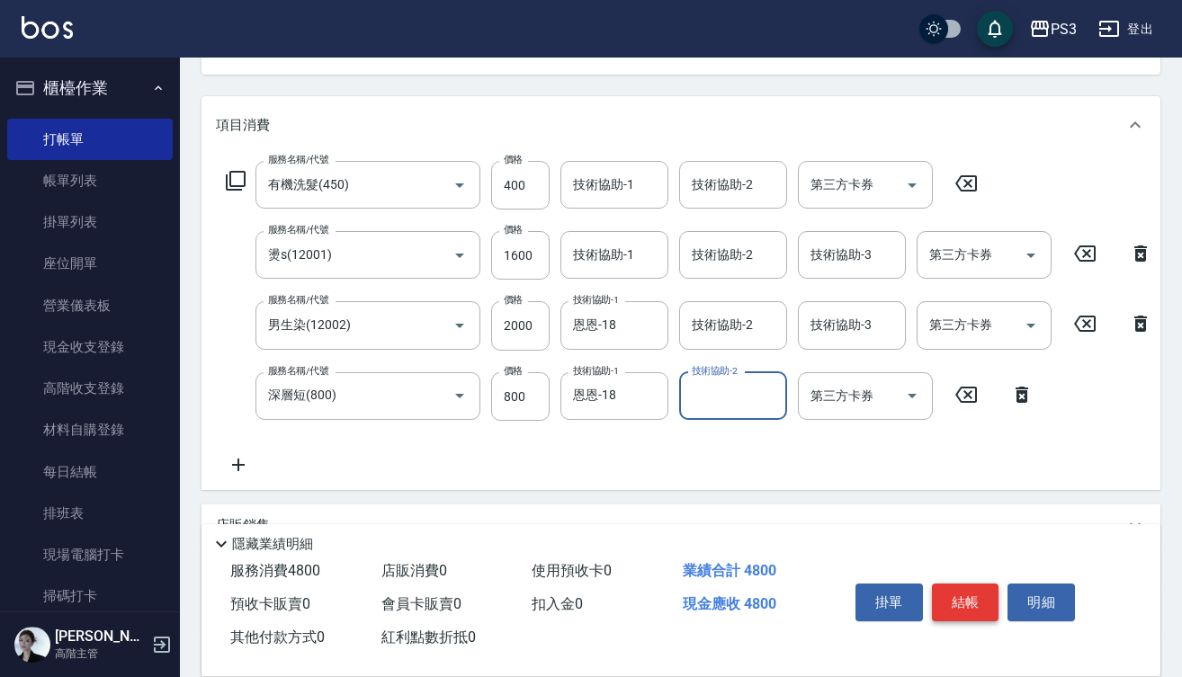
click at [968, 596] on button "結帳" at bounding box center [965, 603] width 67 height 38
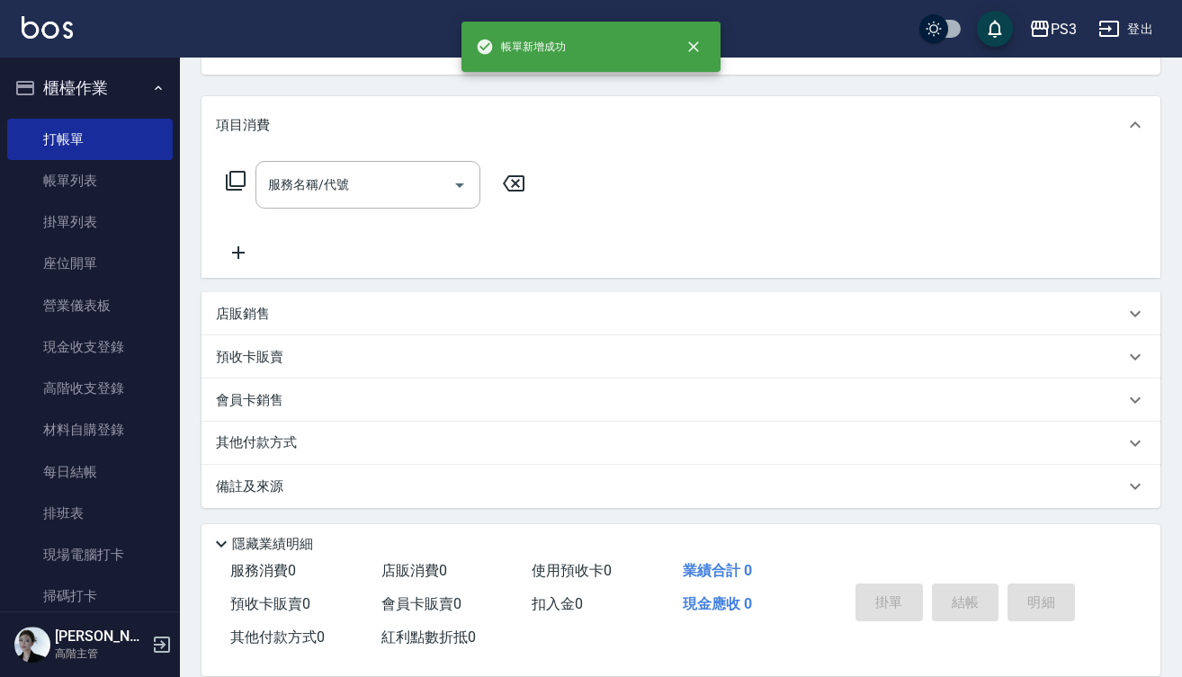
scroll to position [0, 0]
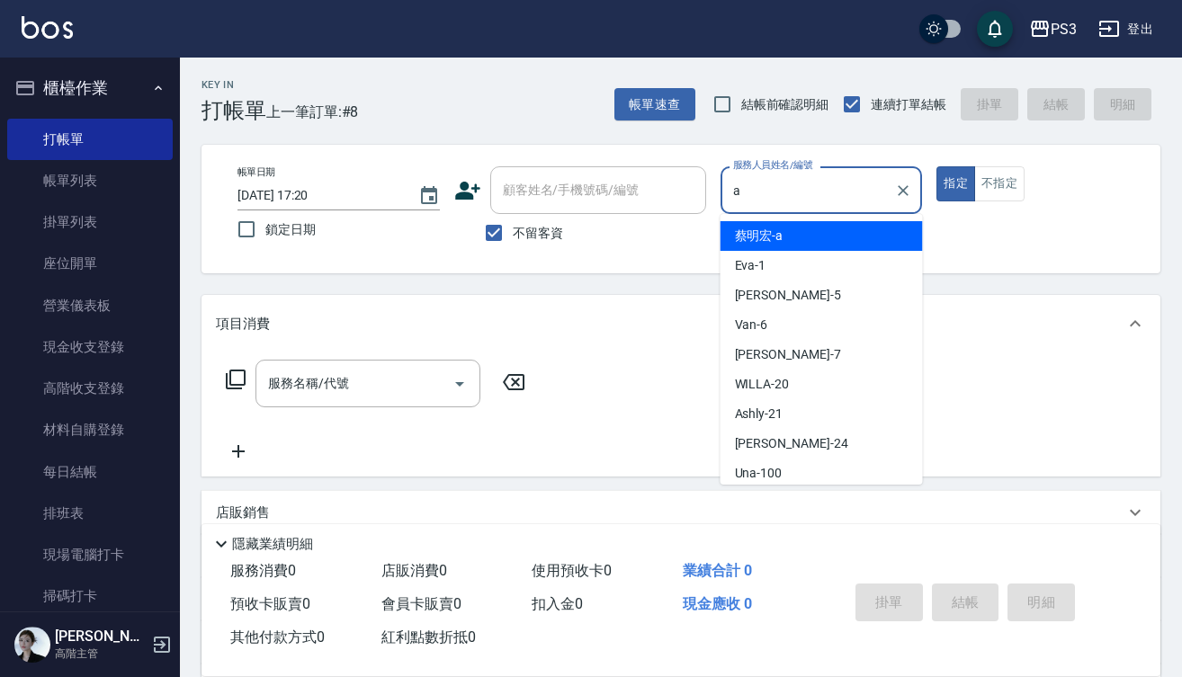
type input "[PERSON_NAME]a"
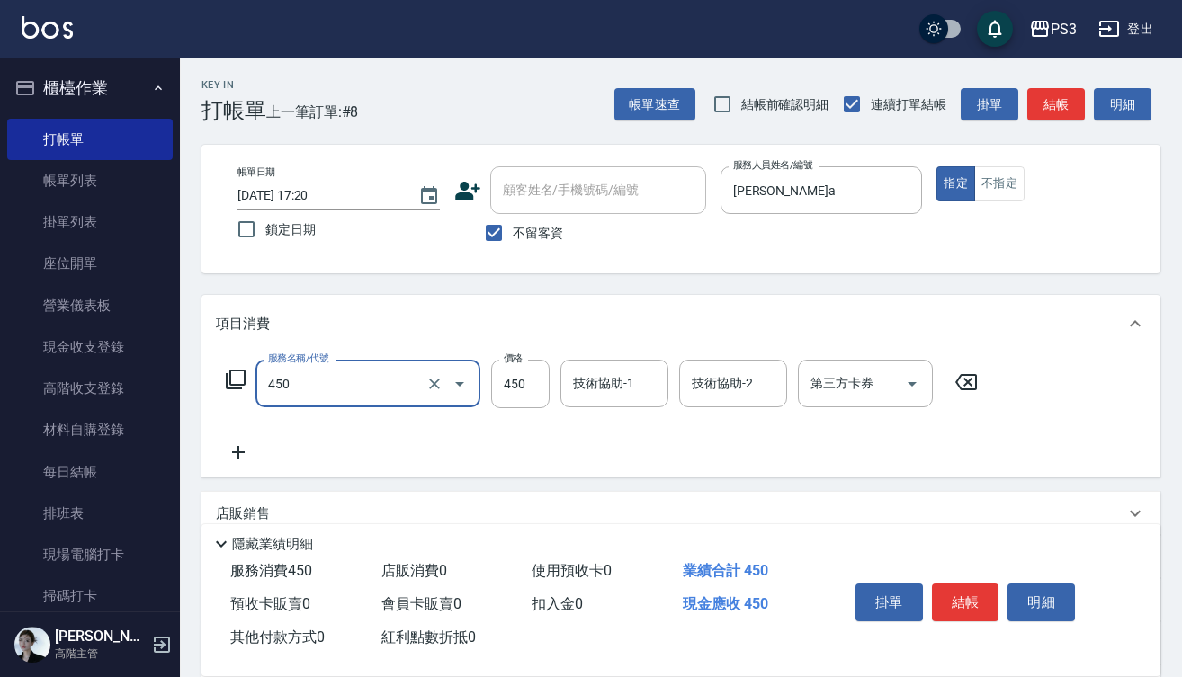
type input "有機洗髮(450)"
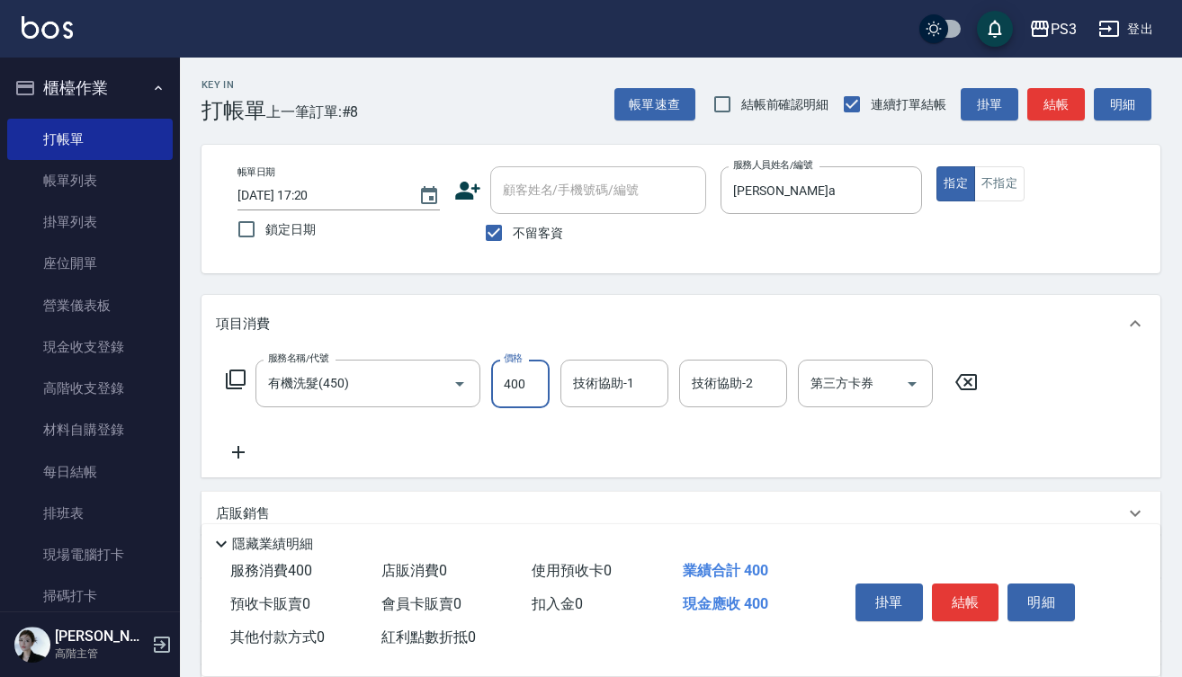
type input "400"
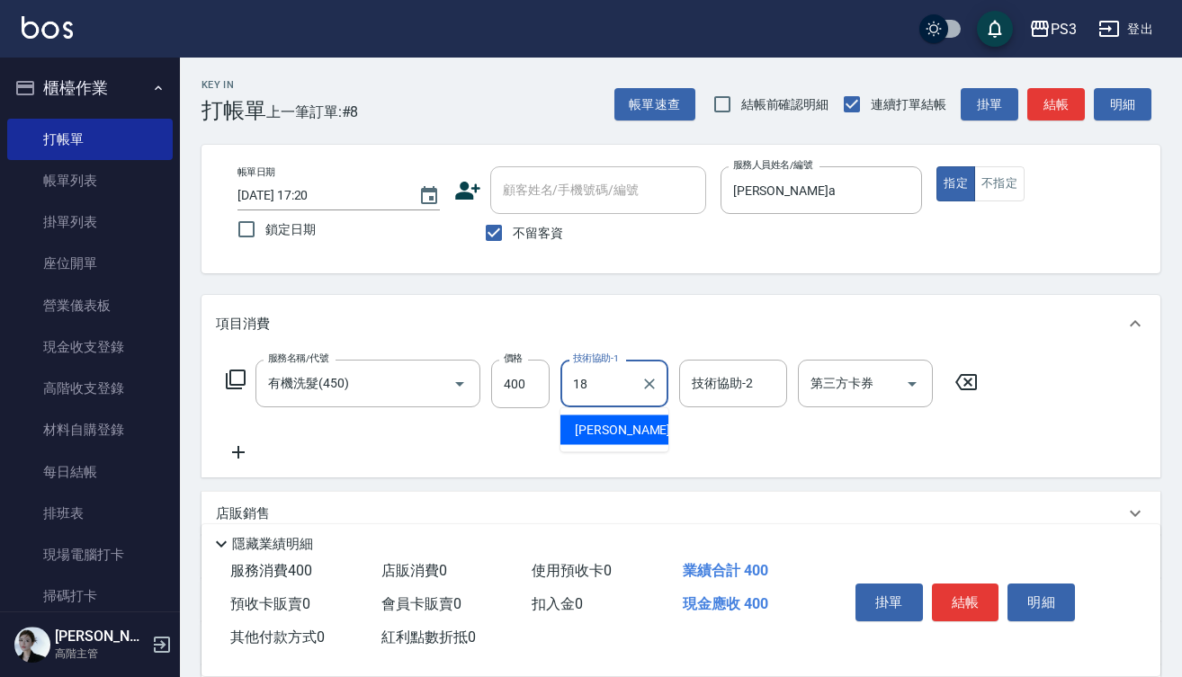
type input "恩恩-18"
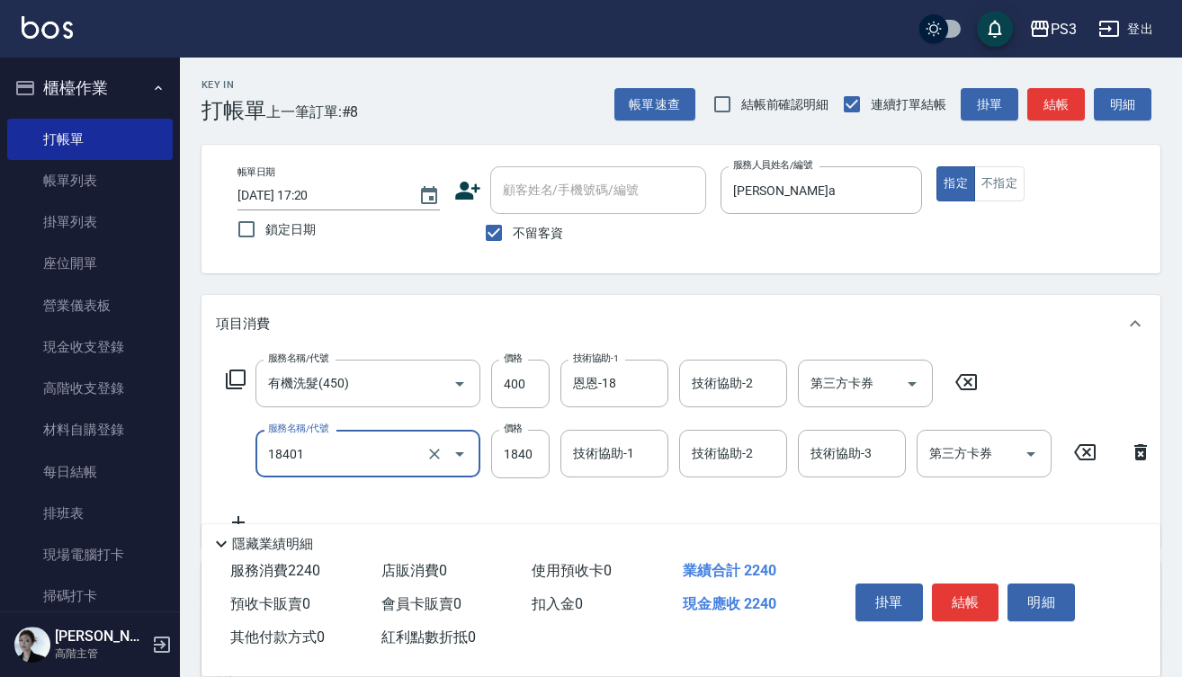
type input "L燙(18401)"
type input "3100"
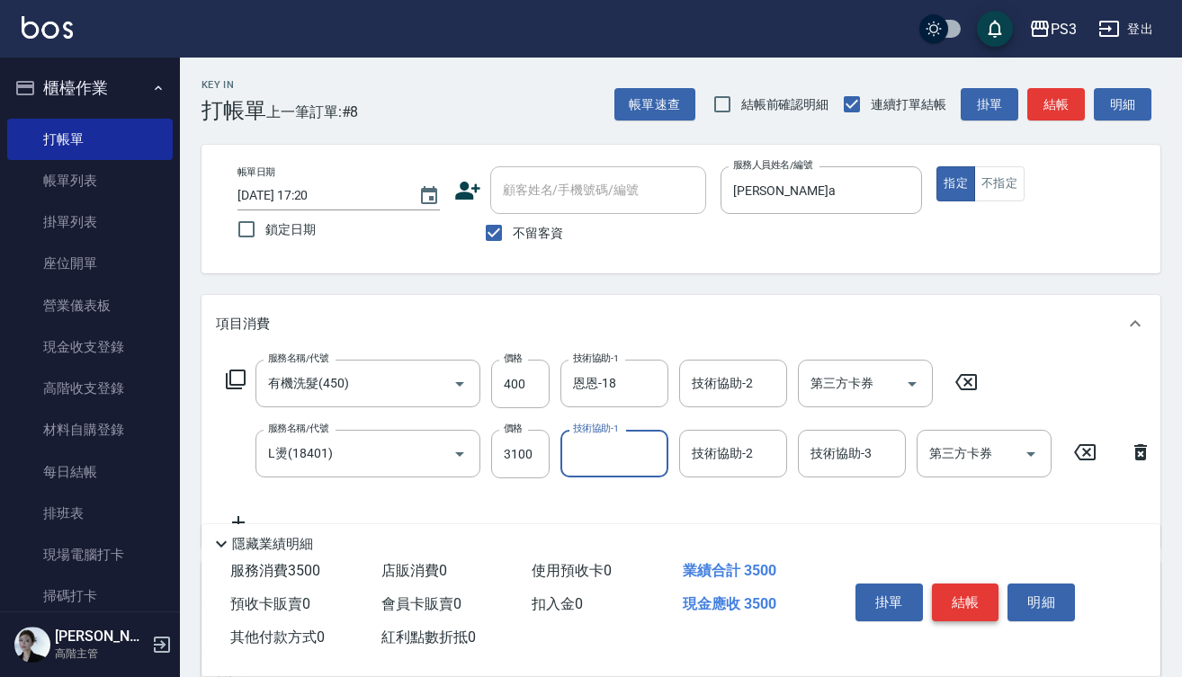
click at [963, 595] on button "結帳" at bounding box center [965, 603] width 67 height 38
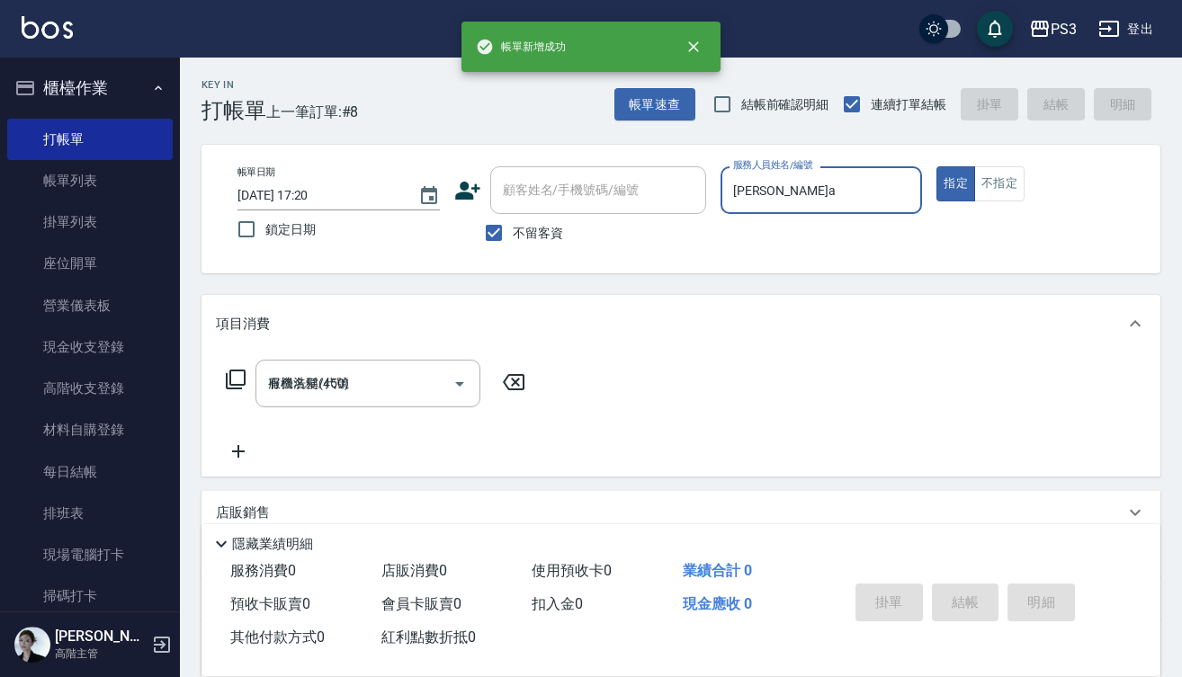
type input "[DATE] 17:21"
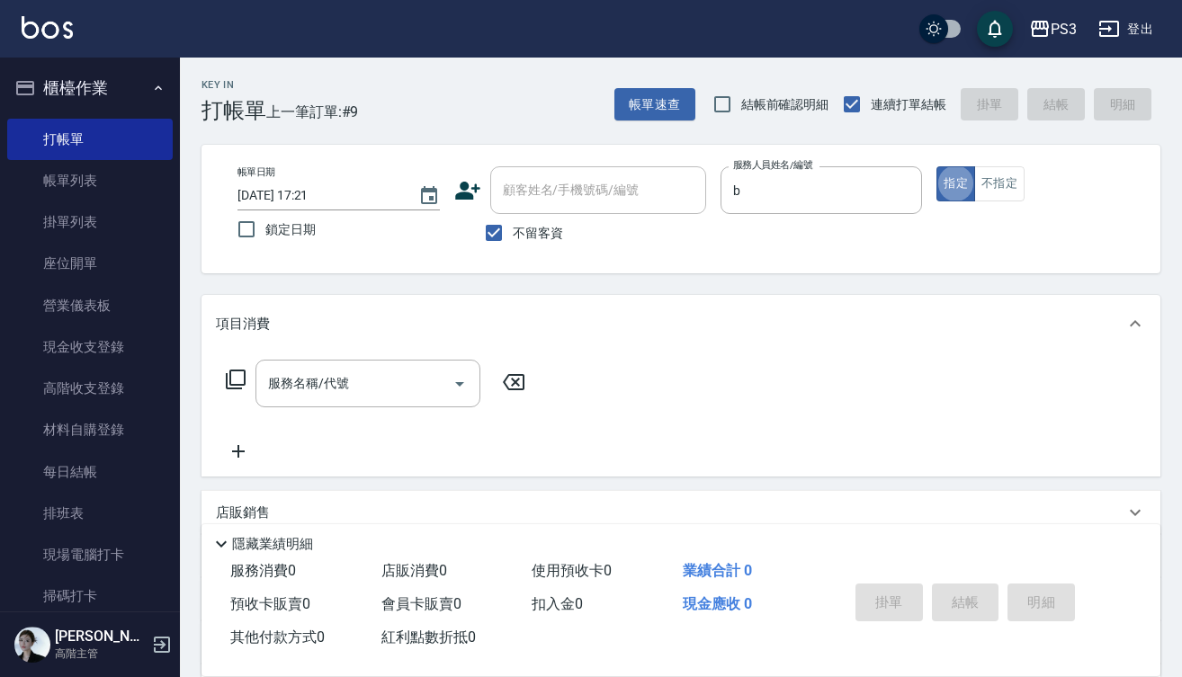
type input "[PERSON_NAME]"
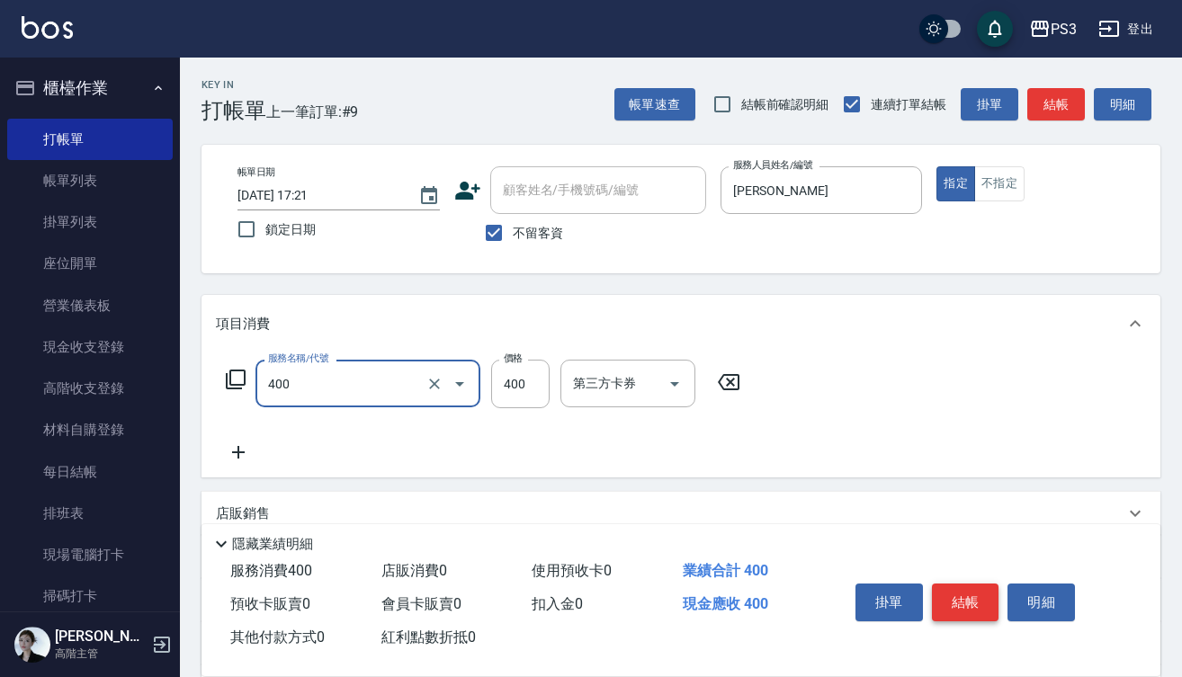
type input "剪(400)"
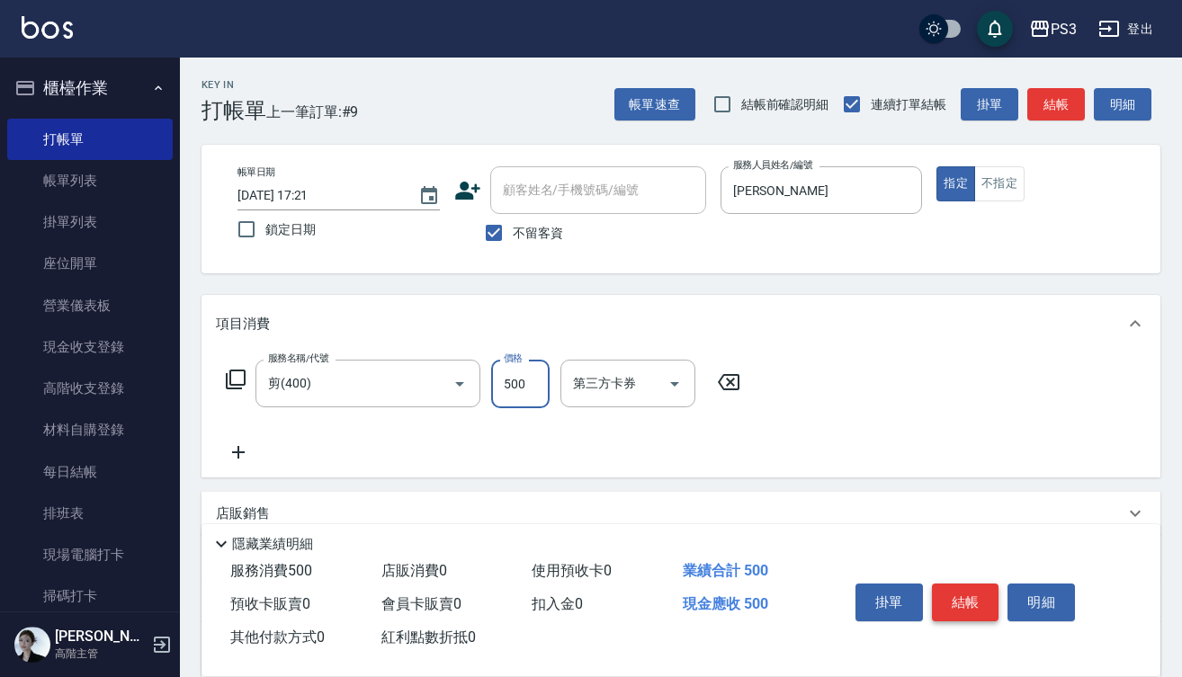
type input "500"
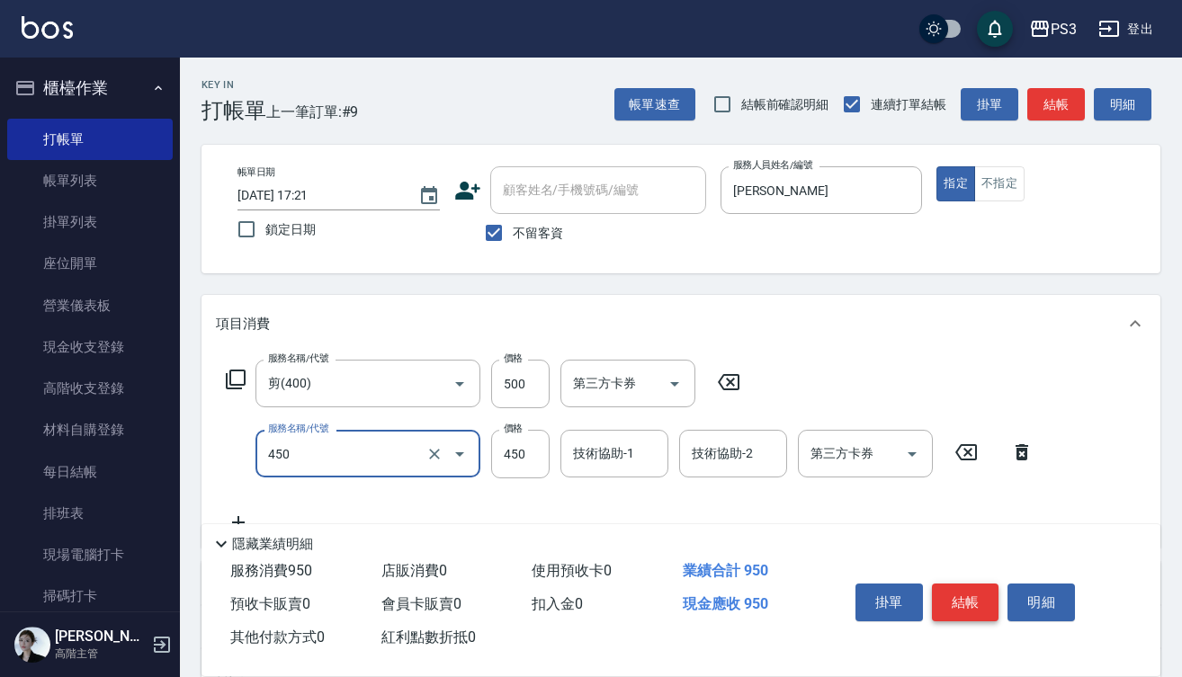
type input "有機洗髮(450)"
type input "400"
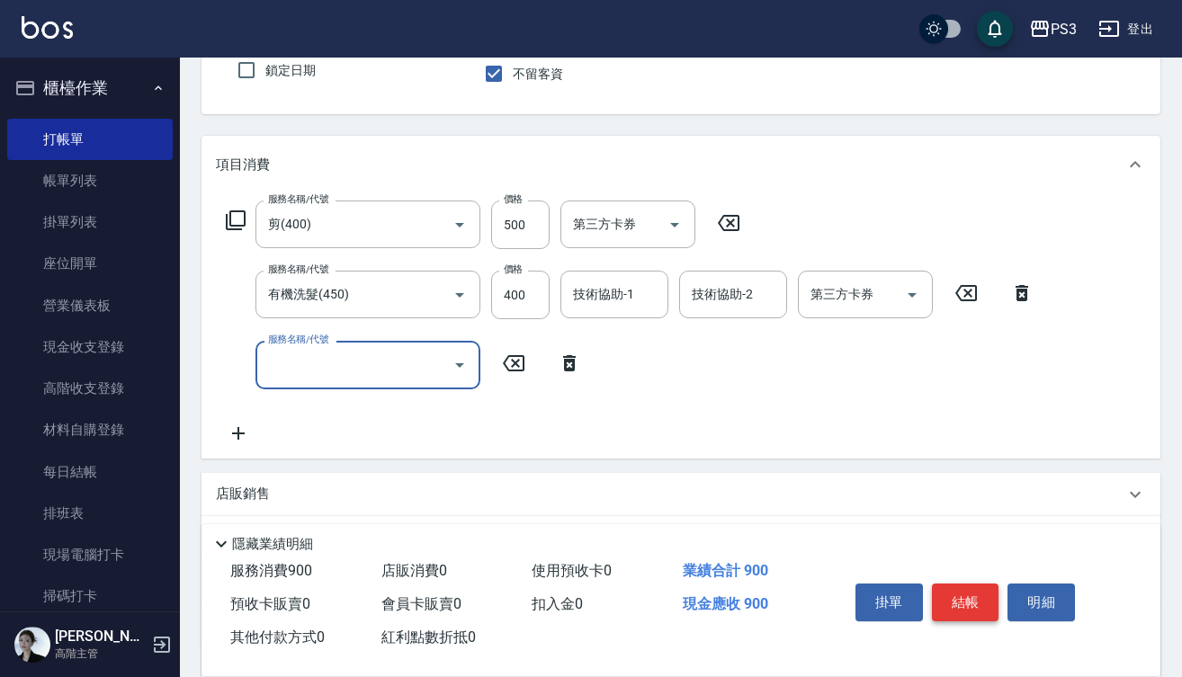
scroll to position [165, 0]
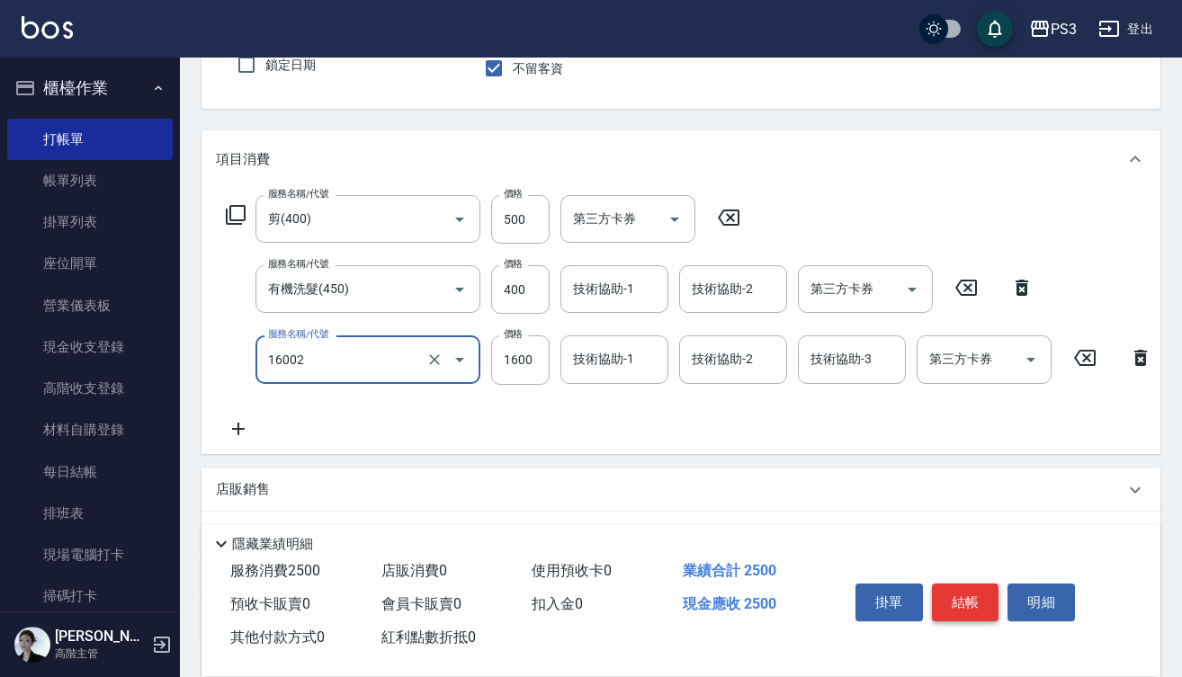
type input "染L(16002)"
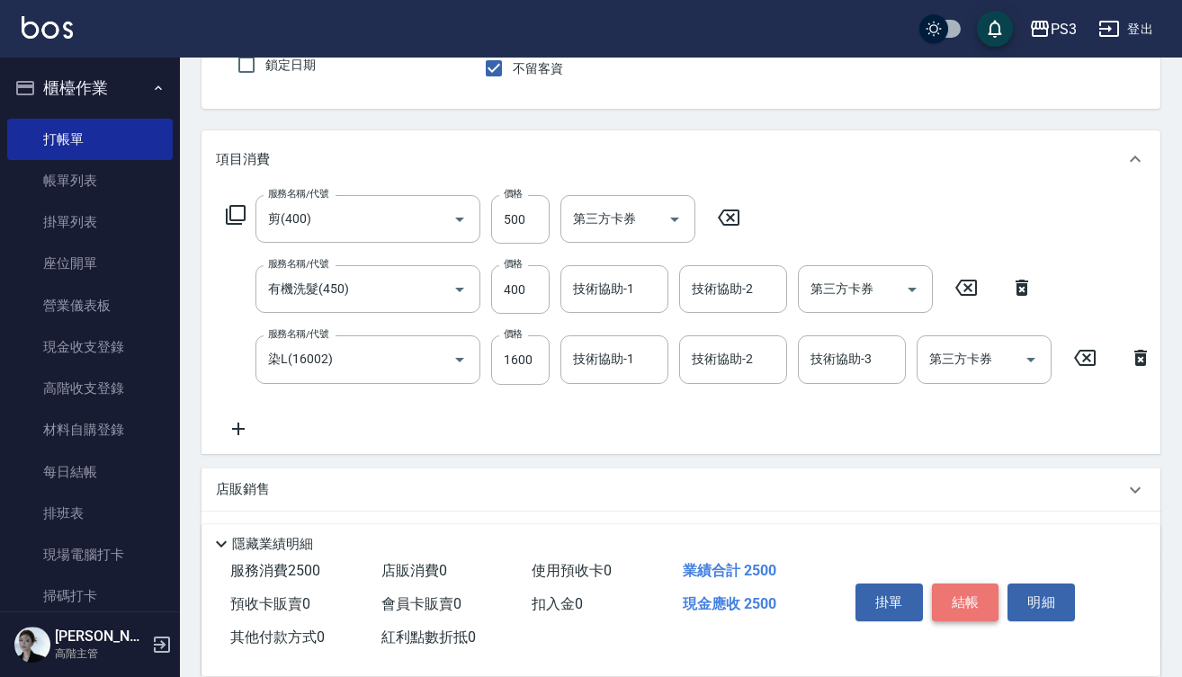
click at [962, 598] on button "結帳" at bounding box center [965, 603] width 67 height 38
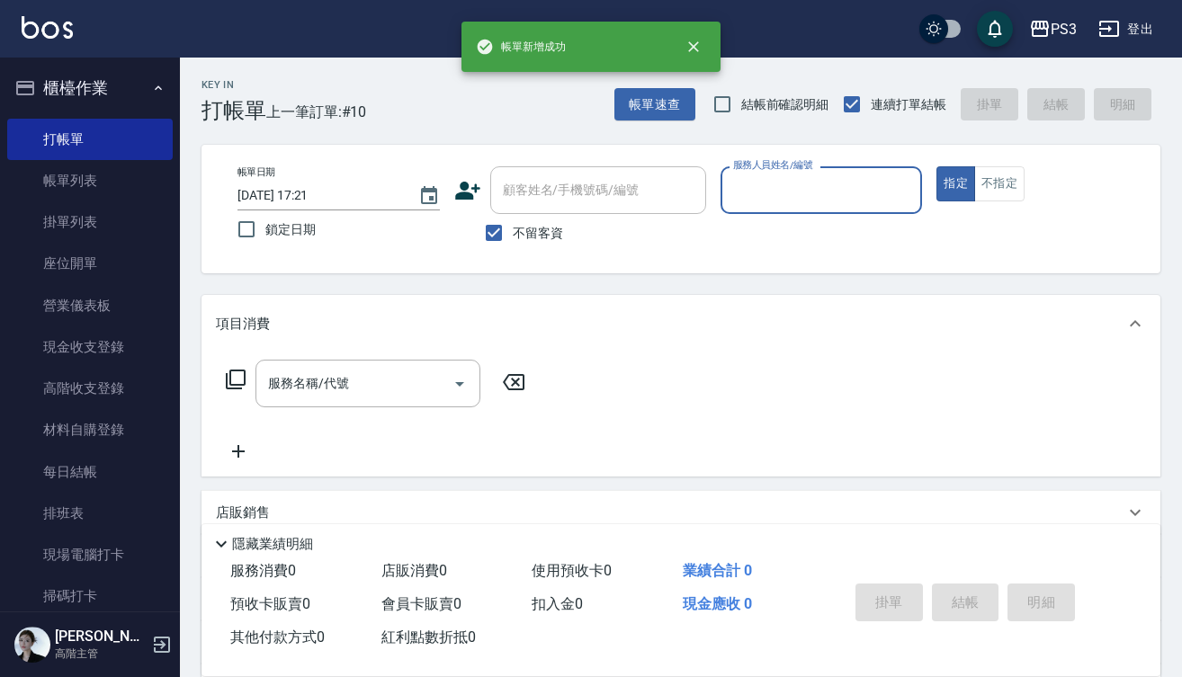
scroll to position [0, 0]
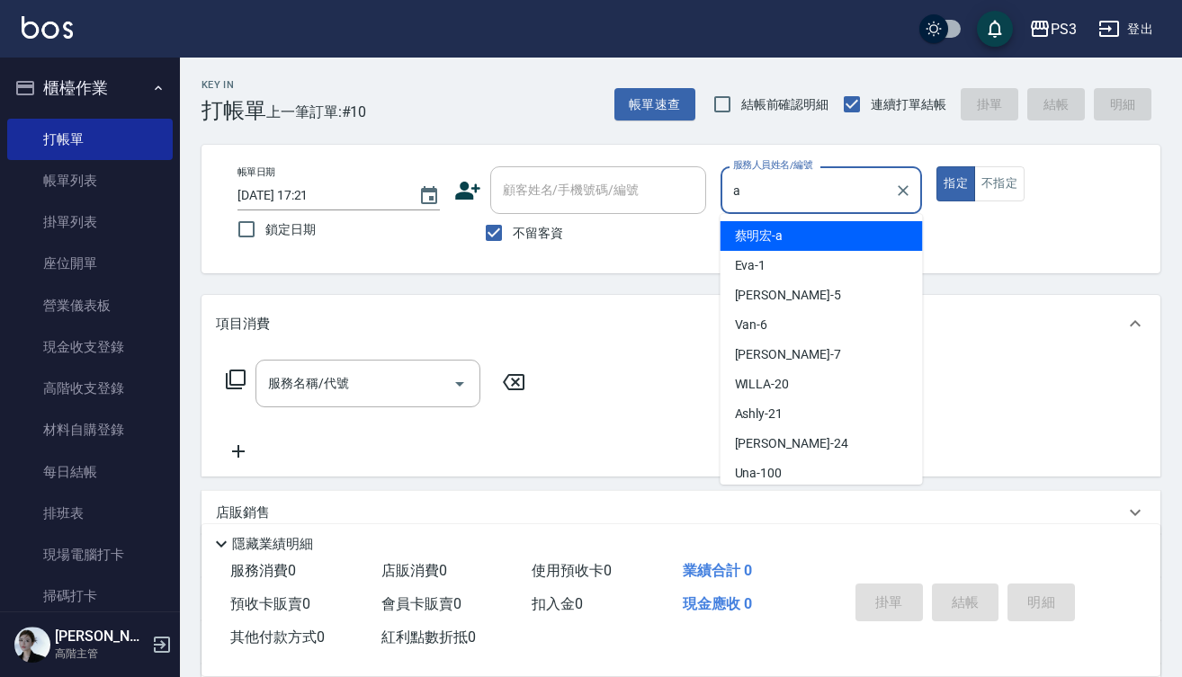
type input "[PERSON_NAME]a"
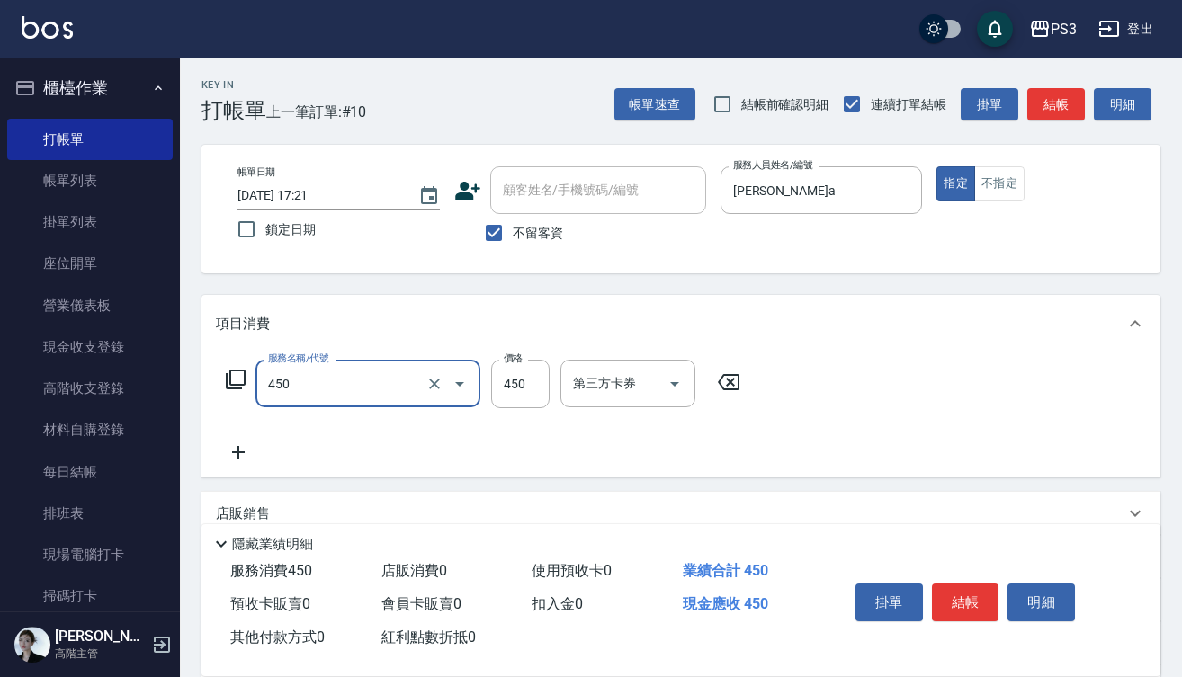
type input "有機洗髮(450)"
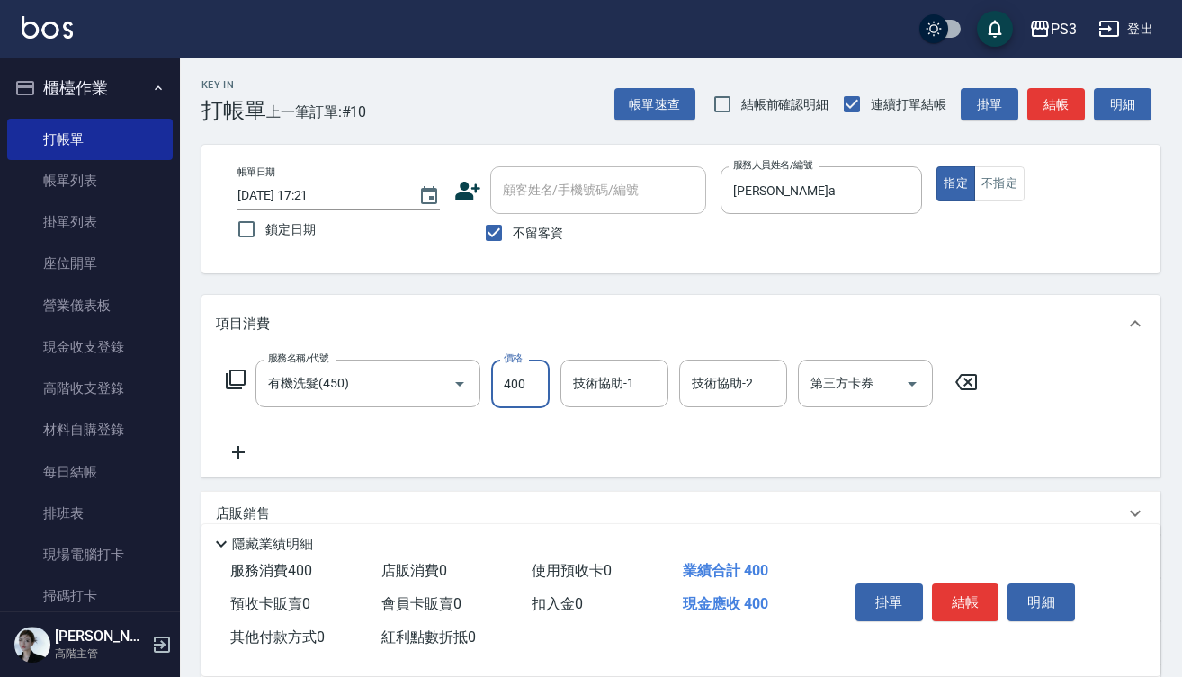
type input "400"
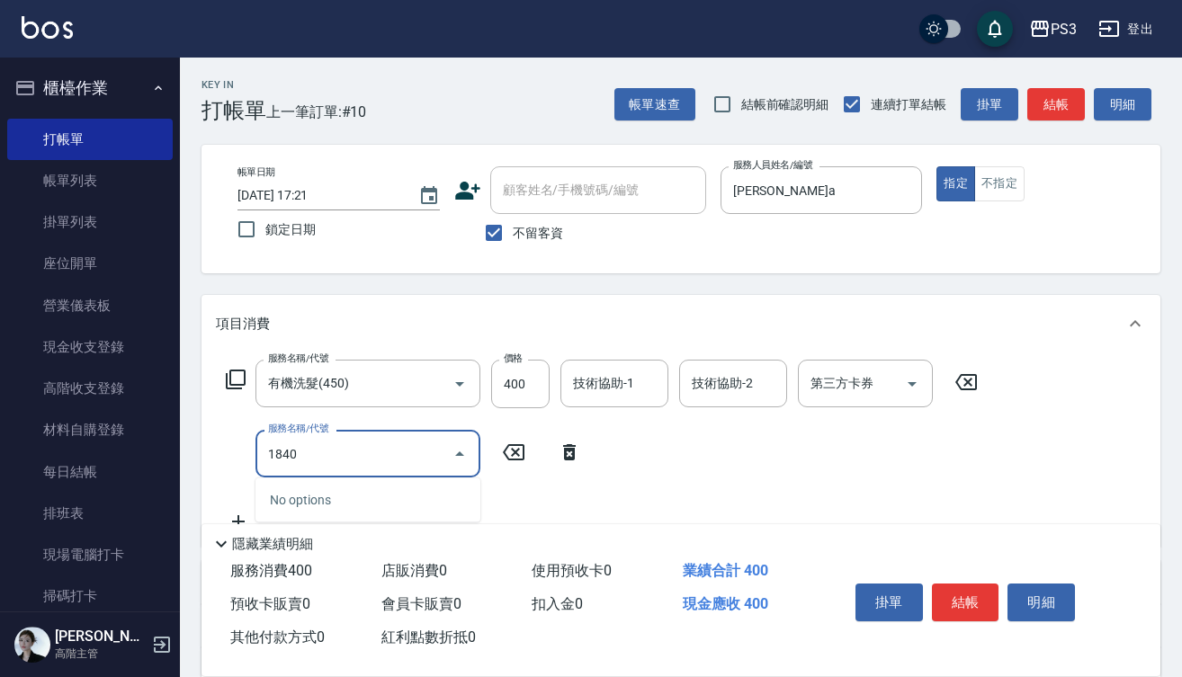
type input "18401"
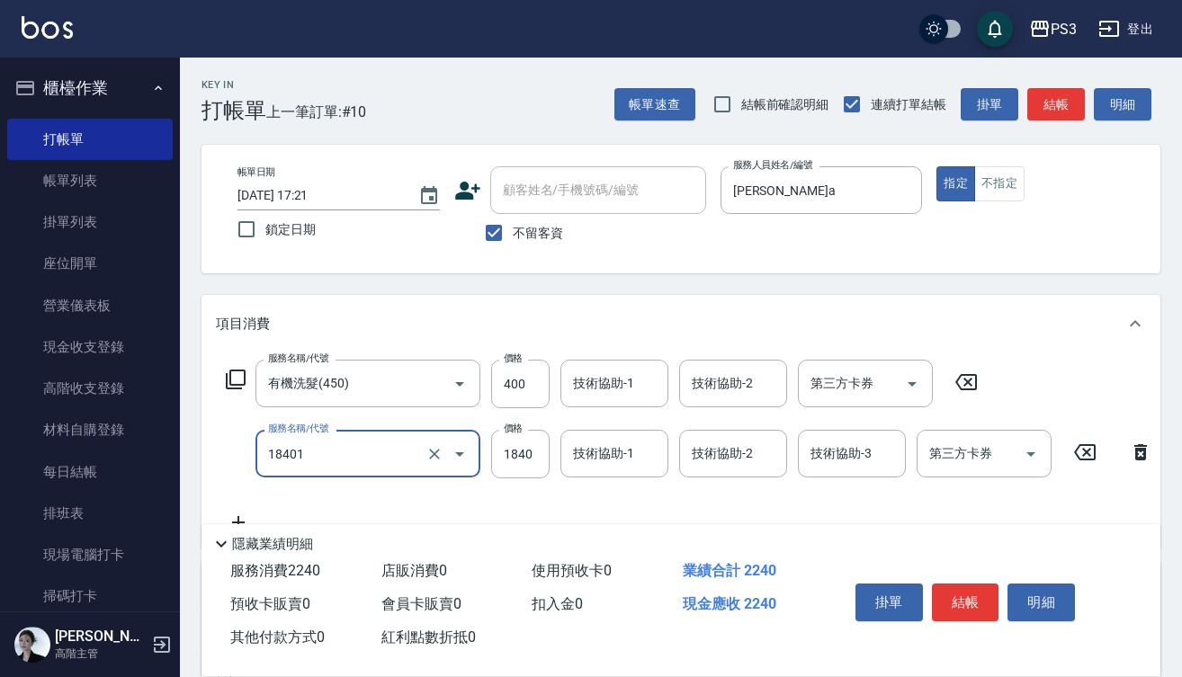
type input "L燙(18401)"
type input "3100"
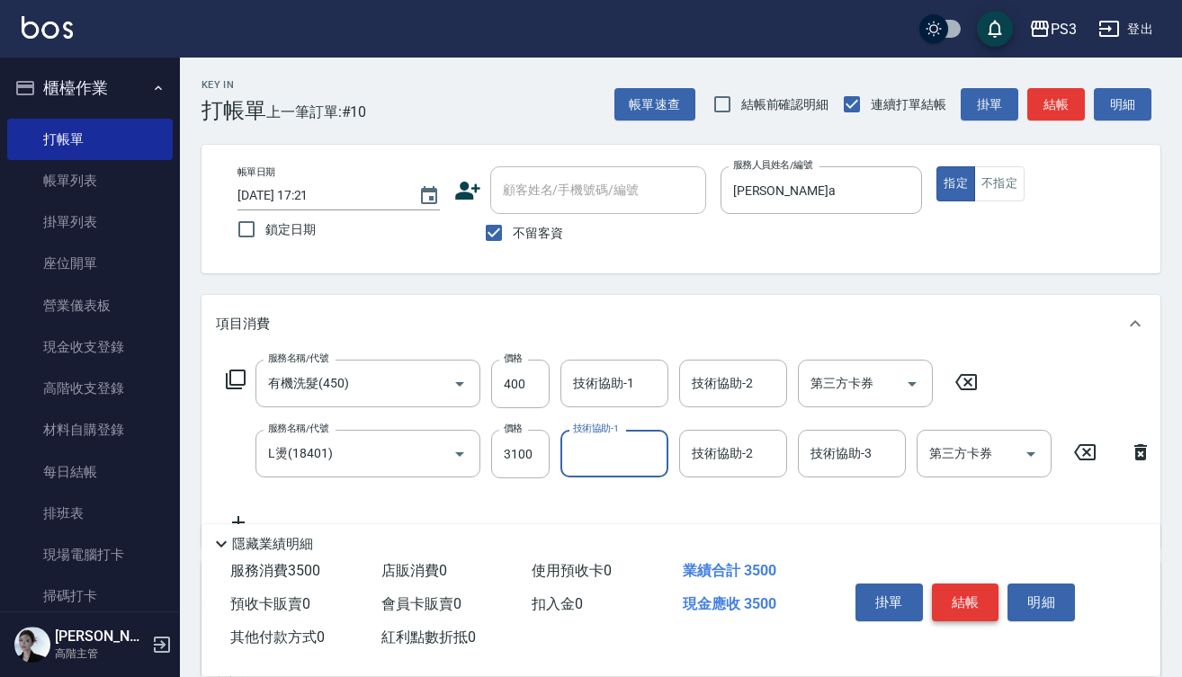
click at [970, 594] on button "結帳" at bounding box center [965, 603] width 67 height 38
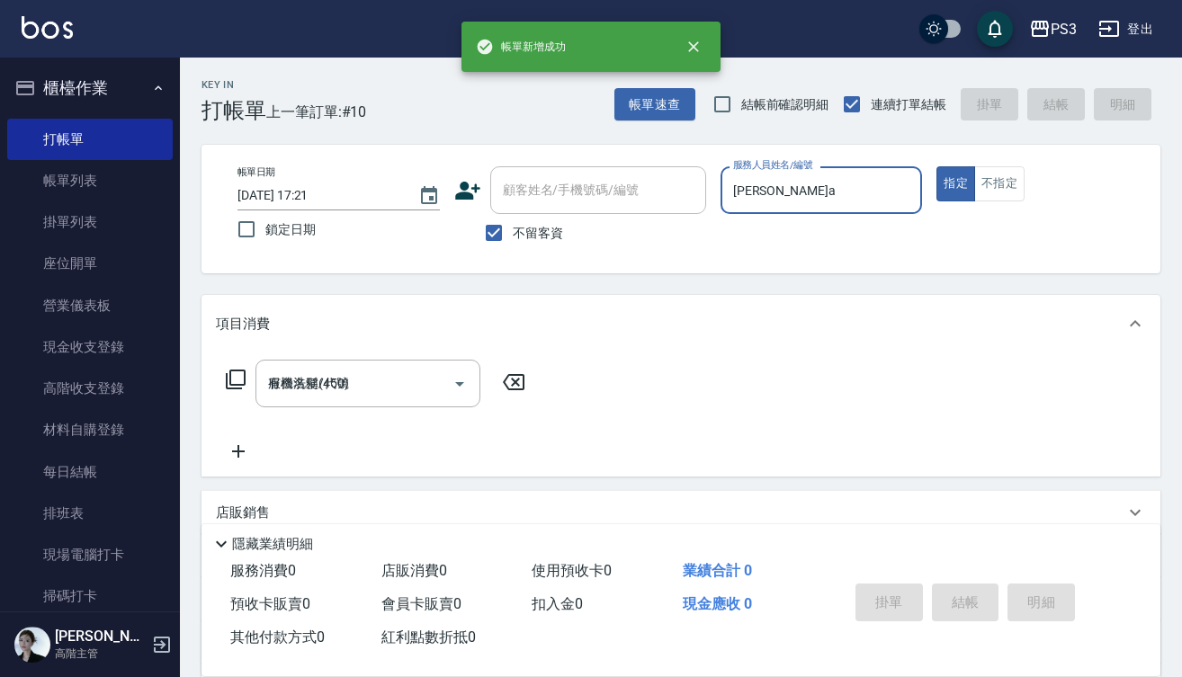
type input "[DATE] 17:22"
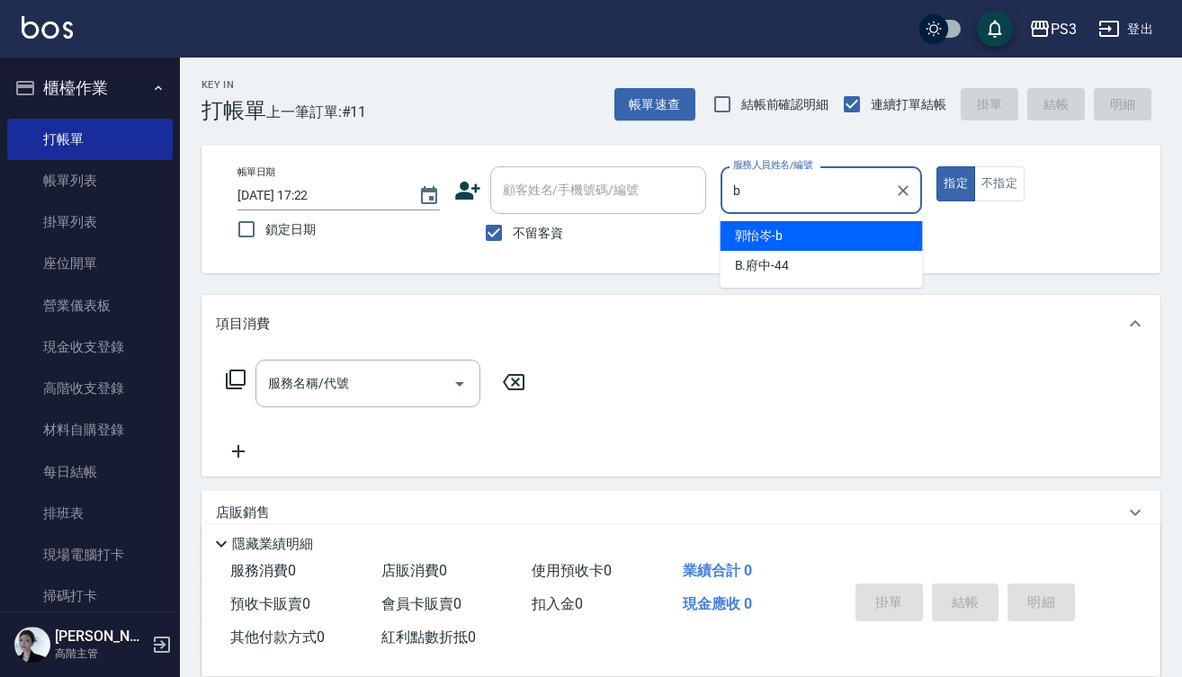
type input "[PERSON_NAME]"
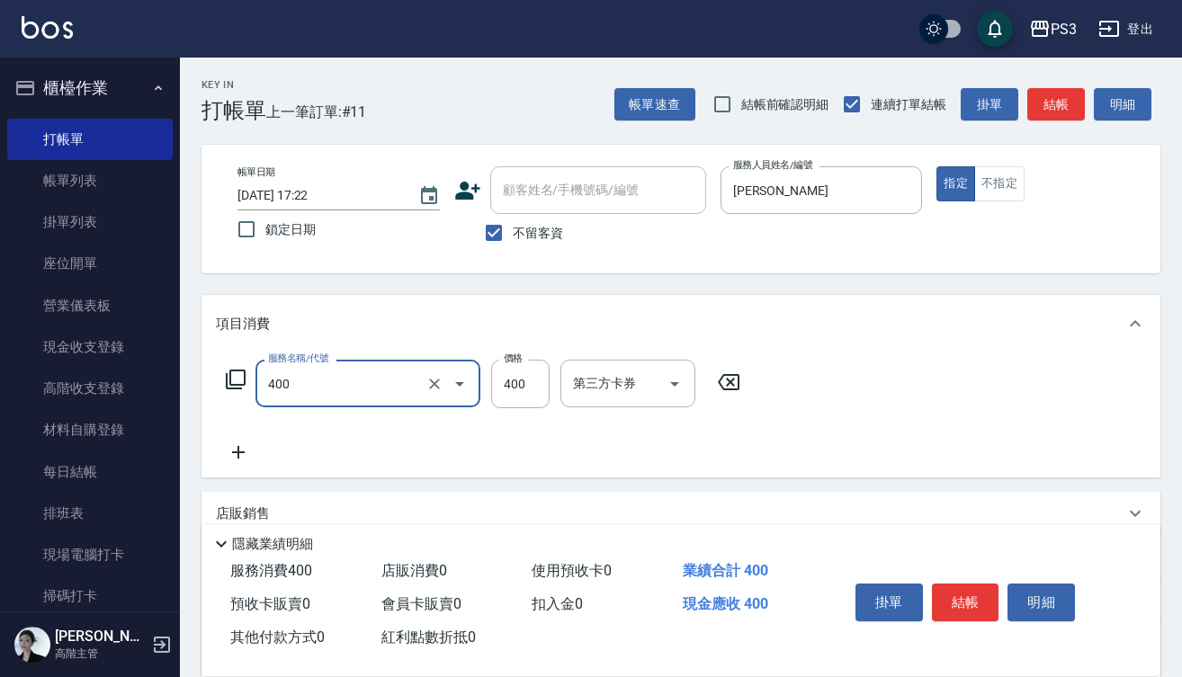
type input "剪(400)"
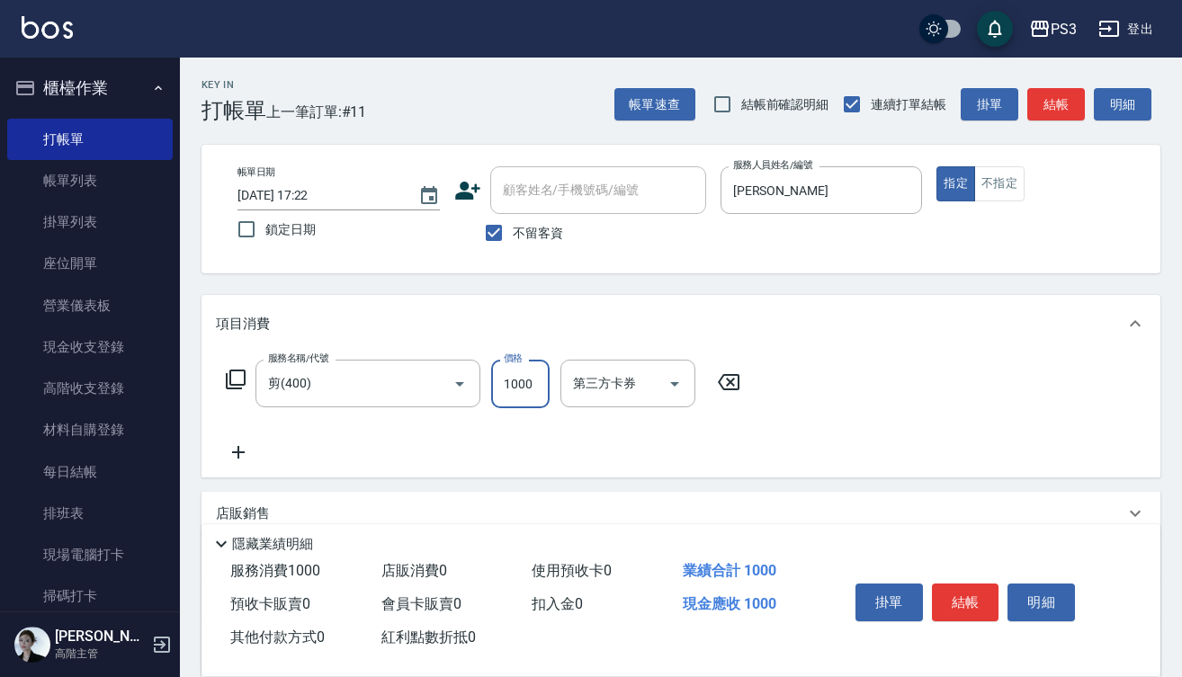
type input "1000"
click at [979, 584] on button "結帳" at bounding box center [965, 603] width 67 height 38
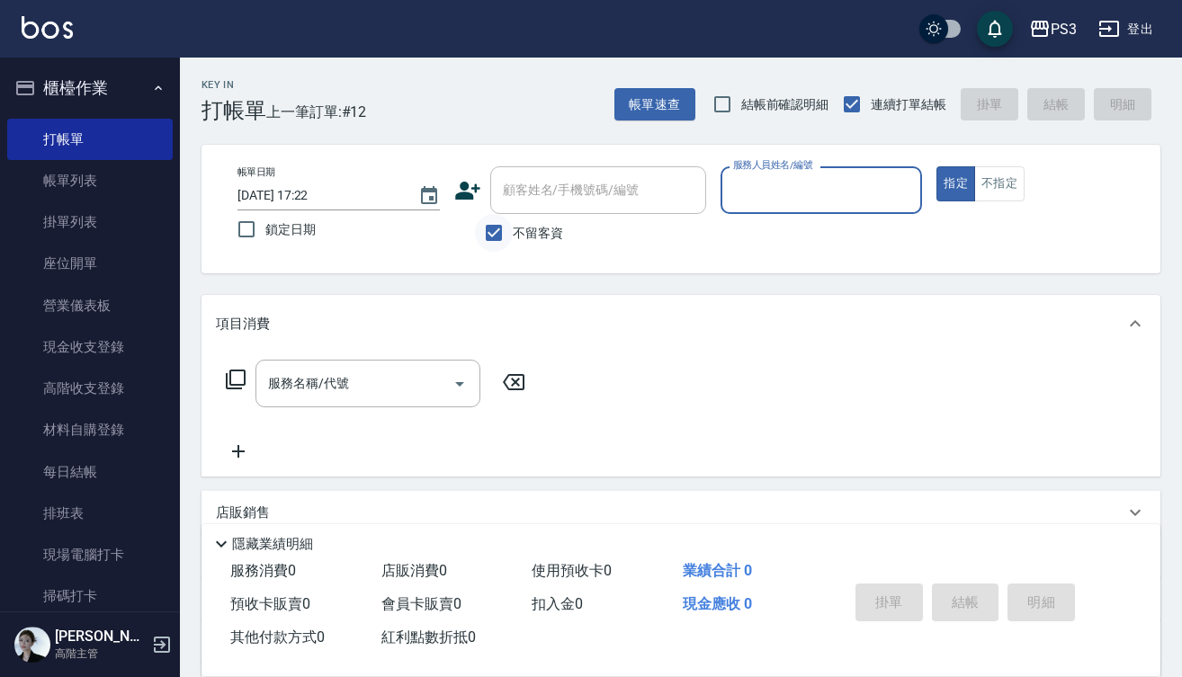
click at [492, 230] on input "不留客資" at bounding box center [494, 233] width 38 height 38
checkbox input "false"
click at [647, 195] on input "顧客姓名/手機號碼/編號" at bounding box center [584, 189] width 173 height 31
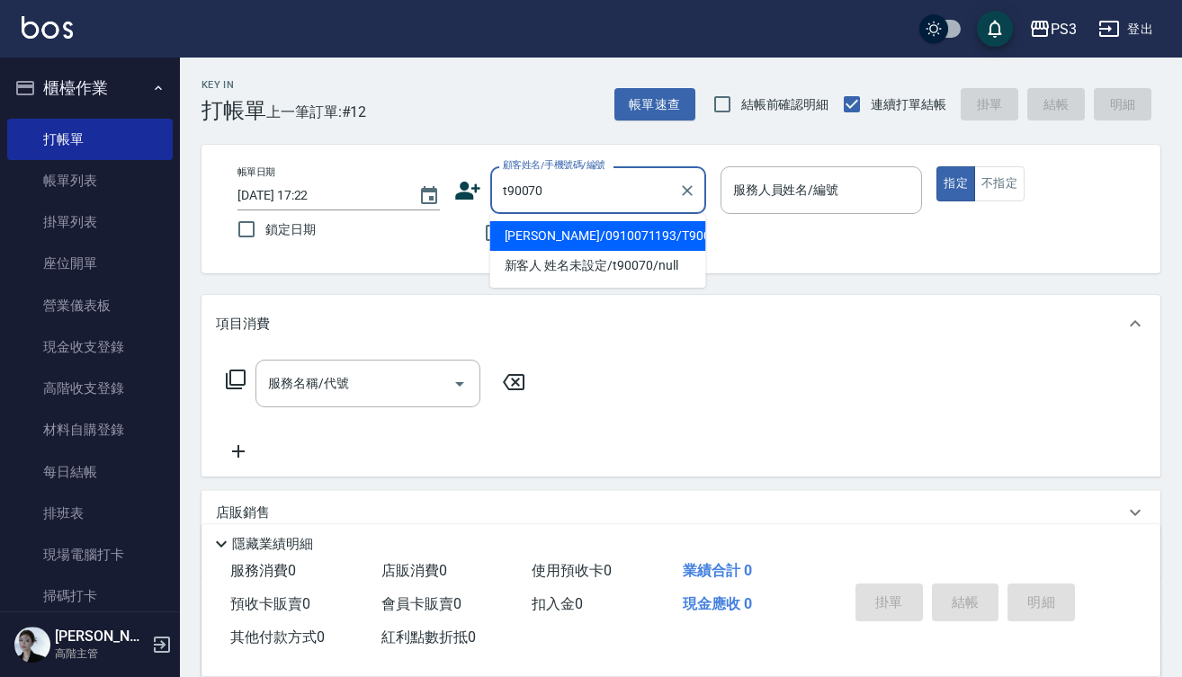
type input "[PERSON_NAME]/0910071193/T90070"
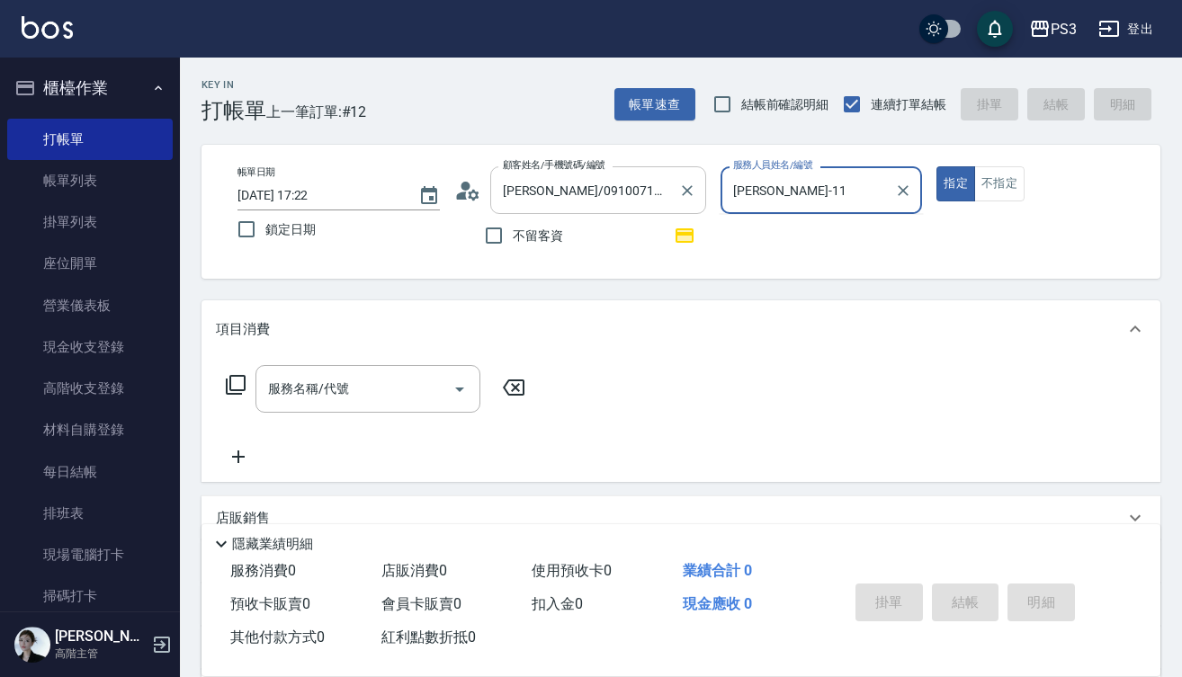
click at [955, 183] on button "指定" at bounding box center [955, 183] width 39 height 35
type input "[PERSON_NAME]-1"
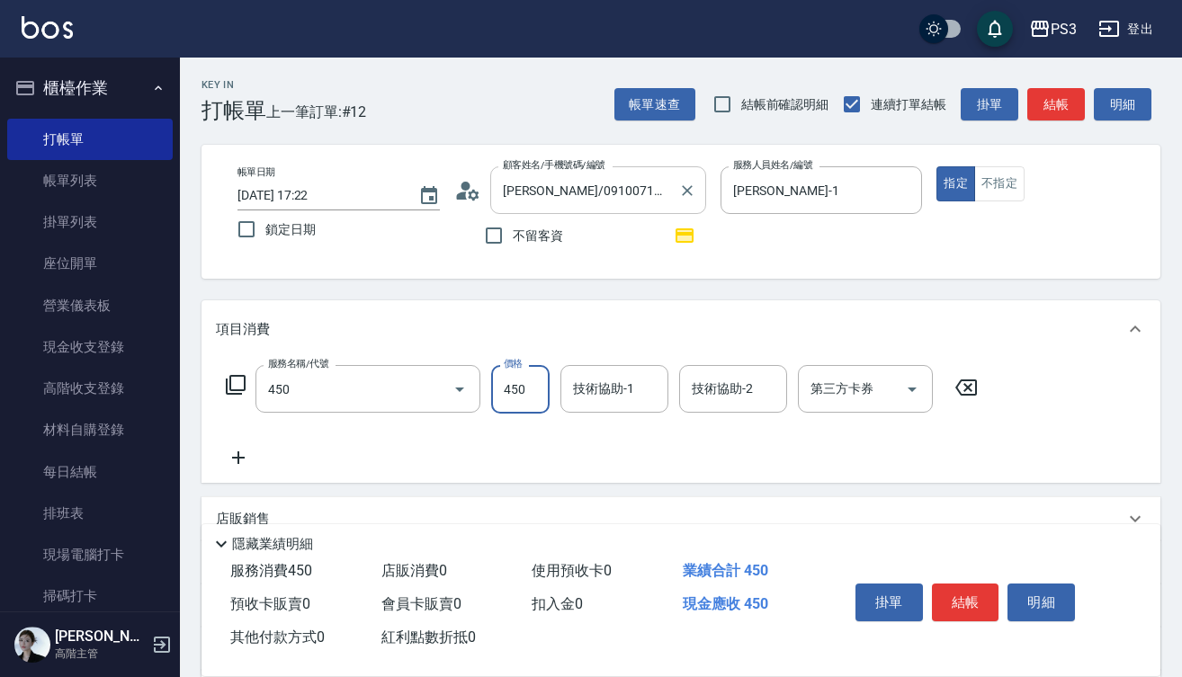
type input "有機洗髮(450)"
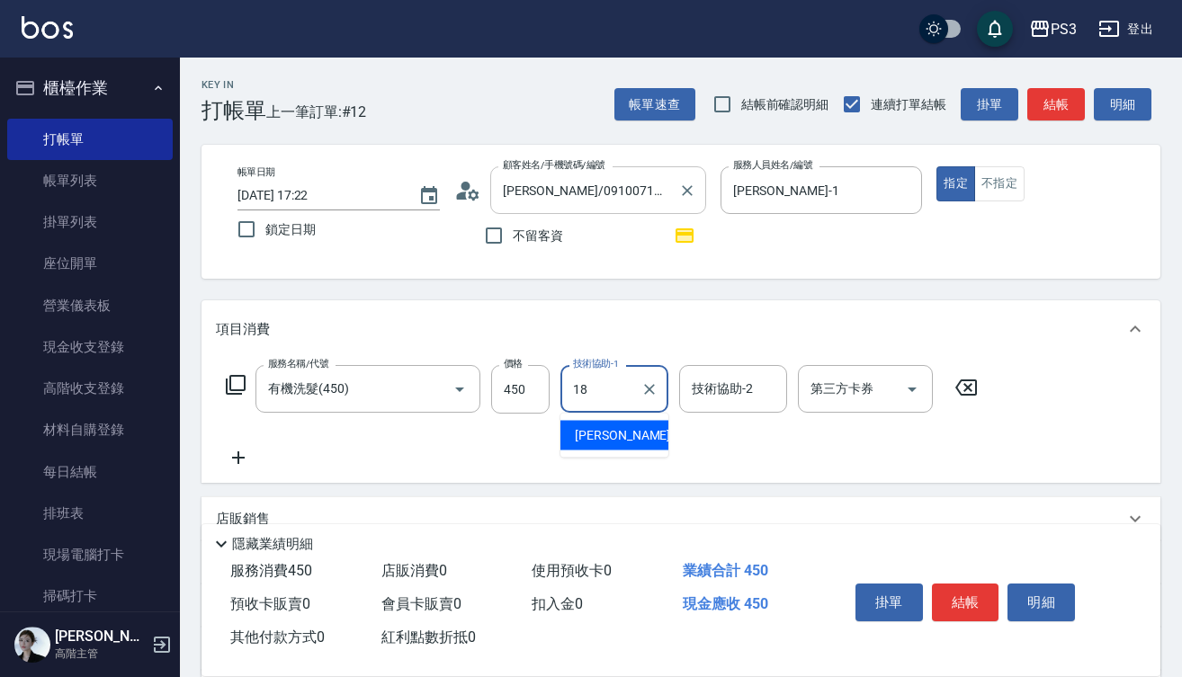
type input "恩恩-18"
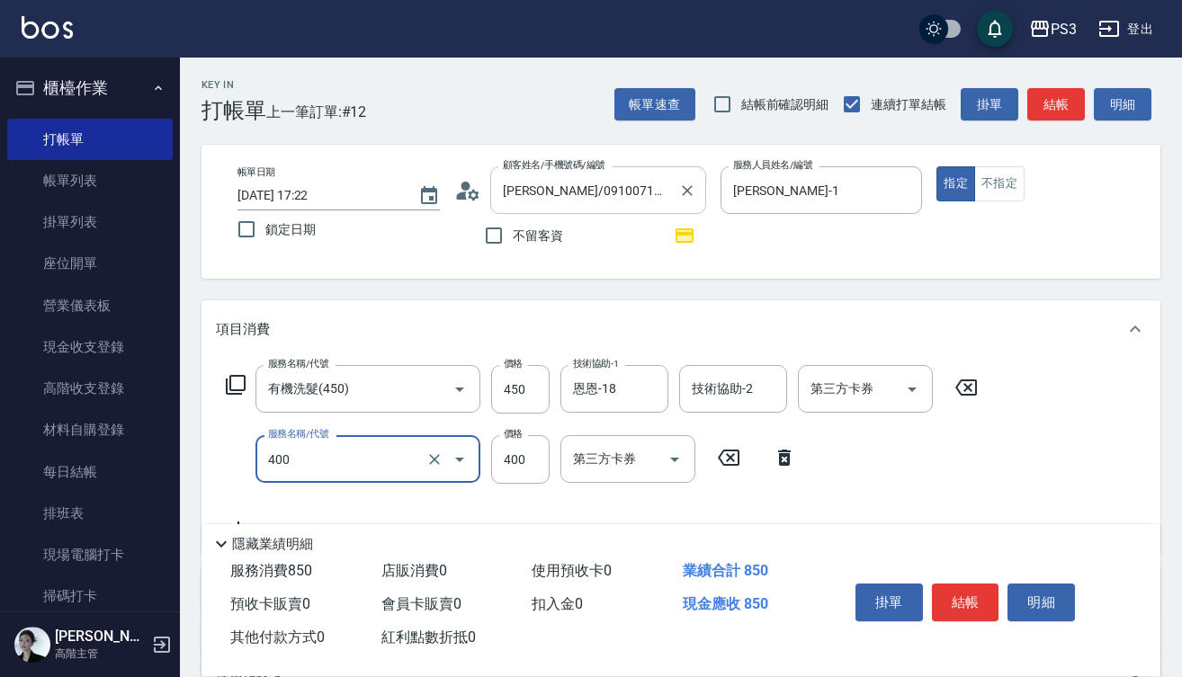
type input "剪(400)"
type input "380"
click at [975, 602] on button "結帳" at bounding box center [965, 603] width 67 height 38
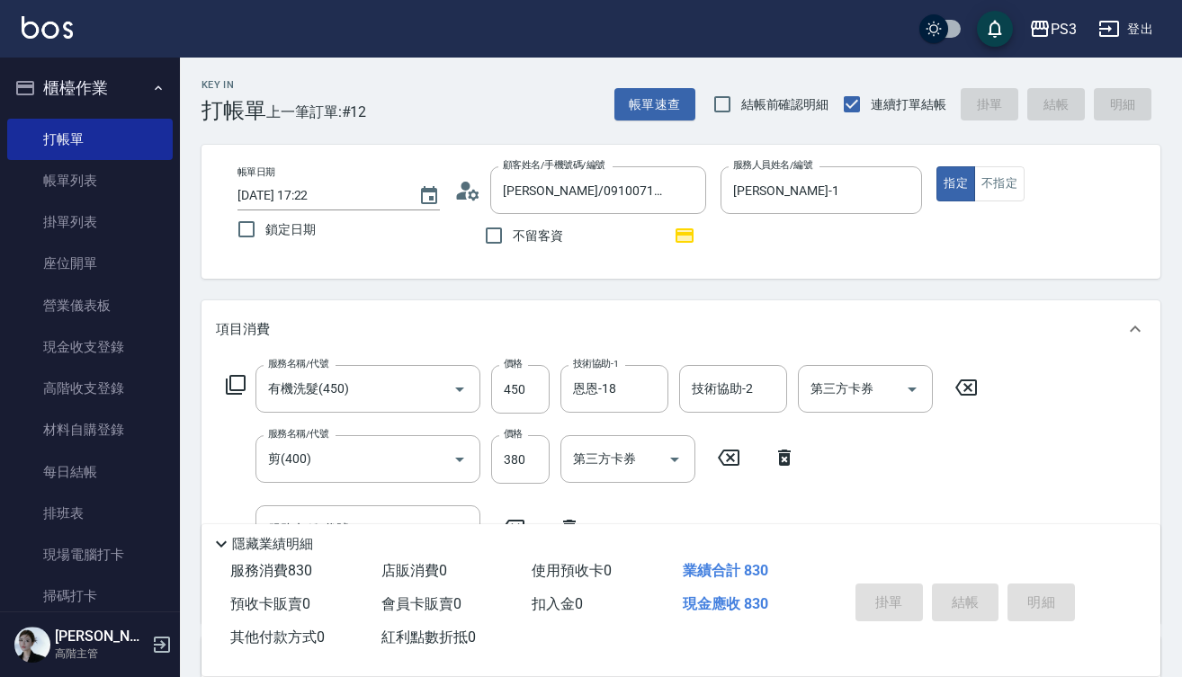
type input "[DATE] 17:23"
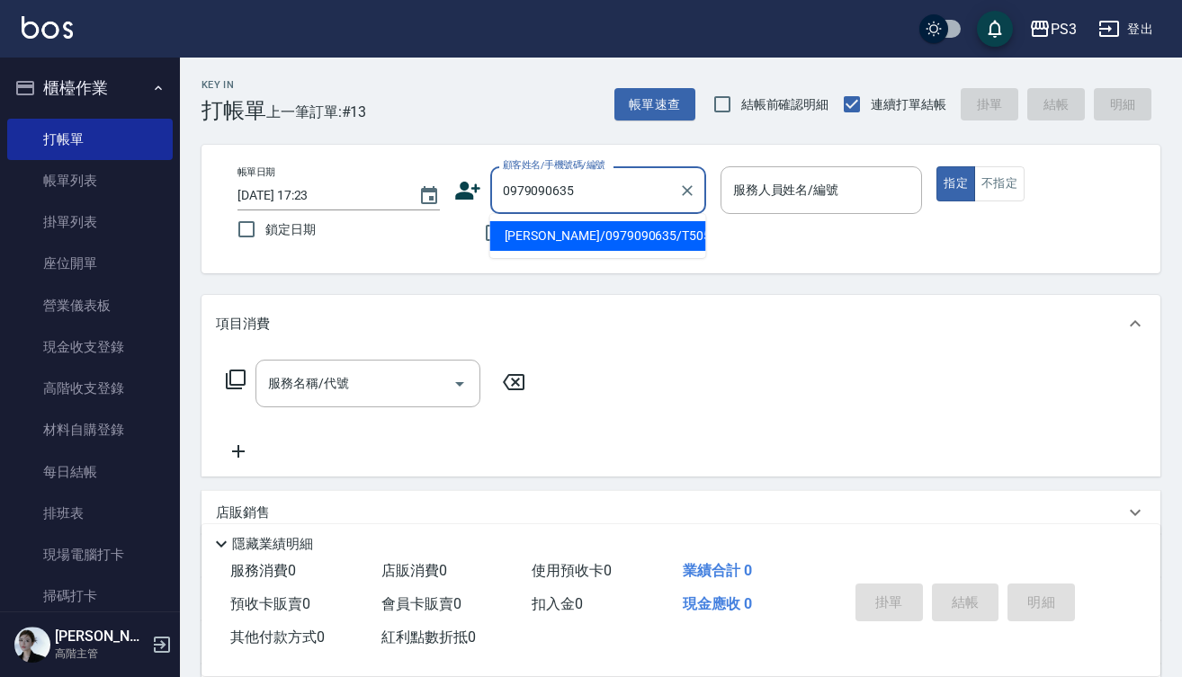
type input "[PERSON_NAME]/0979090635/T50592"
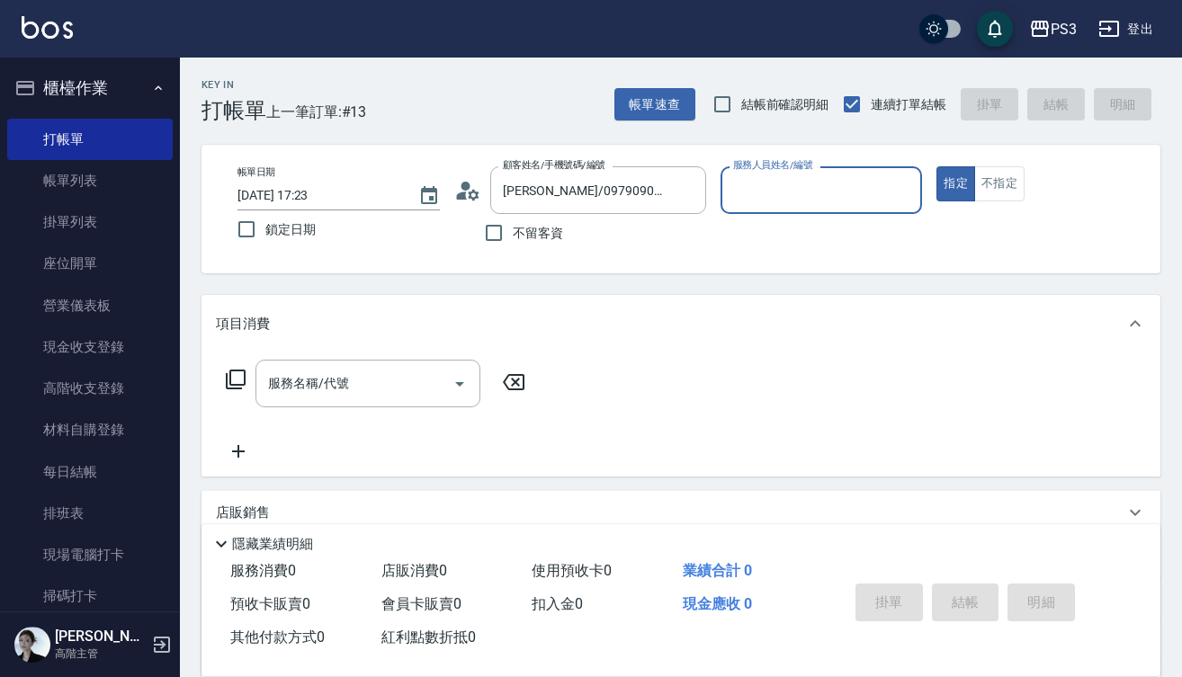
type input "[PERSON_NAME]-1"
click at [955, 183] on button "指定" at bounding box center [955, 183] width 39 height 35
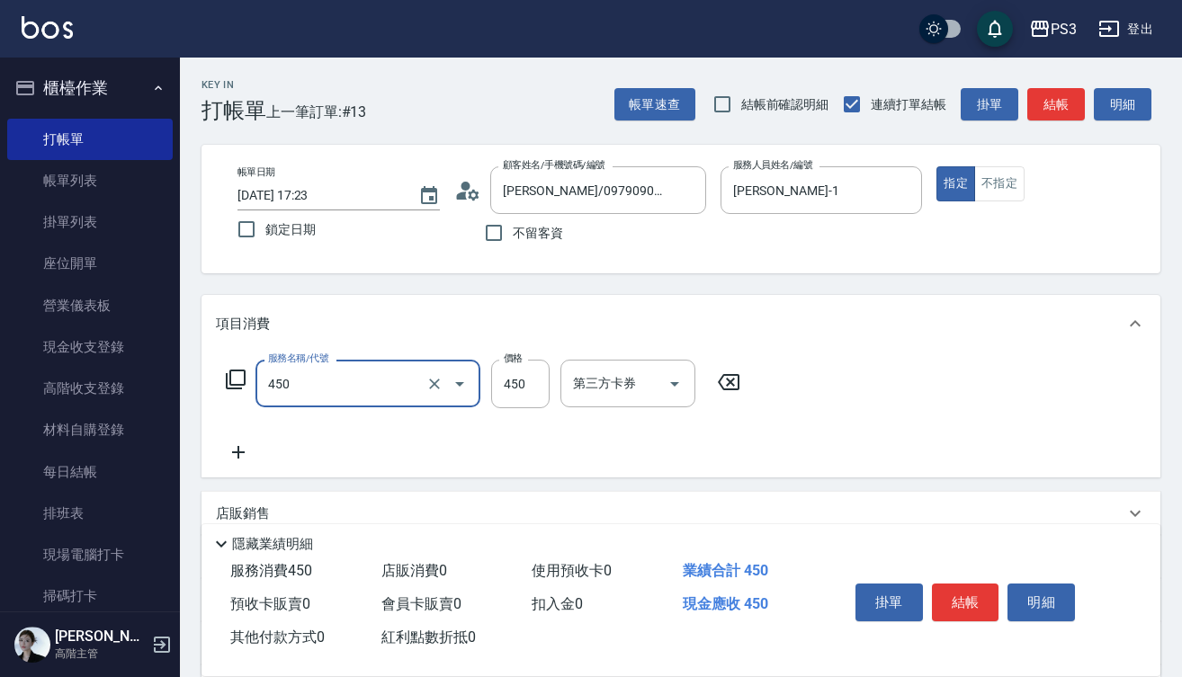
type input "有機洗髮(450)"
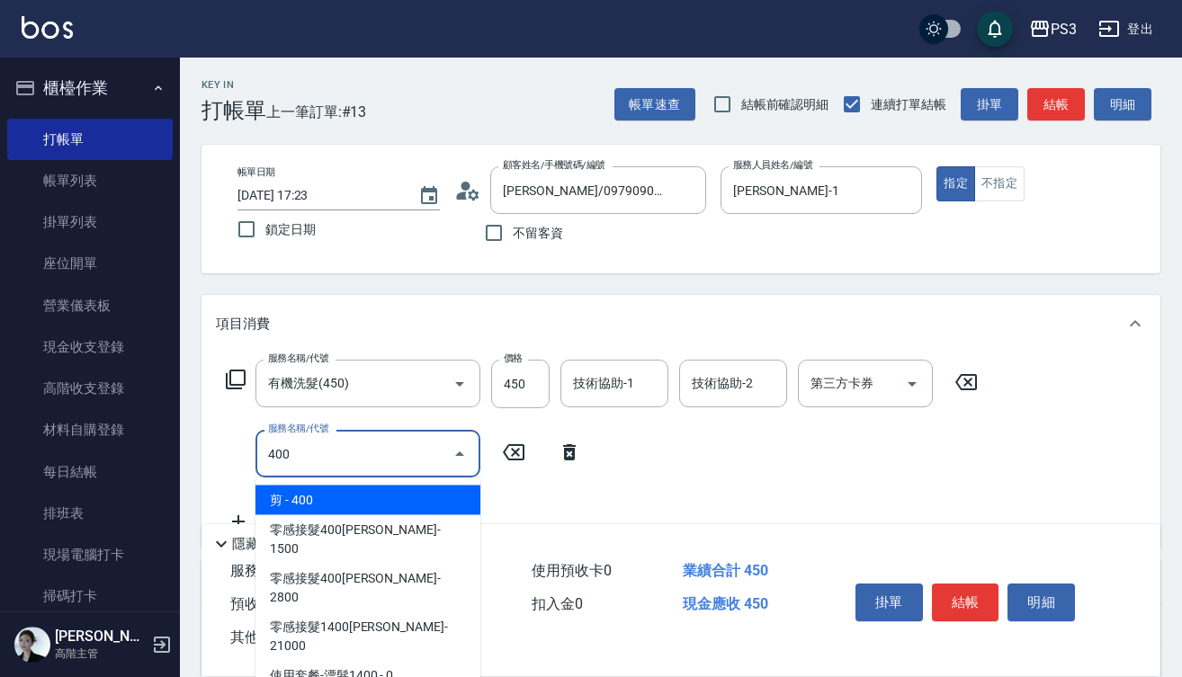
type input "剪(400)"
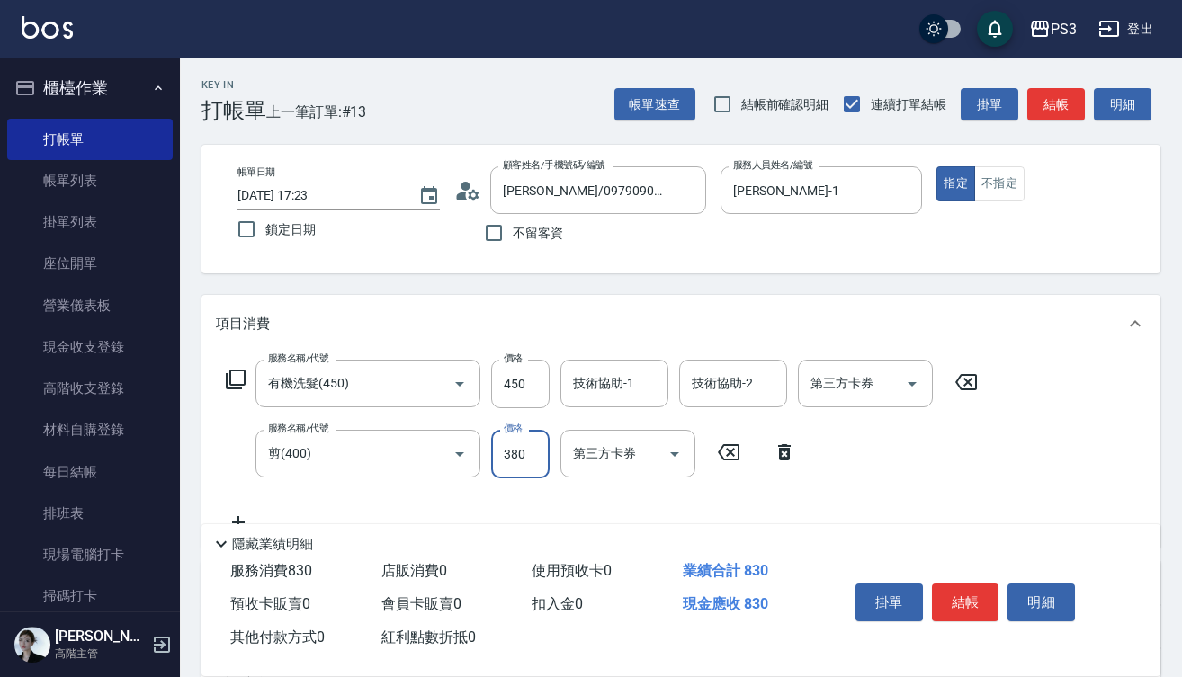
type input "380"
click at [977, 596] on button "結帳" at bounding box center [965, 603] width 67 height 38
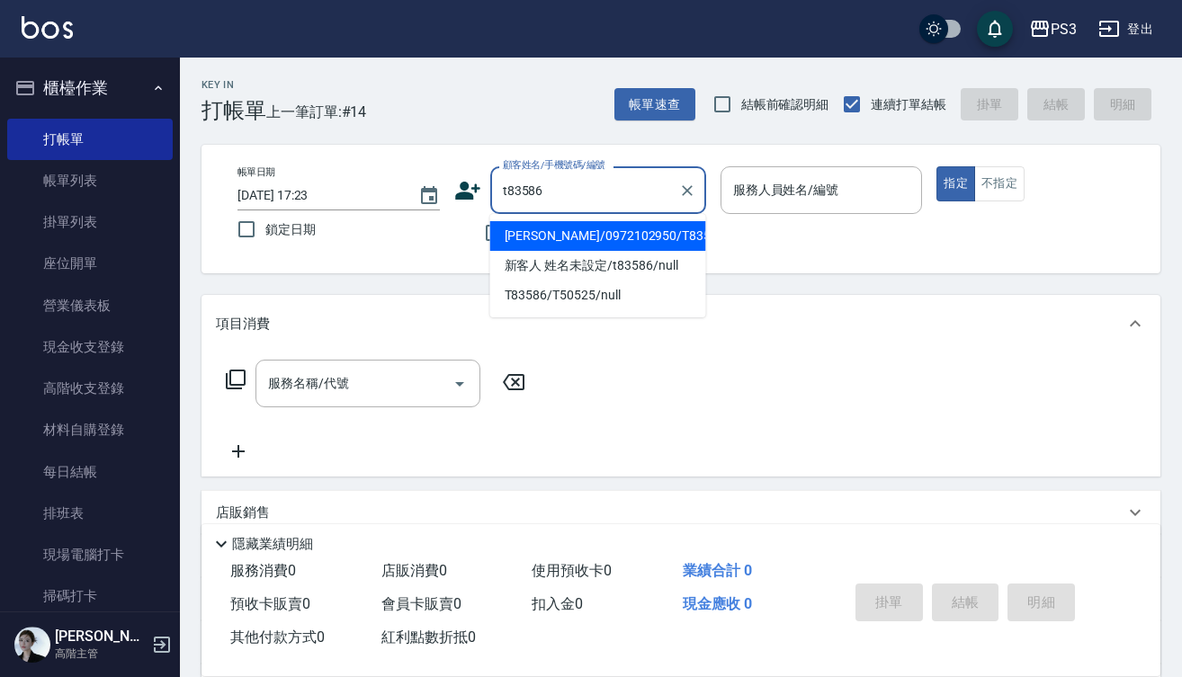
type input "[PERSON_NAME]/0972102950/T83586"
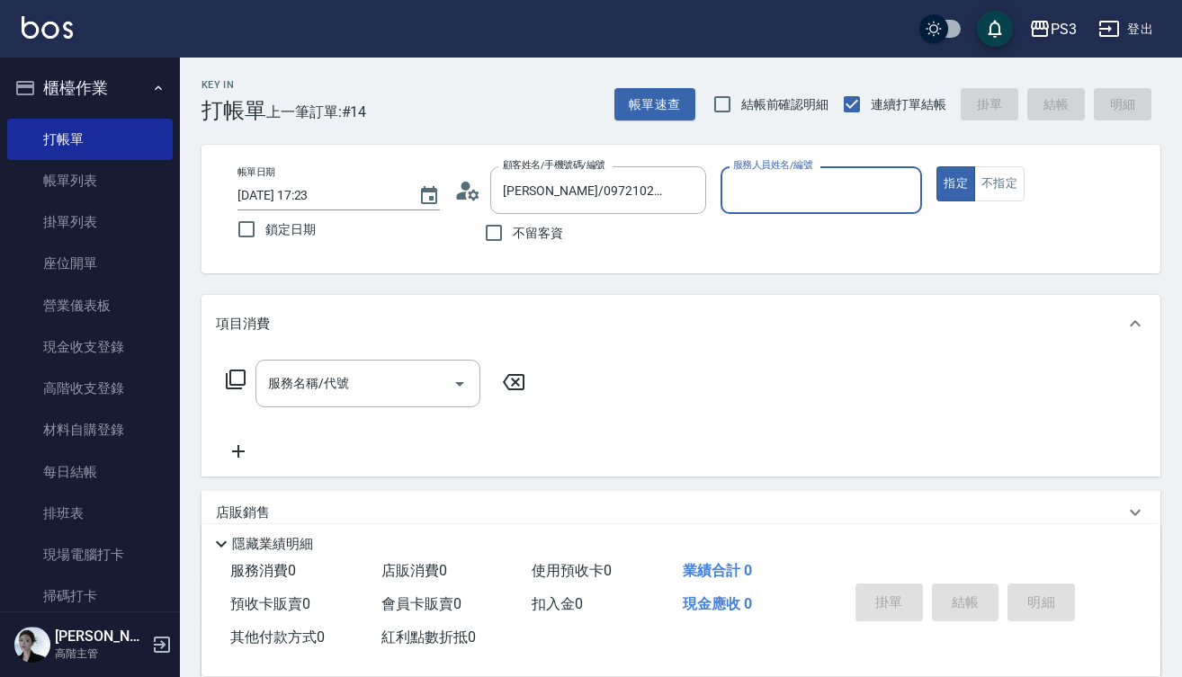
type input "[PERSON_NAME]-1"
click at [955, 183] on button "指定" at bounding box center [955, 183] width 39 height 35
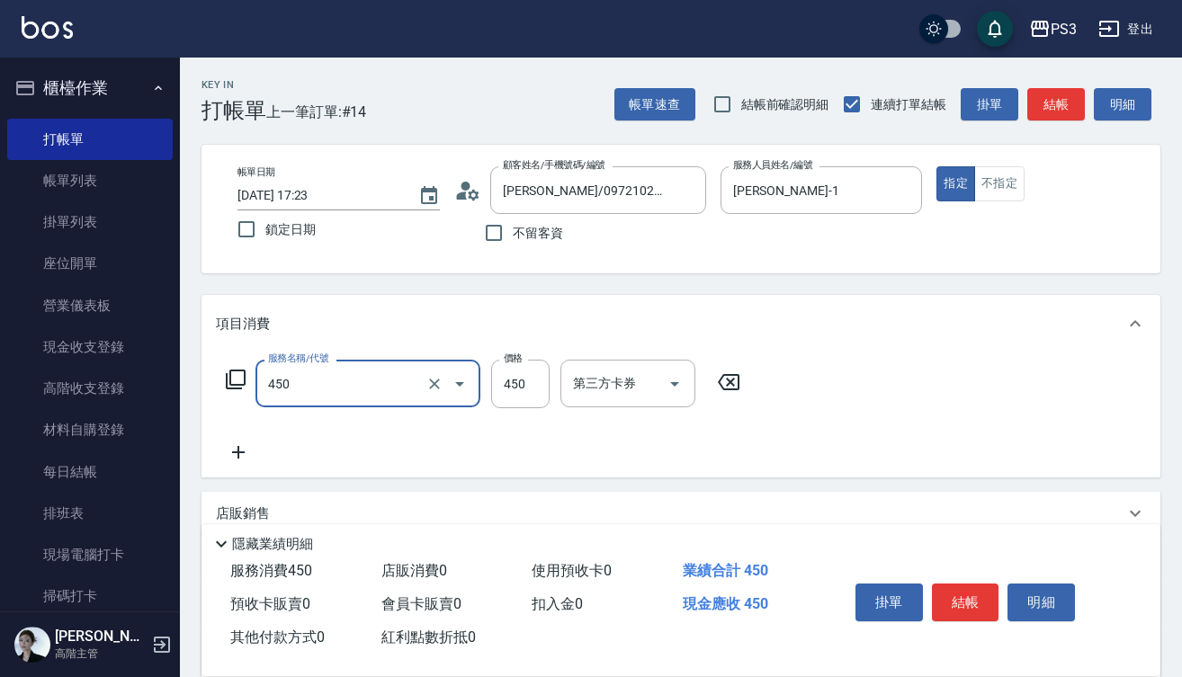
type input "有機洗髮(450)"
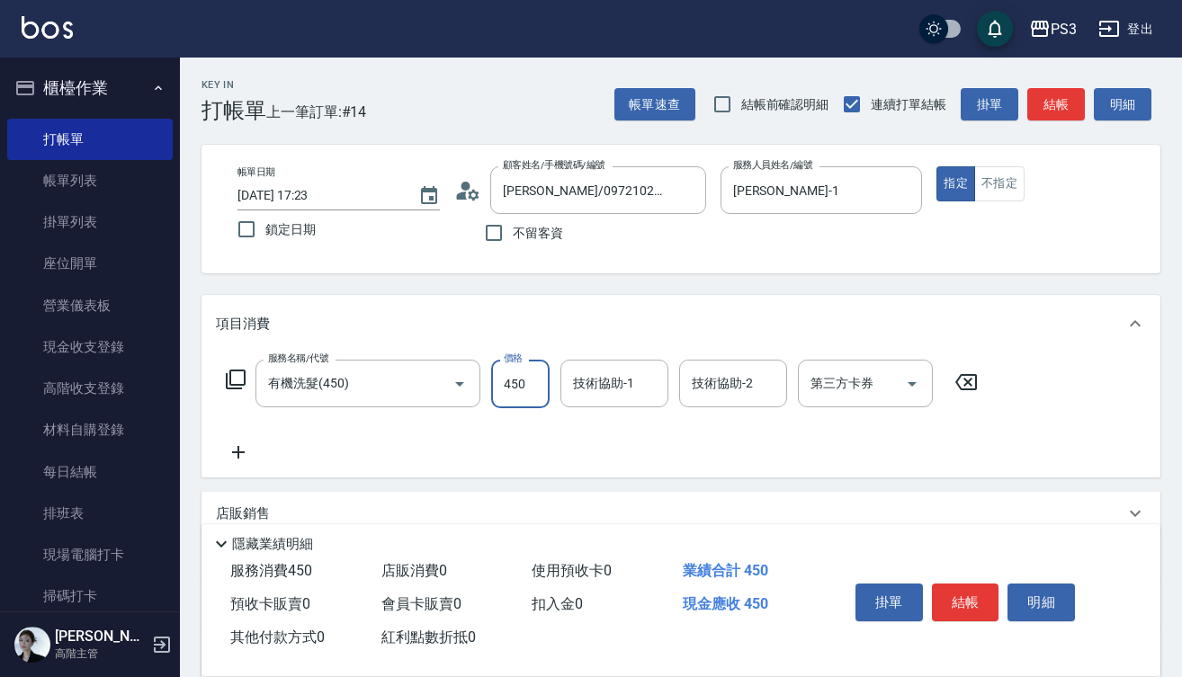
type input "450"
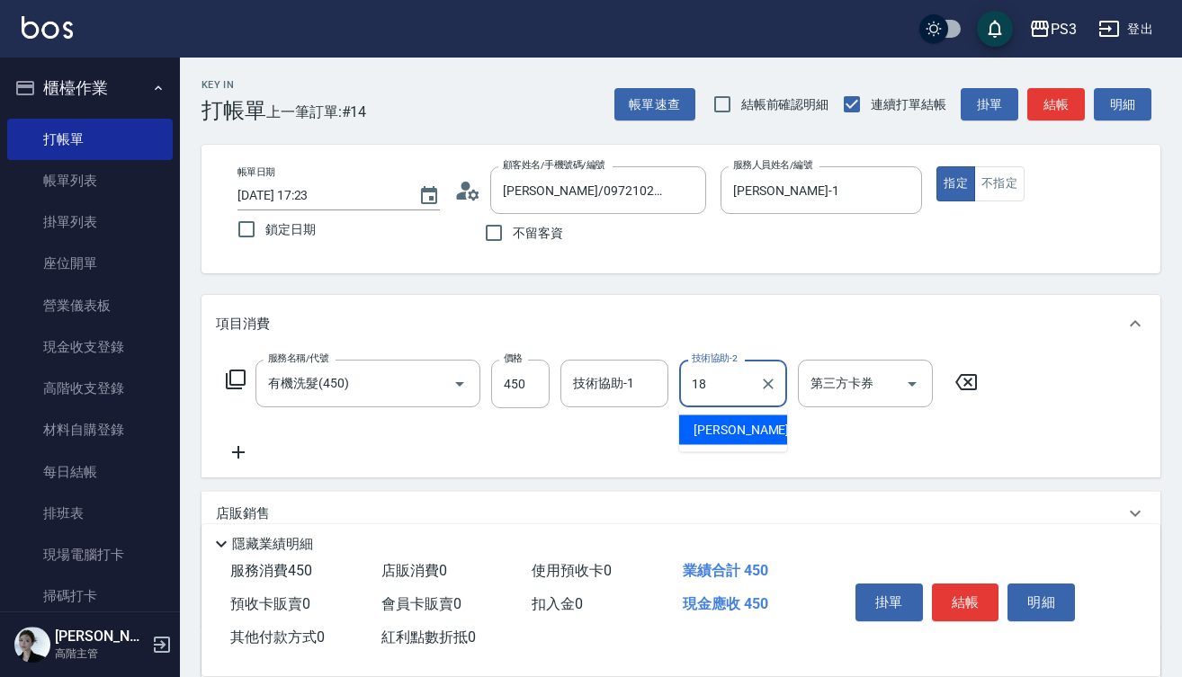
type input "1"
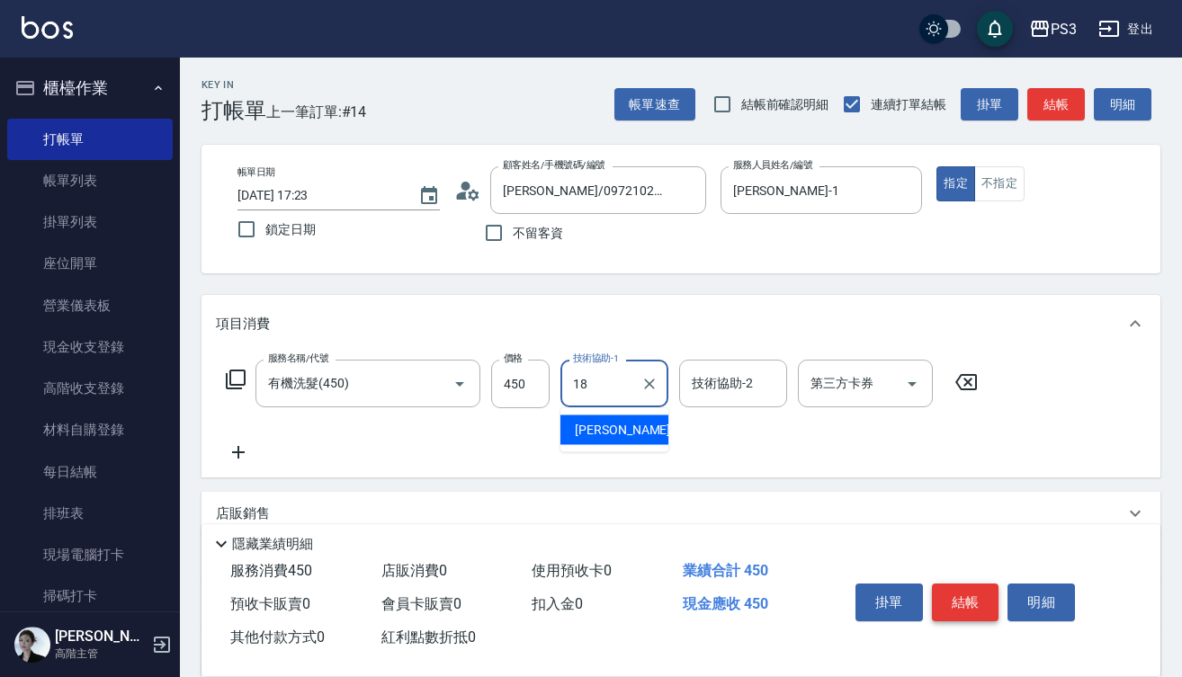
type input "恩恩-18"
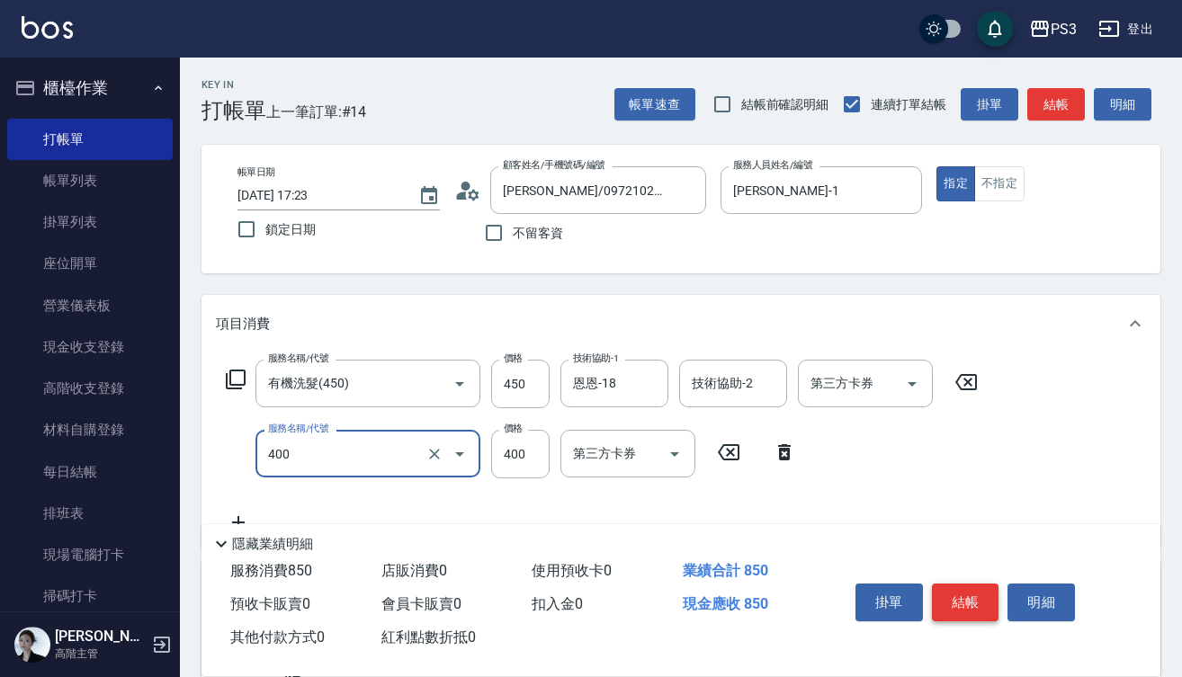
type input "剪(400)"
type input "380"
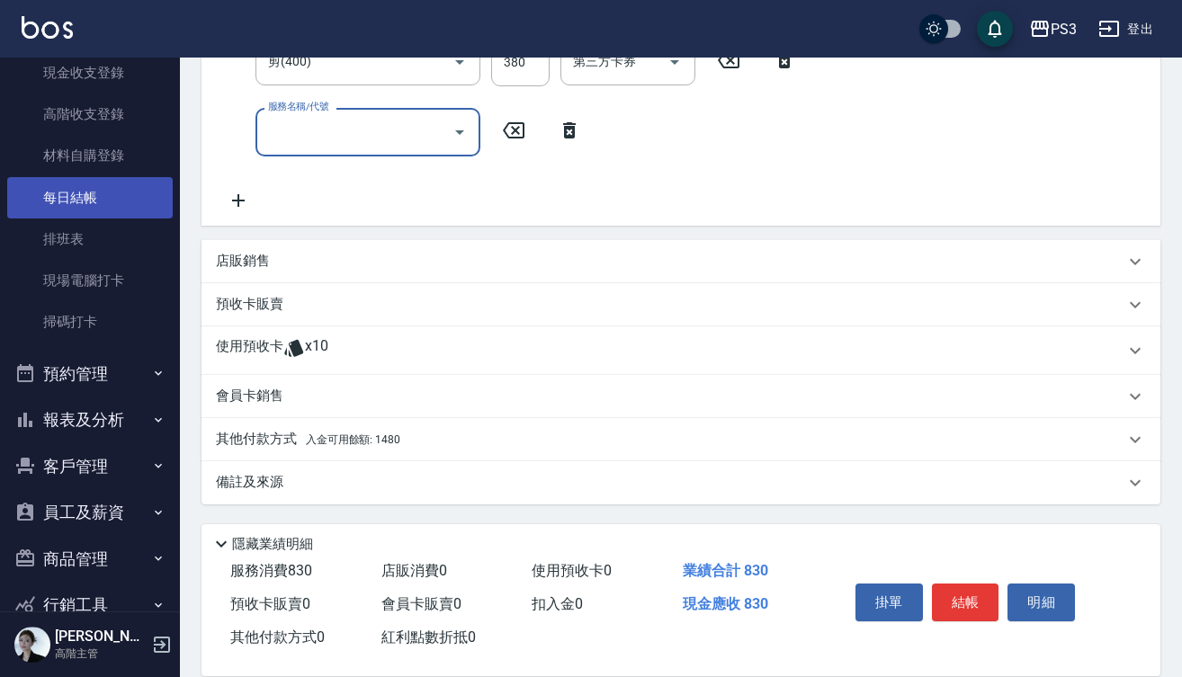
scroll to position [302, 0]
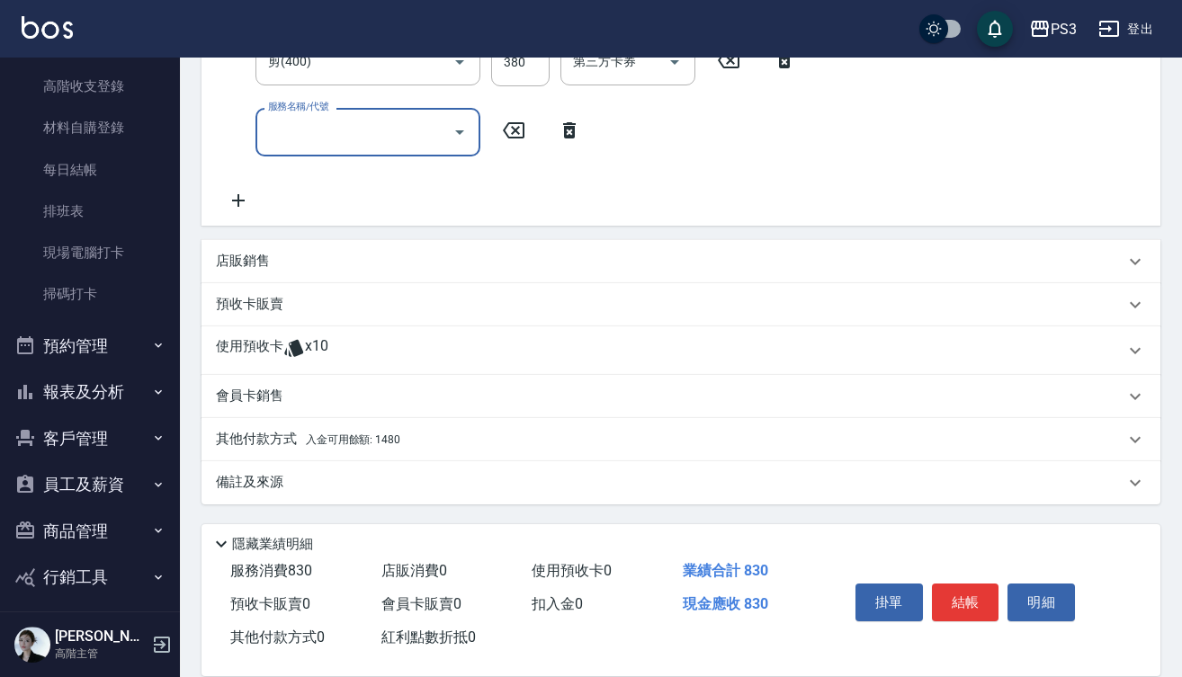
click at [98, 432] on button "客戶管理" at bounding box center [89, 439] width 165 height 47
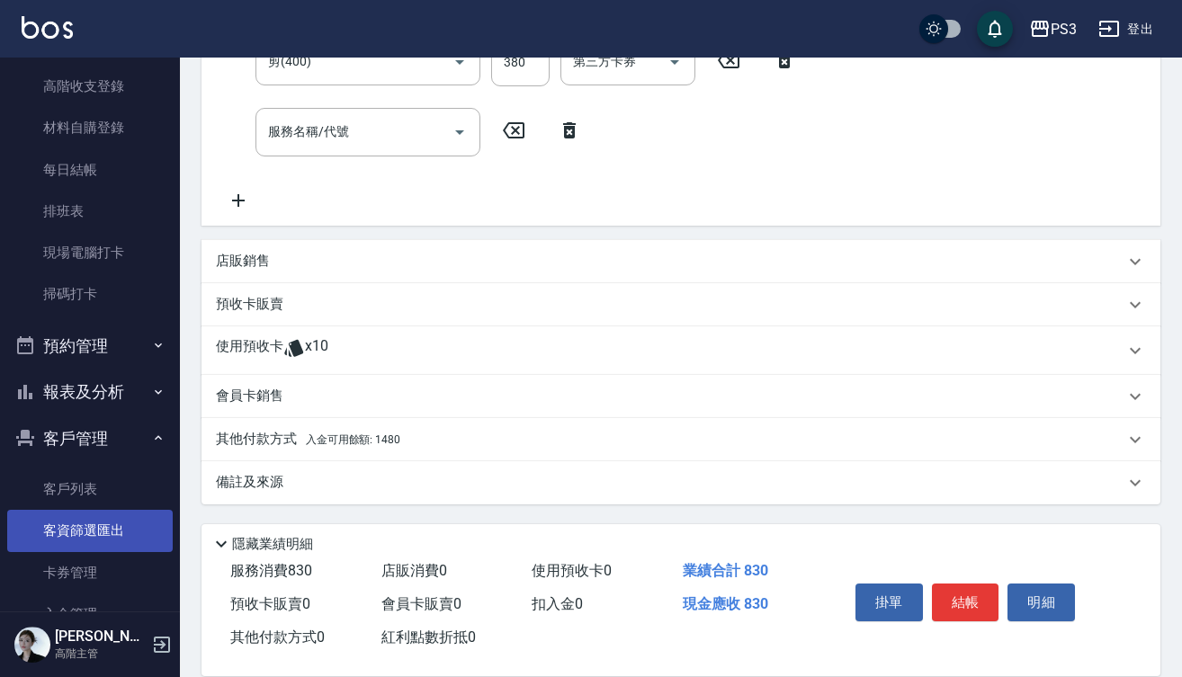
scroll to position [309, 0]
